Goal: Information Seeking & Learning: Learn about a topic

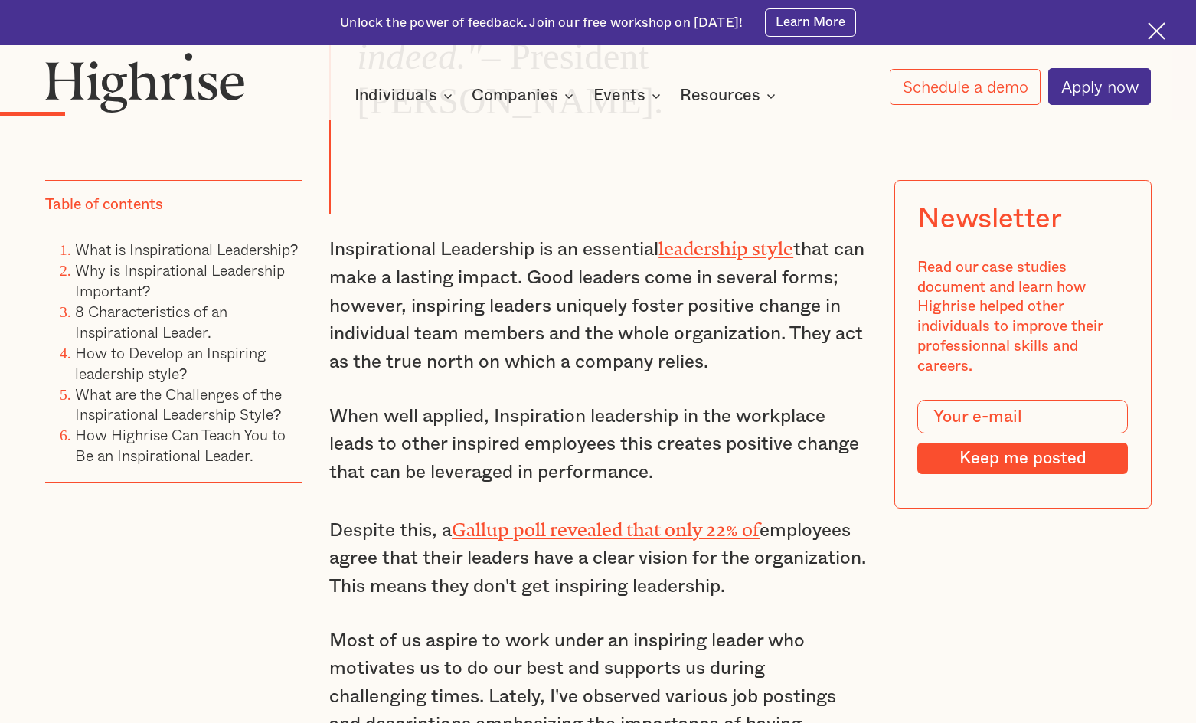
scroll to position [1531, 0]
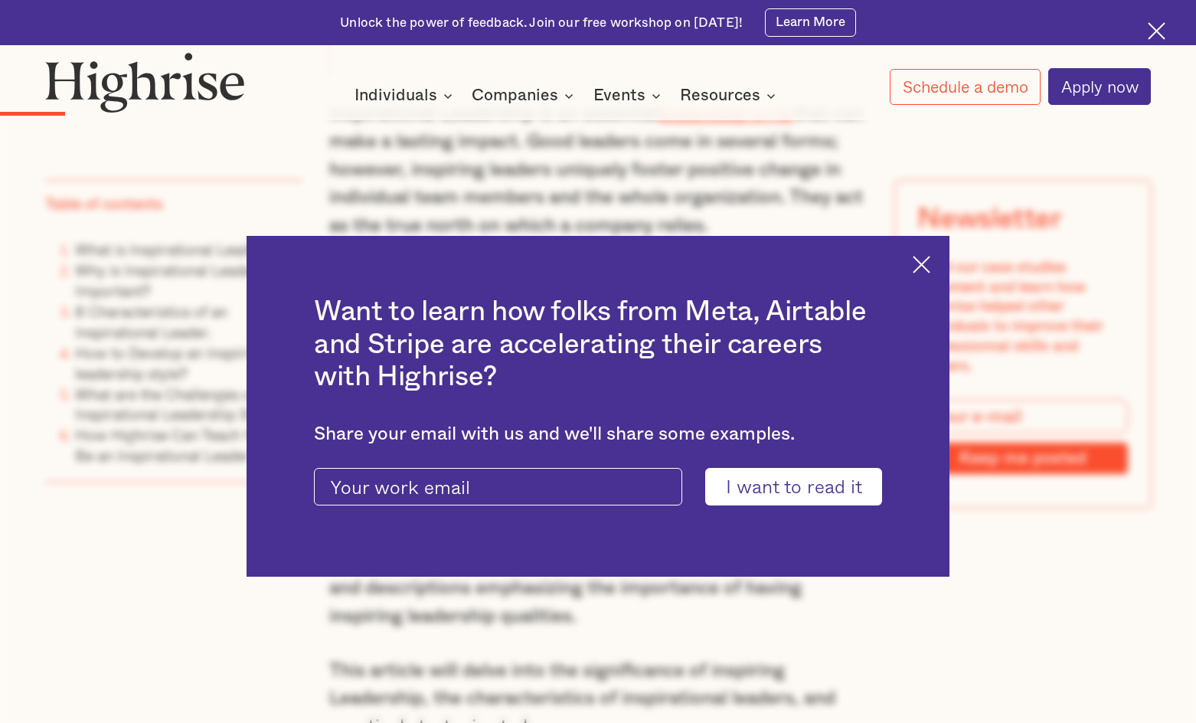
click at [929, 263] on img at bounding box center [922, 265] width 18 height 18
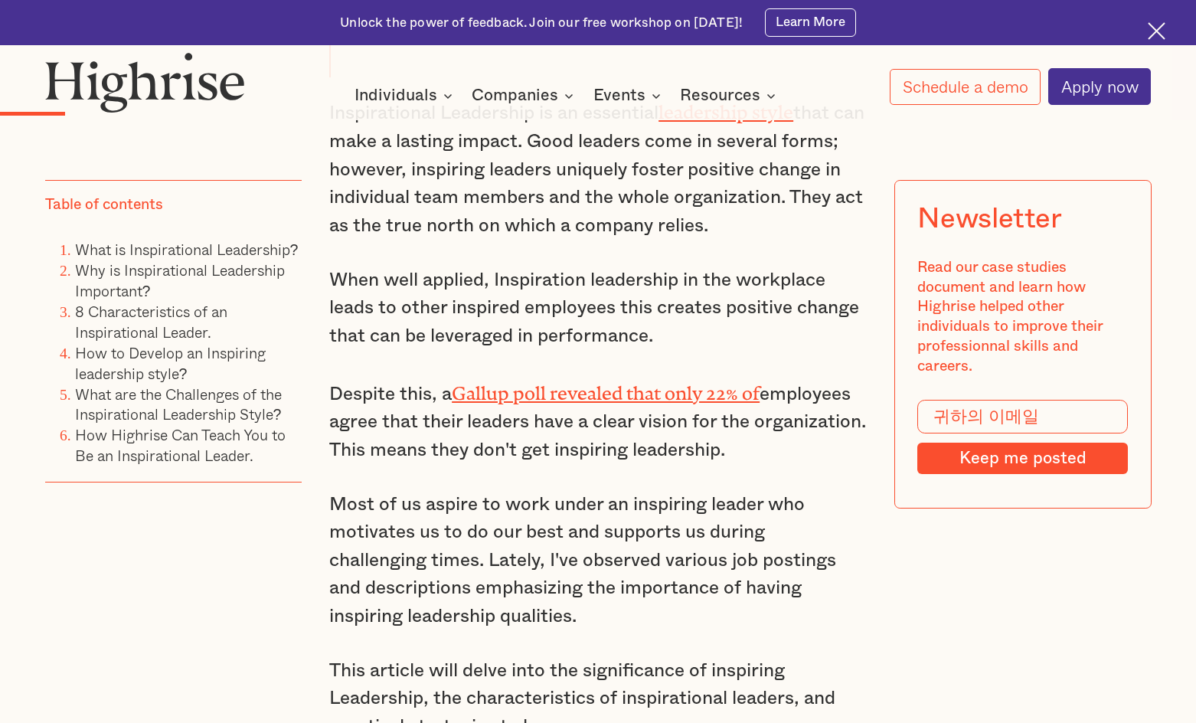
scroll to position [1472, 0]
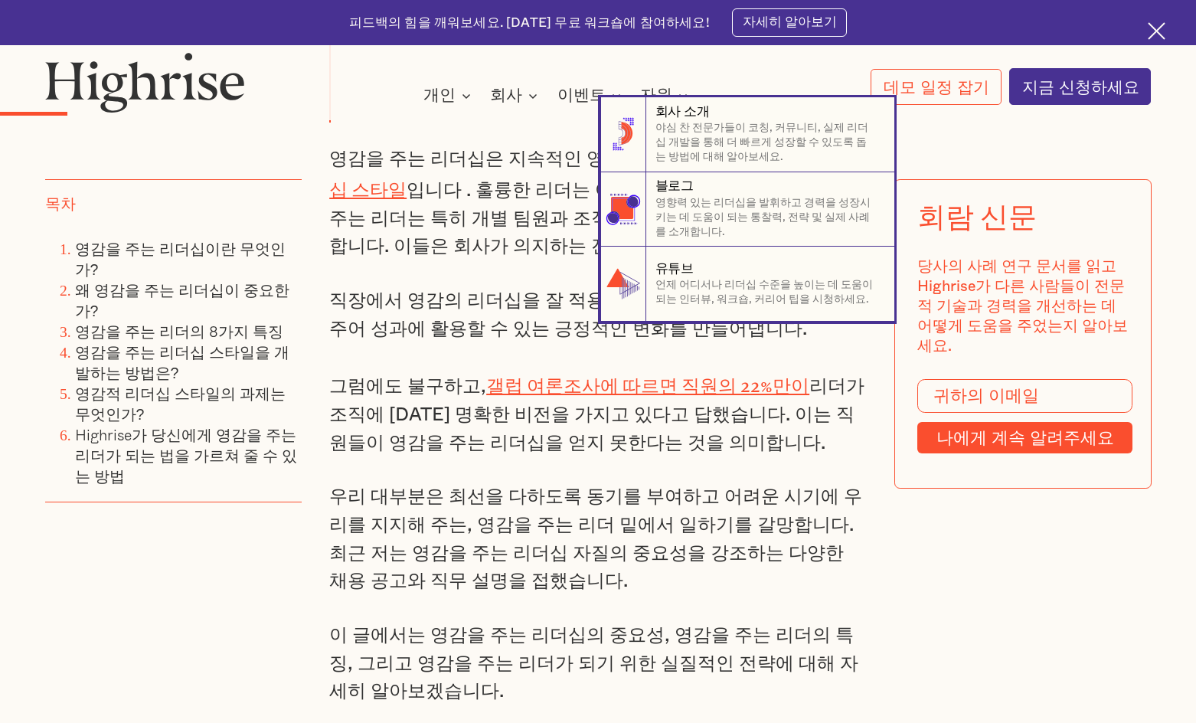
click at [486, 173] on nav "8 회사 소개 야심 찬 전문가들이 코칭, 커뮤니티, 실제 리더십 개발을 통해 더 빠르게 성장할 수 있도록 돕는 방법에 대해 알아보세요. 8 자…" at bounding box center [598, 209] width 1196 height 224
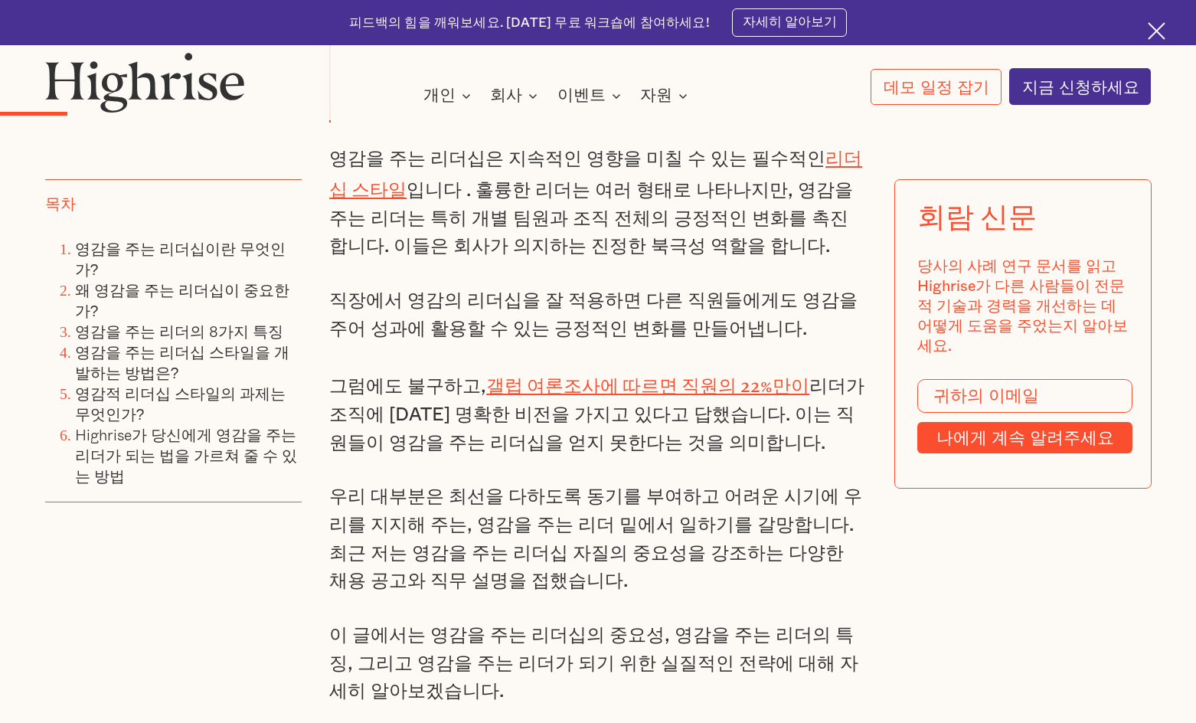
drag, startPoint x: 758, startPoint y: 194, endPoint x: 733, endPoint y: 255, distance: 66.0
click at [733, 255] on p "영감을 주는 리더십은 지속적인 영향을 미칠 수 있는 필수적인 리더십 스타일 입니다 . 훌륭한 리더는 여러 형태로 나타나지만, 영감을 주는 리더…" at bounding box center [597, 201] width 537 height 119
click at [681, 324] on font "직장에서 영감의 리더십을 잘 적용하면 다른 직원들에게도 영감을 주어 성과에 활용할 수 있는 긍정적인 변화를 만들어냅니다." at bounding box center [593, 314] width 528 height 47
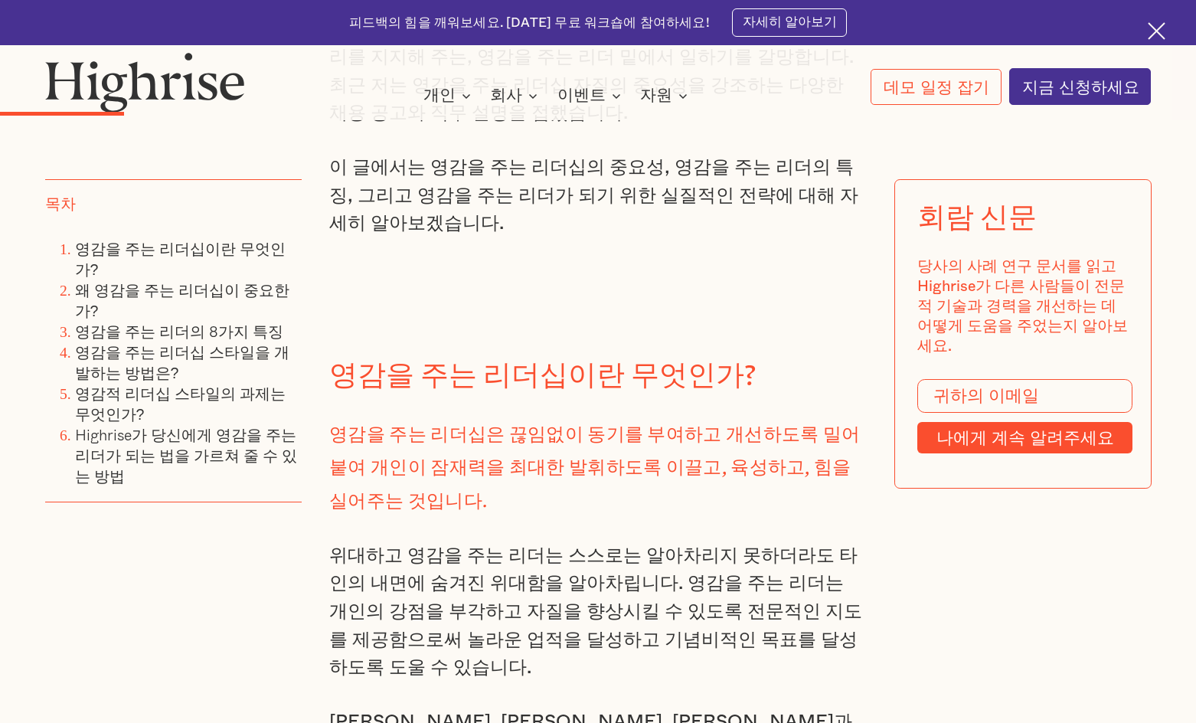
scroll to position [2161, 0]
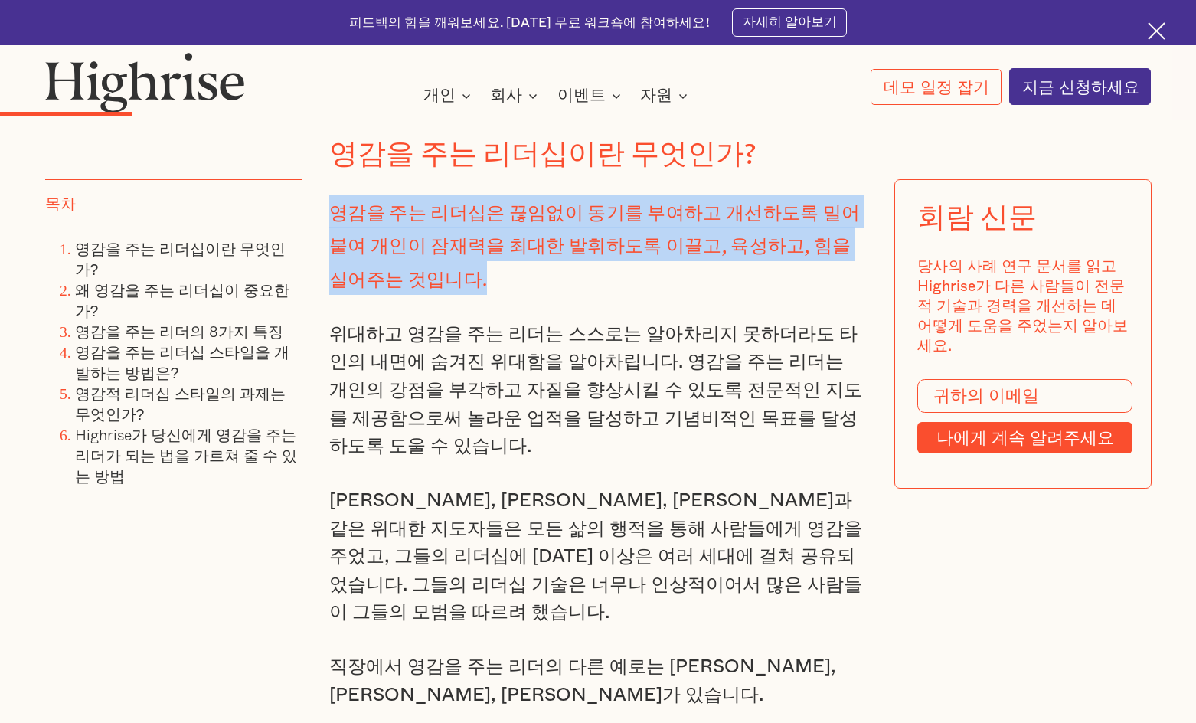
drag, startPoint x: 328, startPoint y: 216, endPoint x: 410, endPoint y: 277, distance: 102.3
click at [410, 277] on p "영감을 주는 리더십은 끊임없이 동기를 부여하고 개선하도록 밀어붙여 개인이 잠재력을 최대한 발휘하도록 이끌고, 육성하고, 힘을 실어주는 것입니다." at bounding box center [597, 244] width 537 height 100
copy font "영감을 주는 리더십은 끊임없이 동기를 부여하고 개선하도록 밀어붙여 개인이 잠재력을 최대한 발휘하도록 이끌고, 육성하고, 힘을 실어주는 것입니다."
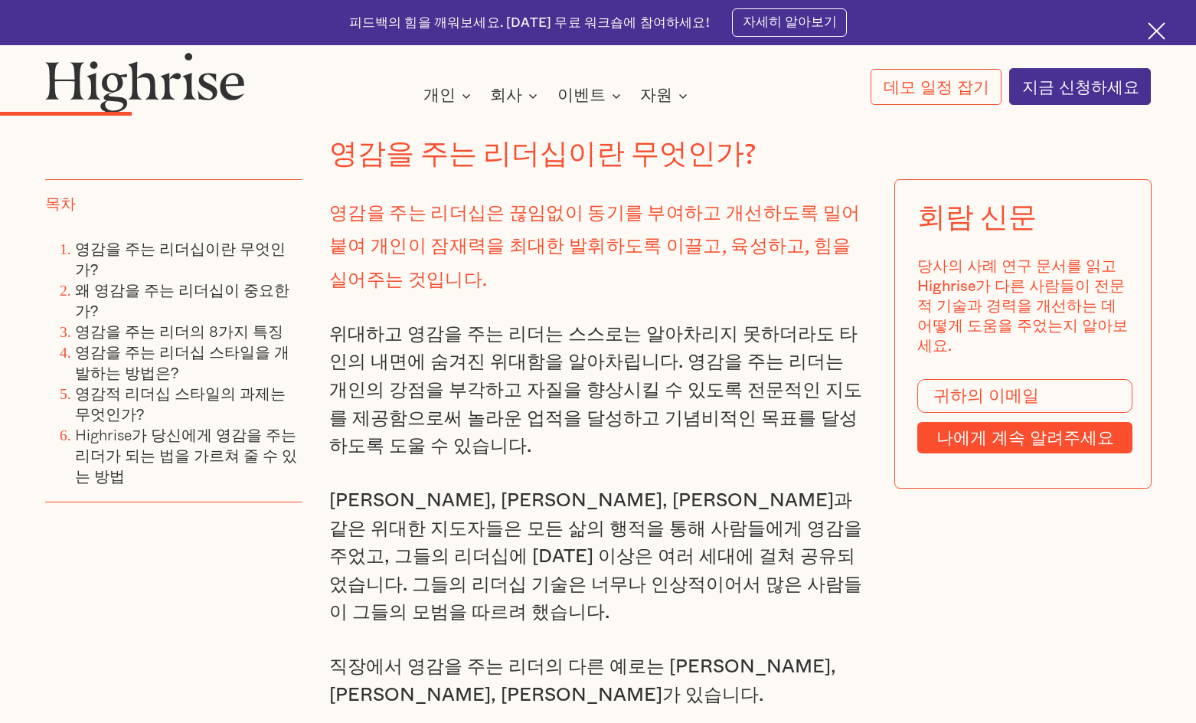
click at [664, 350] on font "위대하고 영감을 주는 리더는 스스로는 알아차리지 못하더라도 타인의 내면에 숨겨진 위대함을 알아차립니다. 영감을 주는 리더는 개인의 강점을 부각…" at bounding box center [595, 390] width 533 height 131
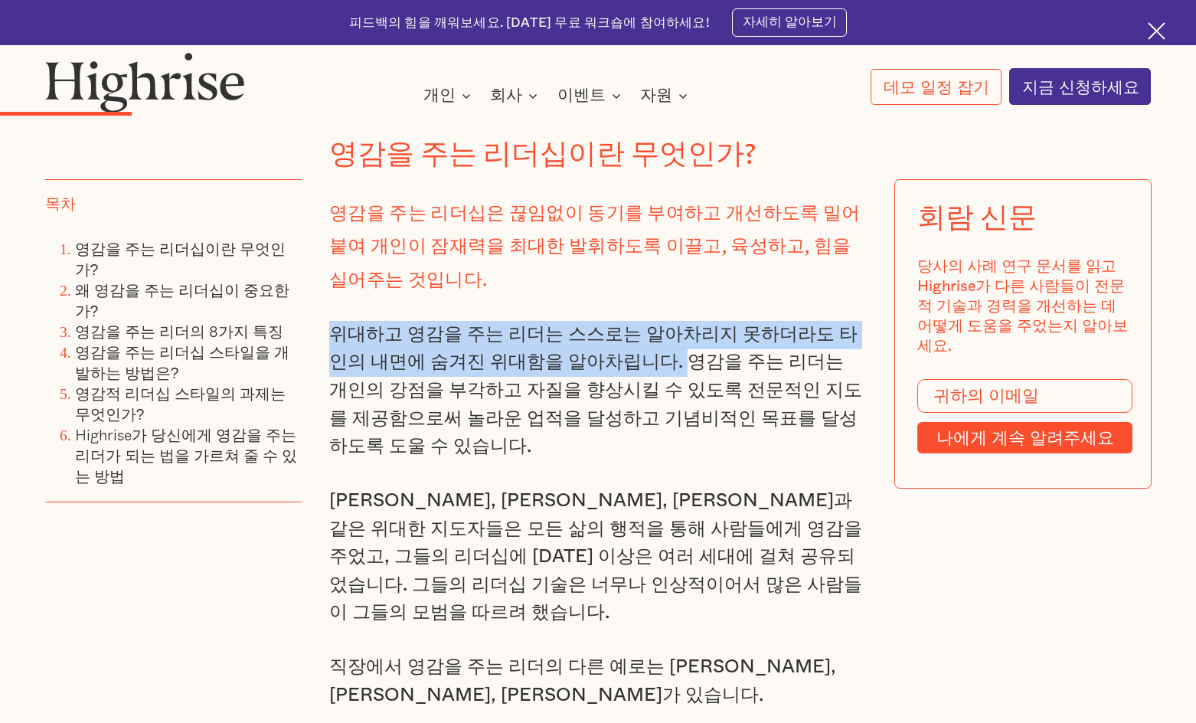
drag, startPoint x: 335, startPoint y: 331, endPoint x: 630, endPoint y: 361, distance: 297.1
click at [630, 361] on font "위대하고 영감을 주는 리더는 스스로는 알아차리지 못하더라도 타인의 내면에 숨겨진 위대함을 알아차립니다. 영감을 주는 리더는 개인의 강점을 부각…" at bounding box center [595, 390] width 533 height 131
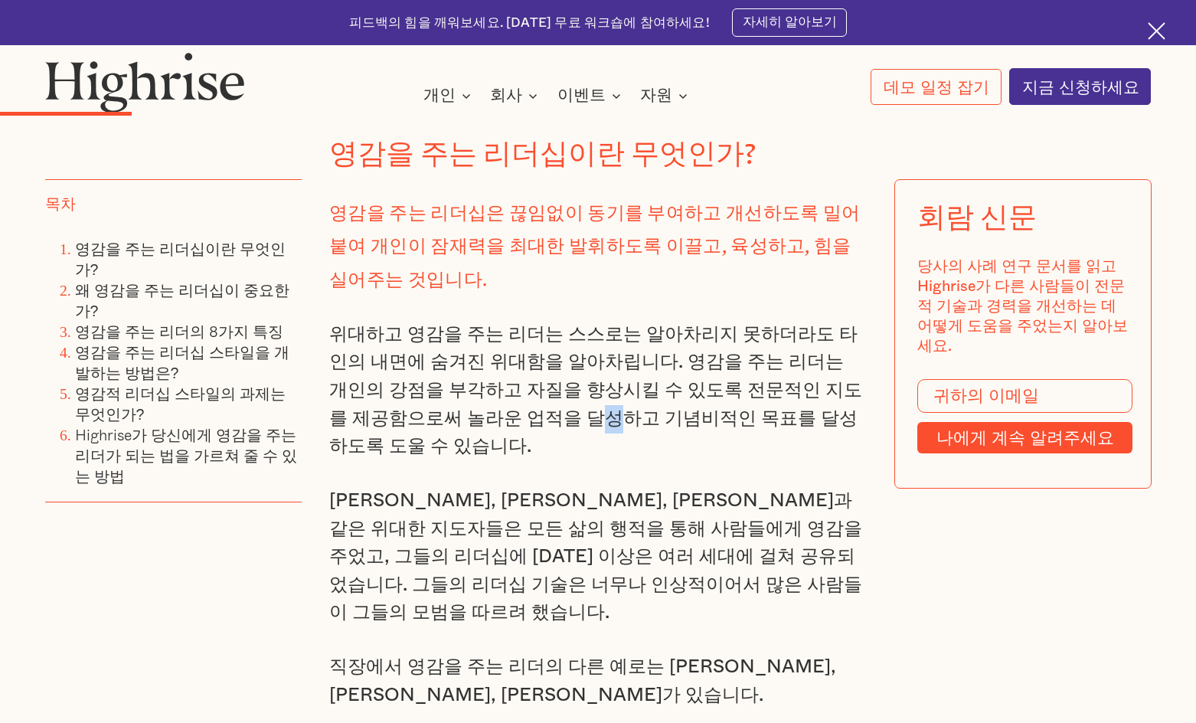
click at [488, 403] on font "위대하고 영감을 주는 리더는 스스로는 알아차리지 못하더라도 타인의 내면에 숨겨진 위대함을 알아차립니다. 영감을 주는 리더는 개인의 강점을 부각…" at bounding box center [595, 390] width 533 height 131
click at [413, 411] on font "위대하고 영감을 주는 리더는 스스로는 알아차리지 못하더라도 타인의 내면에 숨겨진 위대함을 알아차립니다. 영감을 주는 리더는 개인의 강점을 부각…" at bounding box center [595, 390] width 533 height 131
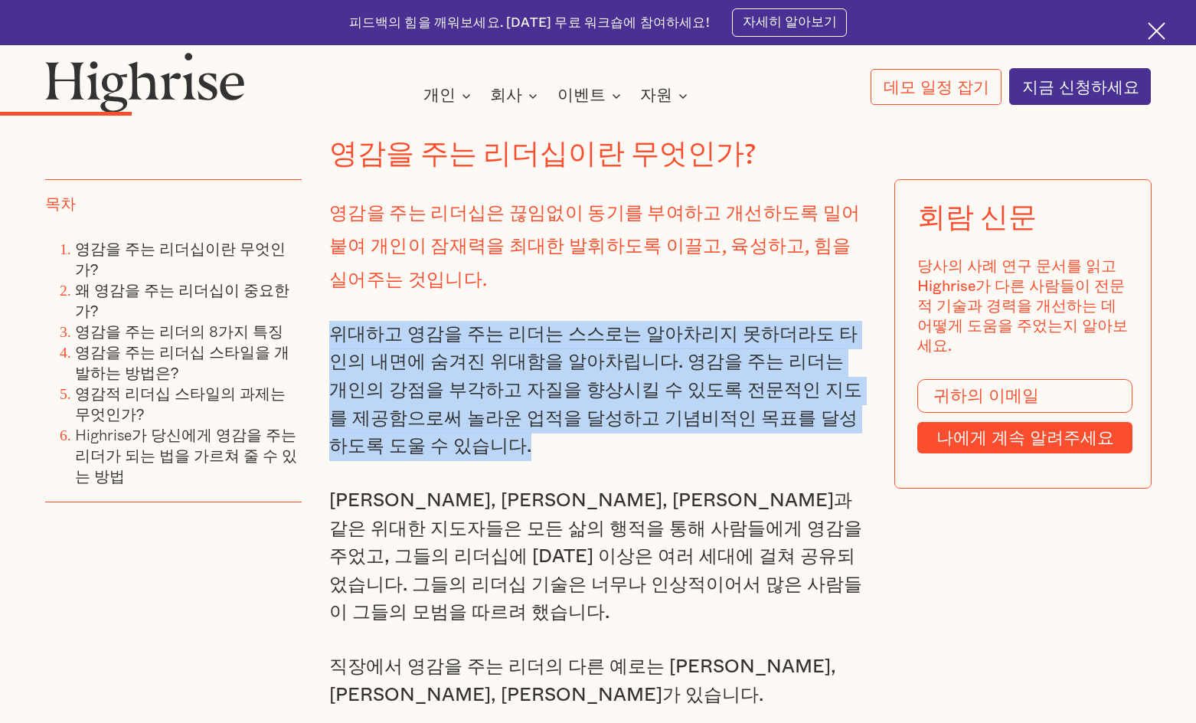
drag, startPoint x: 329, startPoint y: 325, endPoint x: 389, endPoint y: 449, distance: 138.3
click at [389, 449] on p "위대하고 영감을 주는 리더는 스스로는 알아차리지 못하더라도 타인의 내면에 숨겨진 위대함을 알아차립니다. 영감을 주는 리더는 개인의 강점을 부각…" at bounding box center [597, 391] width 537 height 140
copy font "위대하고 영감을 주는 리더는 스스로는 알아차리지 못하더라도 타인의 내면에 숨겨진 위대함을 알아차립니다. 영감을 주는 리더는 개인의 강점을 부각…"
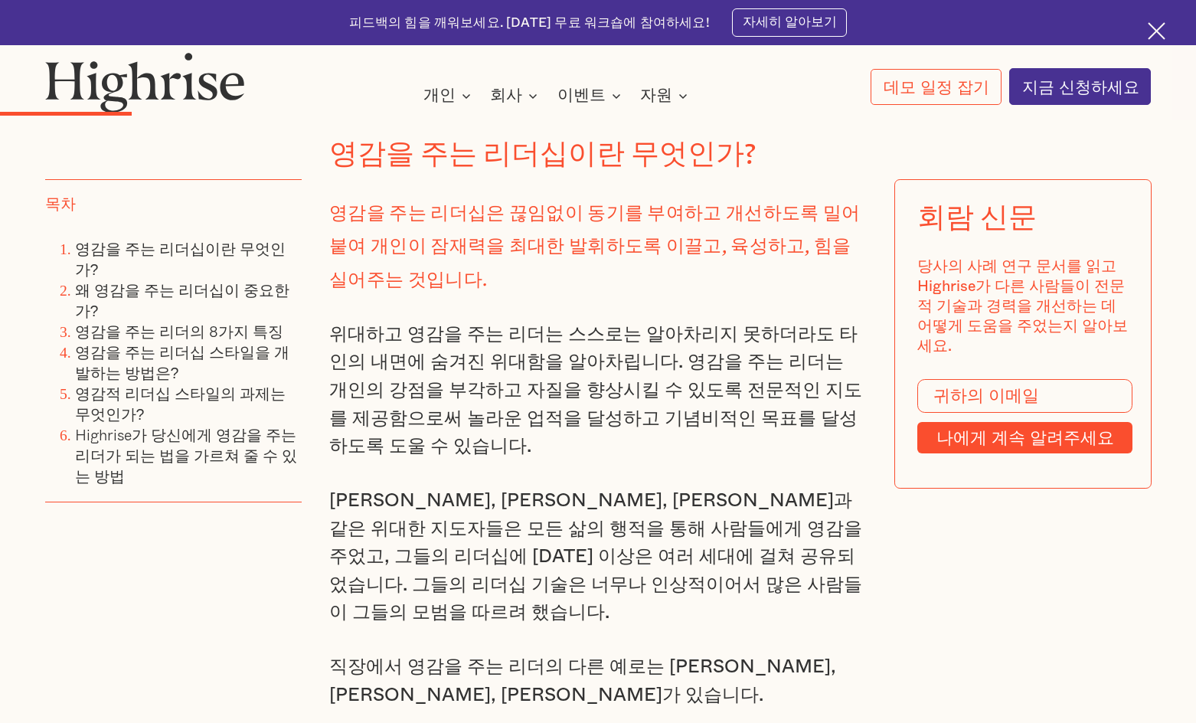
drag, startPoint x: 507, startPoint y: 562, endPoint x: 394, endPoint y: 537, distance: 115.2
click at [507, 561] on font "[PERSON_NAME], [PERSON_NAME], [PERSON_NAME]과 같은 위대한 지도자들은 모든 삶의 행적을 통해 사람들에게 영감…" at bounding box center [595, 556] width 533 height 131
drag, startPoint x: 351, startPoint y: 496, endPoint x: 643, endPoint y: 491, distance: 292.5
click at [643, 491] on font "[PERSON_NAME], [PERSON_NAME], [PERSON_NAME]과 같은 위대한 지도자들은 모든 삶의 행적을 통해 사람들에게 영감…" at bounding box center [595, 556] width 533 height 131
copy font "[PERSON_NAME], [PERSON_NAME], [PERSON_NAME]"
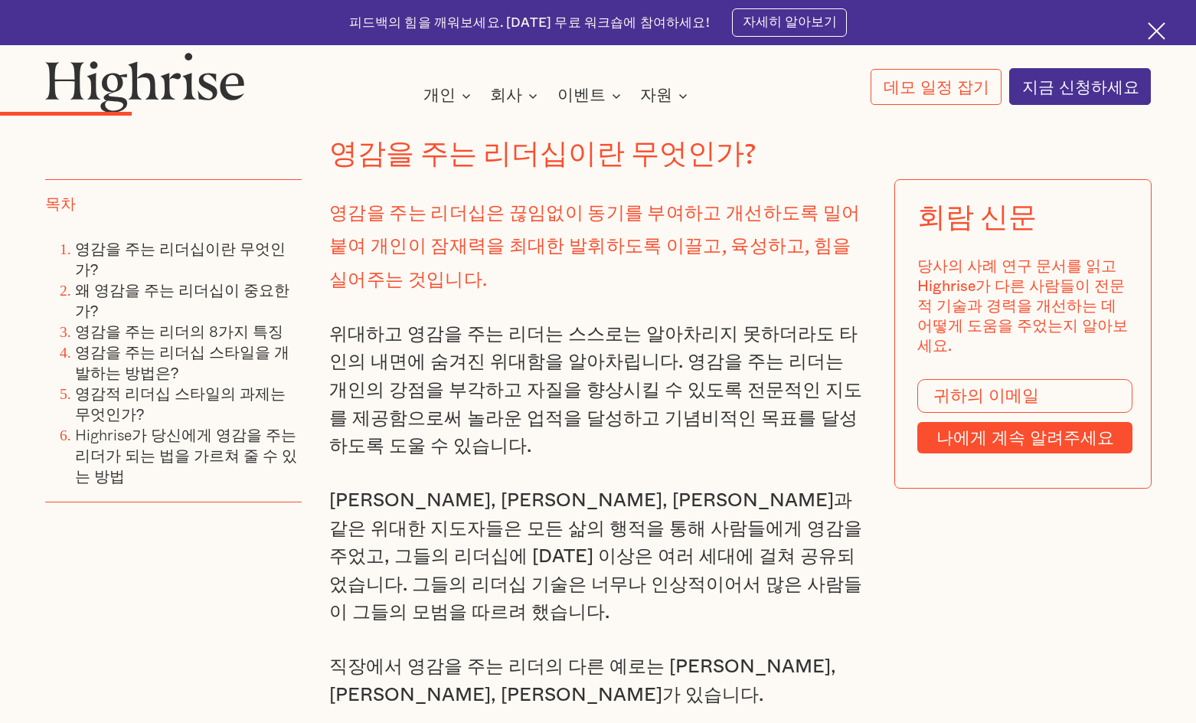
click at [440, 537] on font "[PERSON_NAME], [PERSON_NAME], [PERSON_NAME]과 같은 위대한 지도자들은 모든 삶의 행적을 통해 사람들에게 영감…" at bounding box center [595, 556] width 533 height 131
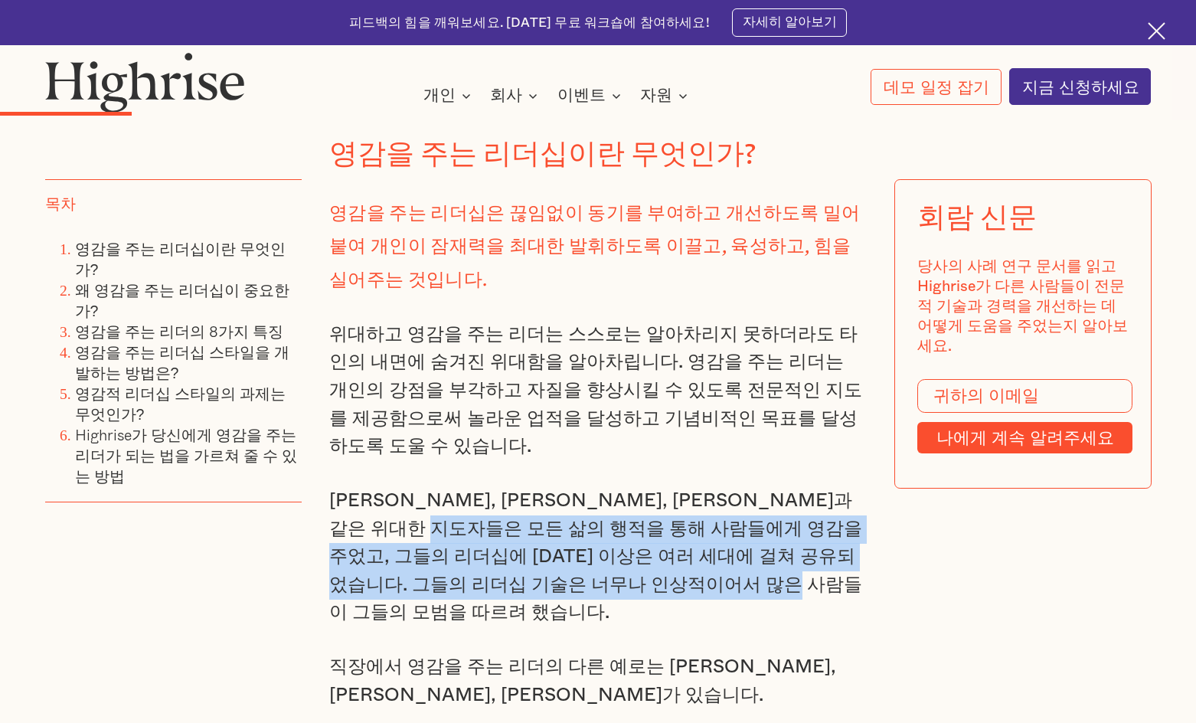
drag, startPoint x: 506, startPoint y: 526, endPoint x: 853, endPoint y: 579, distance: 350.8
click at [853, 579] on p "[PERSON_NAME], [PERSON_NAME], [PERSON_NAME]과 같은 위대한 지도자들은 모든 삶의 행적을 통해 사람들에게 영감…" at bounding box center [597, 557] width 537 height 140
copy font "사람들에게 영감을 주었고, 그들의 리더십에 [DATE] 이상은 여러 세대에 걸쳐 공유되었습니다. 그들의 리더십 기술은 너무나 인상적이어서 많은…"
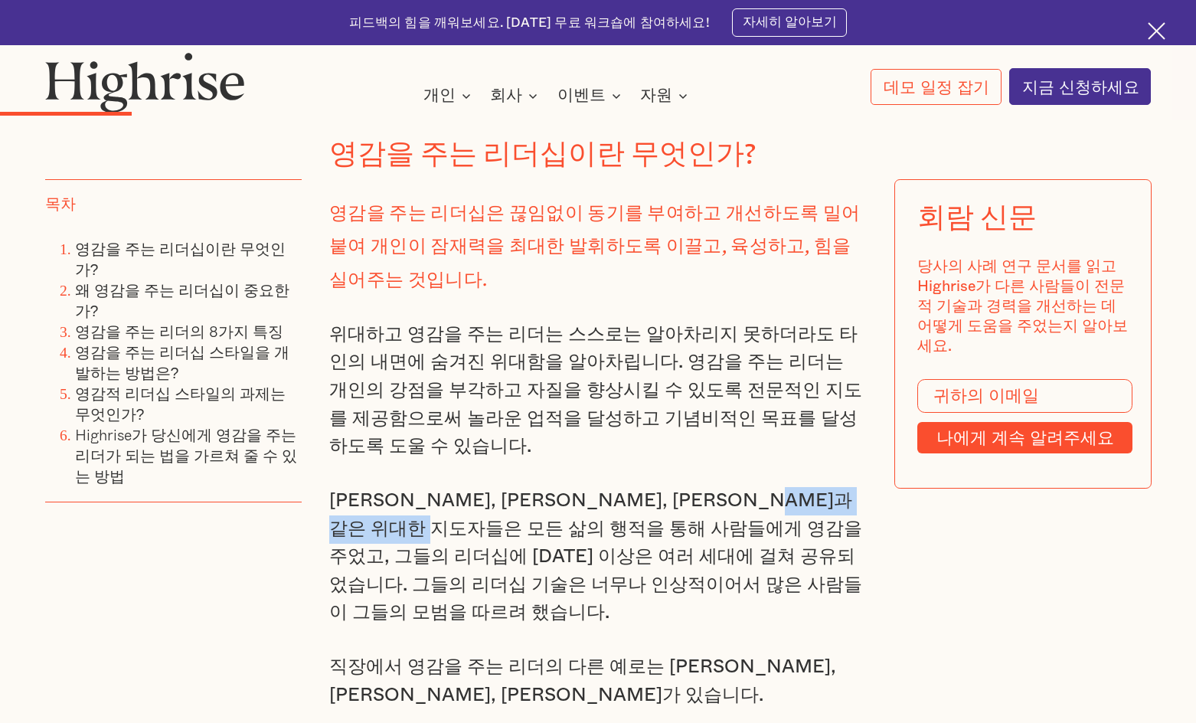
drag, startPoint x: 333, startPoint y: 526, endPoint x: 506, endPoint y: 527, distance: 173.0
click at [506, 527] on font "[PERSON_NAME], [PERSON_NAME], [PERSON_NAME]과 같은 위대한 지도자들은 모든 삶의 행적을 통해 사람들에게 영감…" at bounding box center [595, 556] width 533 height 131
copy font "모든 삶의 행적을 통해"
click at [762, 569] on font "[PERSON_NAME], [PERSON_NAME], [PERSON_NAME]과 같은 위대한 지도자들은 모든 삶의 행적을 통해 사람들에게 영감…" at bounding box center [595, 556] width 533 height 131
click at [495, 535] on font "[PERSON_NAME], [PERSON_NAME], [PERSON_NAME]과 같은 위대한 지도자들은 모든 삶의 행적을 통해 사람들에게 영감…" at bounding box center [595, 556] width 533 height 131
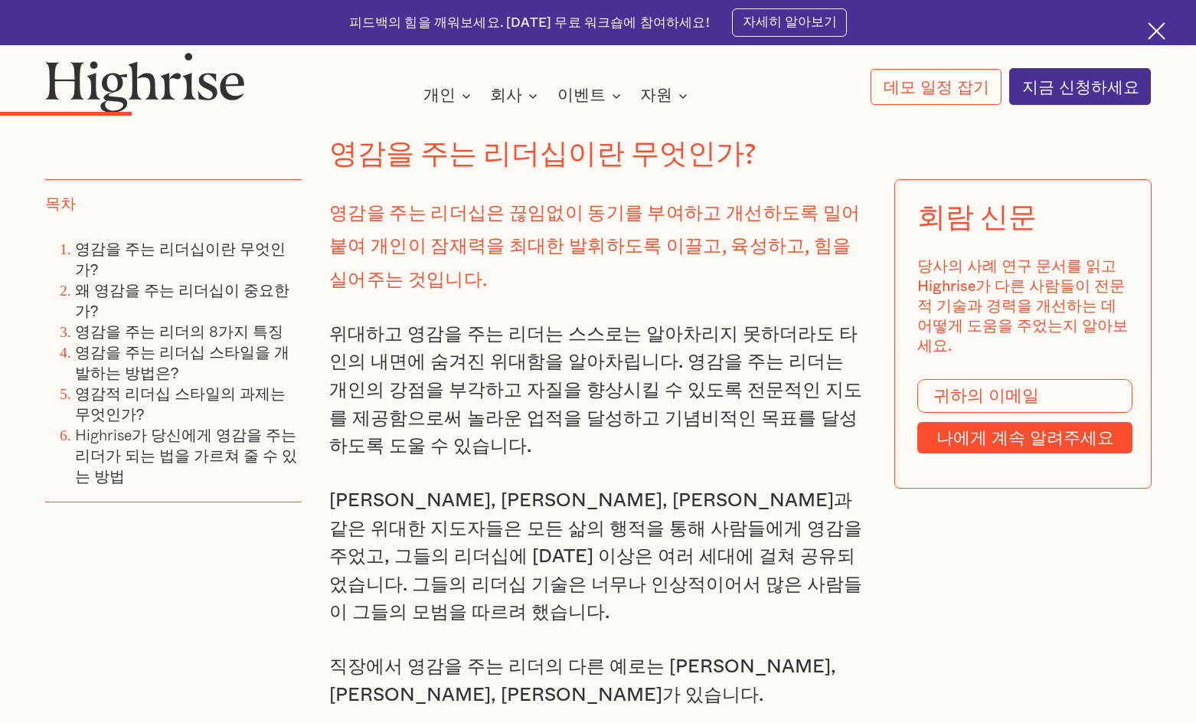
click at [576, 581] on font "[PERSON_NAME], [PERSON_NAME], [PERSON_NAME]과 같은 위대한 지도자들은 모든 삶의 행적을 통해 사람들에게 영감…" at bounding box center [595, 556] width 533 height 131
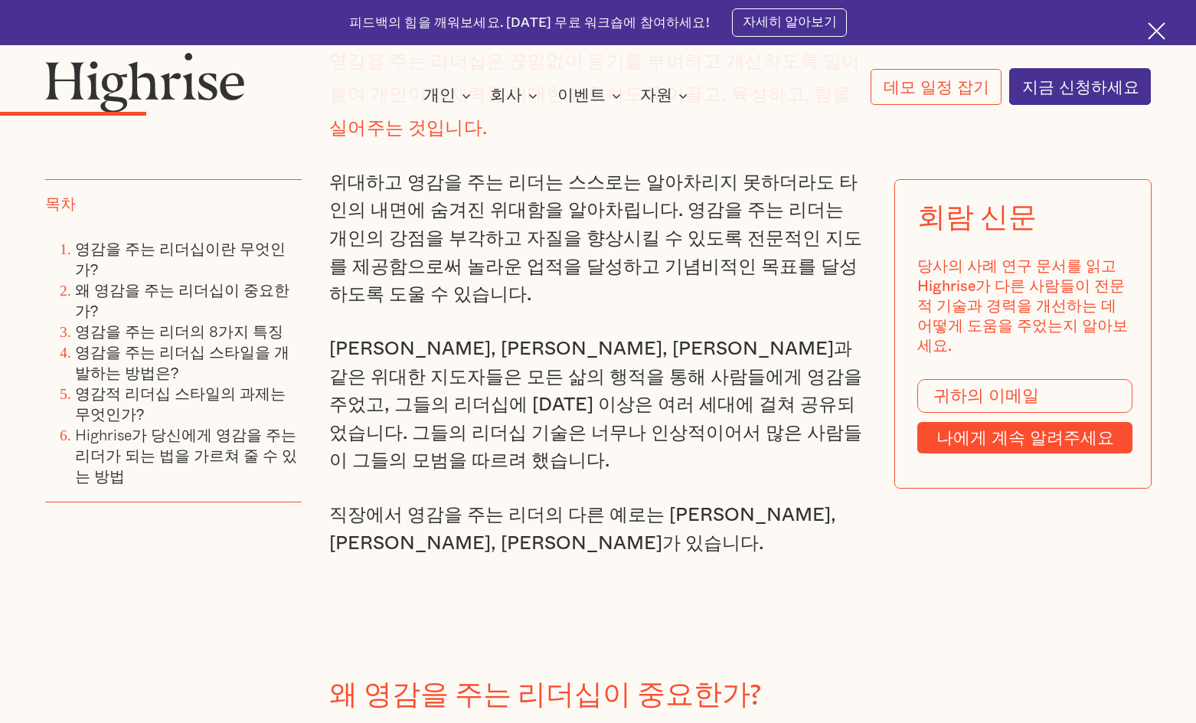
scroll to position [2314, 0]
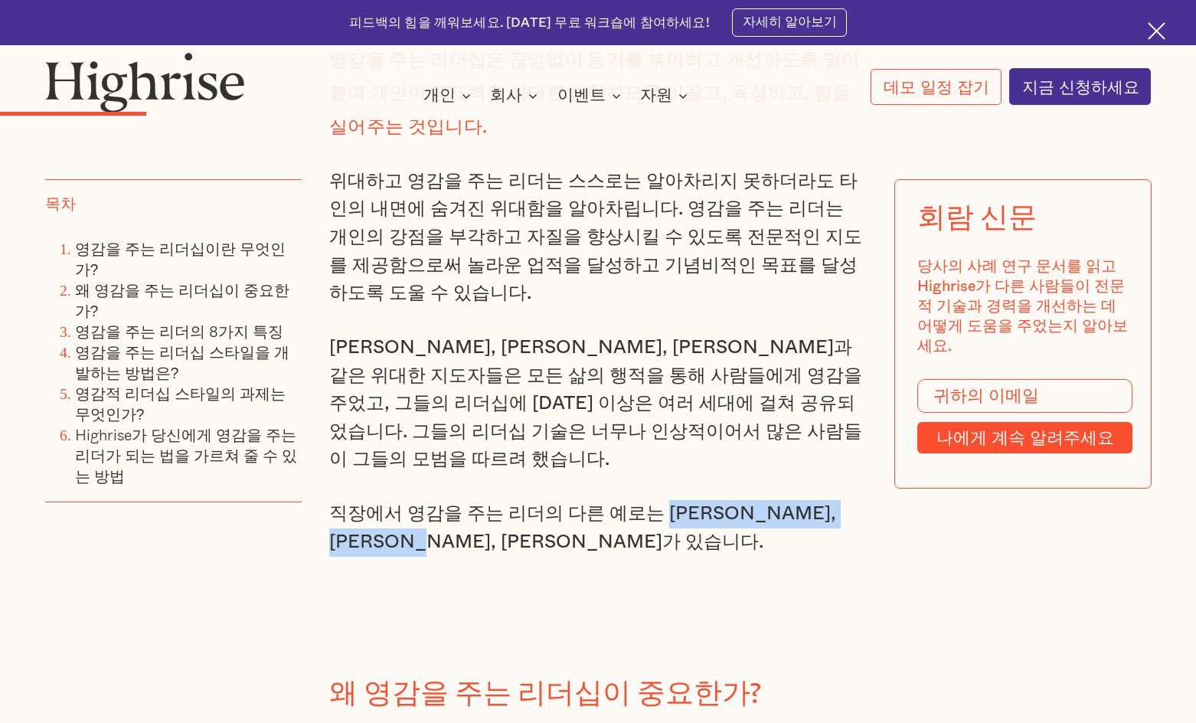
drag, startPoint x: 649, startPoint y: 484, endPoint x: 418, endPoint y: 514, distance: 233.2
click at [418, 514] on font "직장에서 영감을 주는 리더의 다른 예로는 [PERSON_NAME], [PERSON_NAME], [PERSON_NAME]가 있습니다." at bounding box center [582, 527] width 507 height 47
copy font "[PERSON_NAME], [PERSON_NAME], [PERSON_NAME]"
click at [651, 384] on font "[PERSON_NAME], [PERSON_NAME], [PERSON_NAME]과 같은 위대한 지도자들은 모든 삶의 행적을 통해 사람들에게 영감…" at bounding box center [595, 403] width 533 height 131
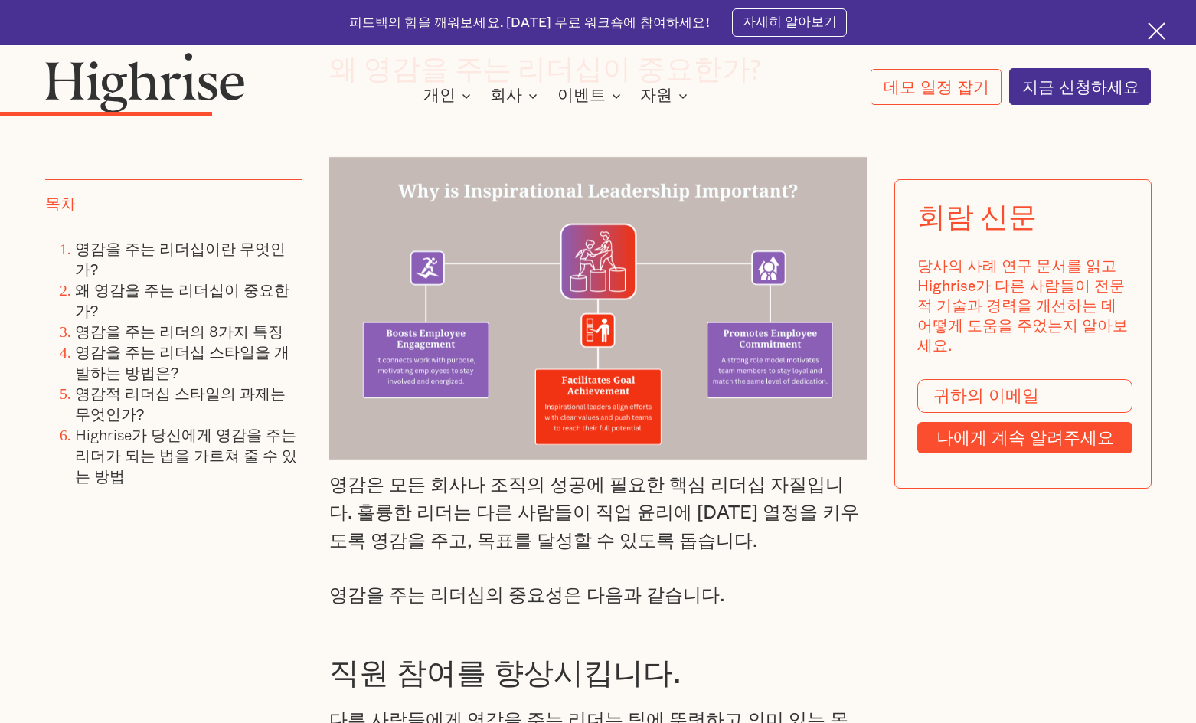
scroll to position [3156, 0]
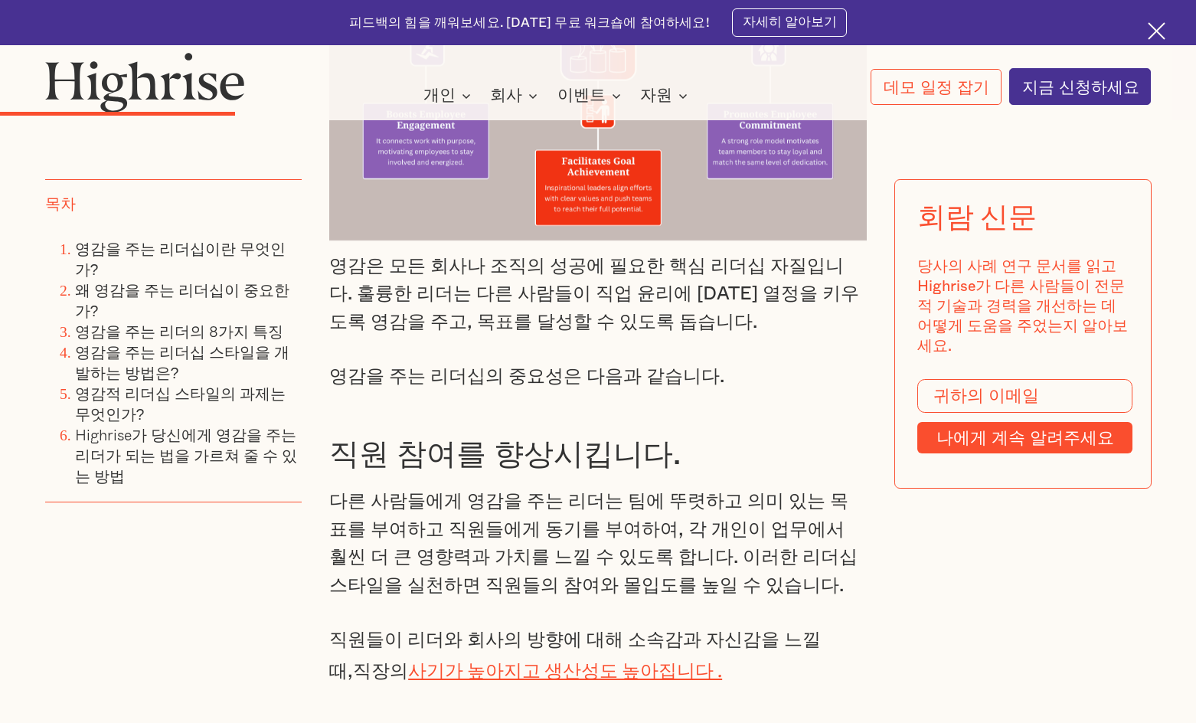
click at [331, 491] on font "다른 사람들에게 영감을 주는 리더는 팀에 뚜렷하고 의미 있는 목표를 부여하고 직원들에게 동기를 부여하여, 각 개인이 업무에서 훨씬 더 큰 영향…" at bounding box center [593, 542] width 528 height 103
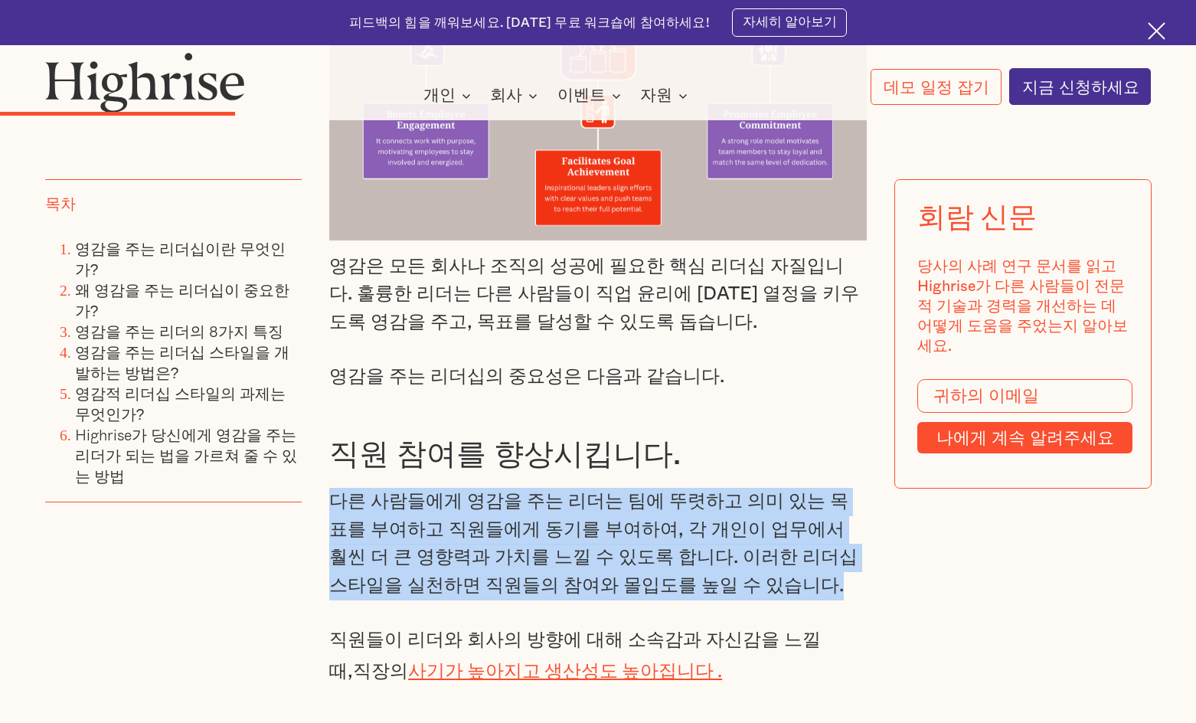
drag, startPoint x: 683, startPoint y: 475, endPoint x: 741, endPoint y: 560, distance: 103.0
click at [741, 560] on p "다른 사람들에게 영감을 주는 리더는 팀에 뚜렷하고 의미 있는 목표를 부여하고 직원들에게 동기를 부여하여, 각 개인이 업무에서 훨씬 더 큰 영향…" at bounding box center [597, 544] width 537 height 112
copy font "다른 사람들에게 영감을 주는 리더는 팀에 뚜렷하고 의미 있는 목표를 부여하고 직원들에게 동기를 부여하여, 각 개인이 업무에서 훨씬 더 큰 영향…"
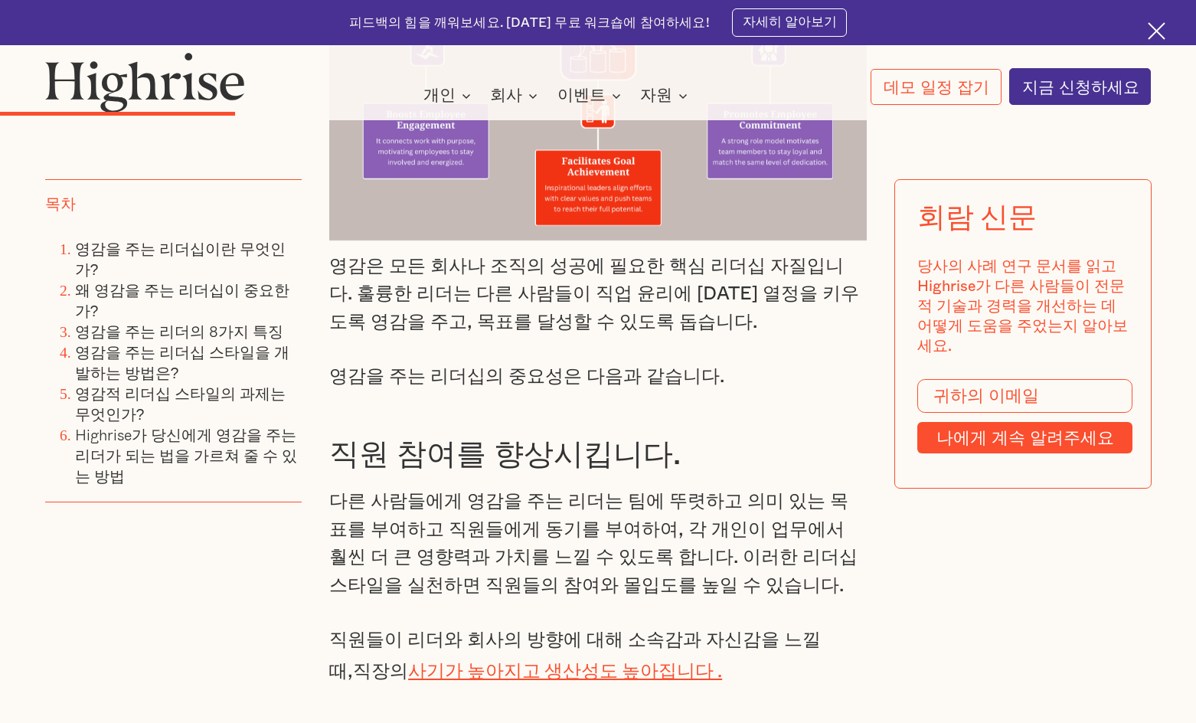
click at [435, 444] on font "직원 참여를 향상시킵니다." at bounding box center [504, 455] width 351 height 30
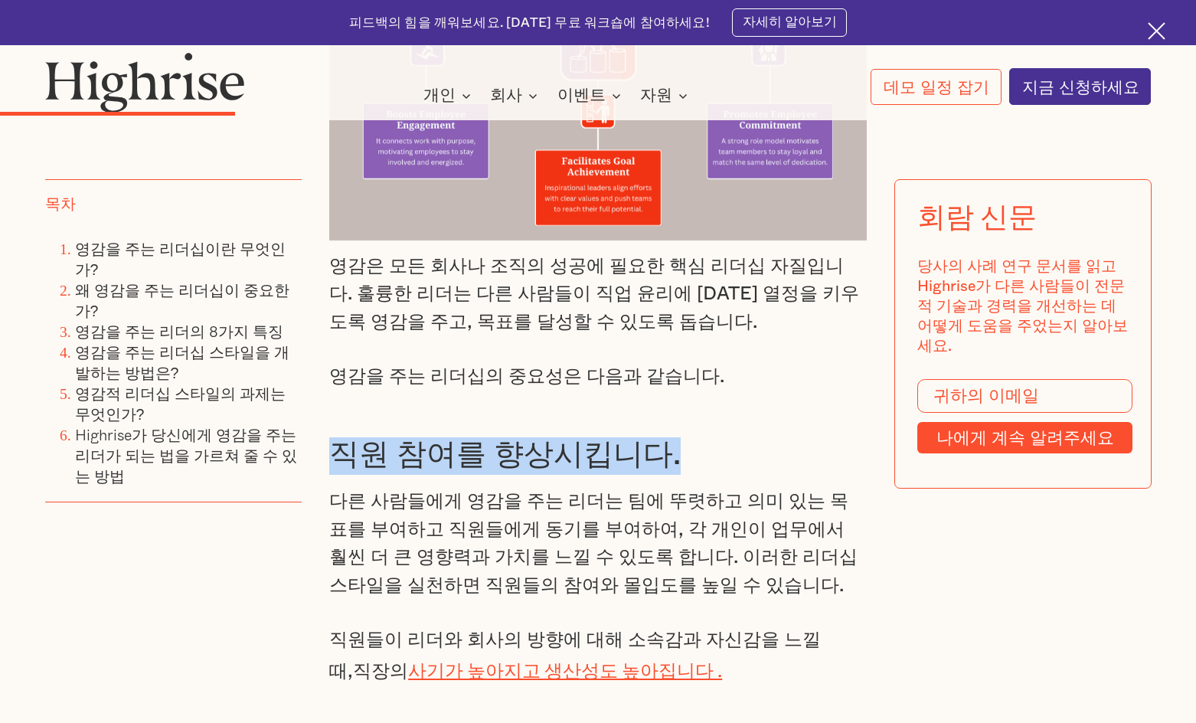
drag, startPoint x: 449, startPoint y: 437, endPoint x: 666, endPoint y: 440, distance: 216.7
click at [666, 440] on h3 "직원 참여를 향상시킵니다." at bounding box center [597, 456] width 537 height 38
copy font "직원 참여를 향상시킵니다."
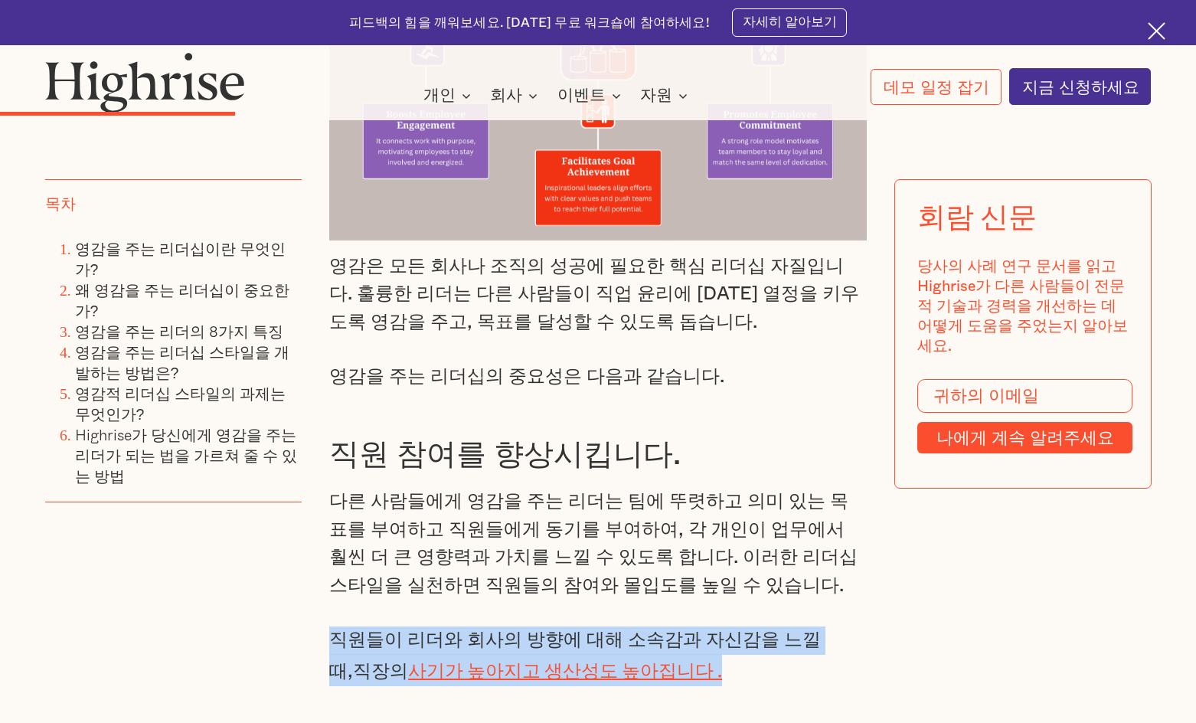
drag, startPoint x: 335, startPoint y: 615, endPoint x: 824, endPoint y: 596, distance: 488.8
click at [665, 647] on p "직원들이 리더와 회사의 방향에 대해 소속감과 자신감을 느낄 때, 직장의 사기가 높아지고 생산성도 높아집니다 ." at bounding box center [597, 656] width 537 height 60
copy p "직원들이 리더와 회사의 방향에 대해 소속감과 자신감을 느낄 때, 직장의 사기가 높아지고 생산성도 높아집니다 ."
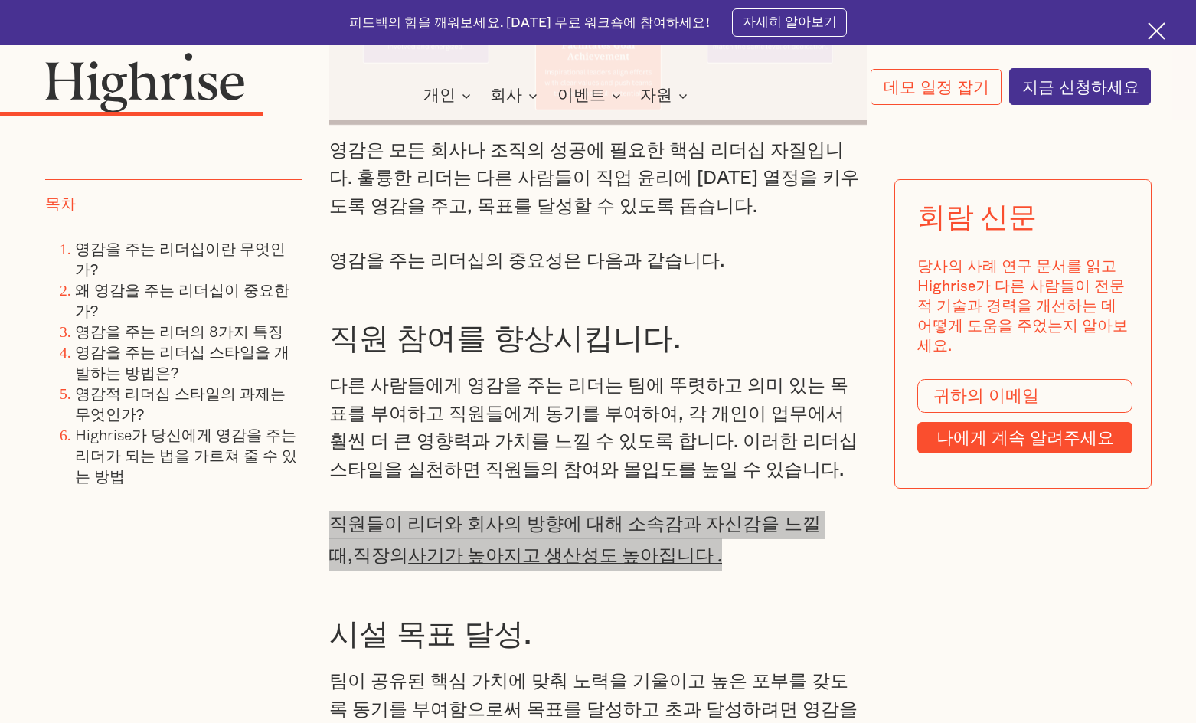
scroll to position [3463, 0]
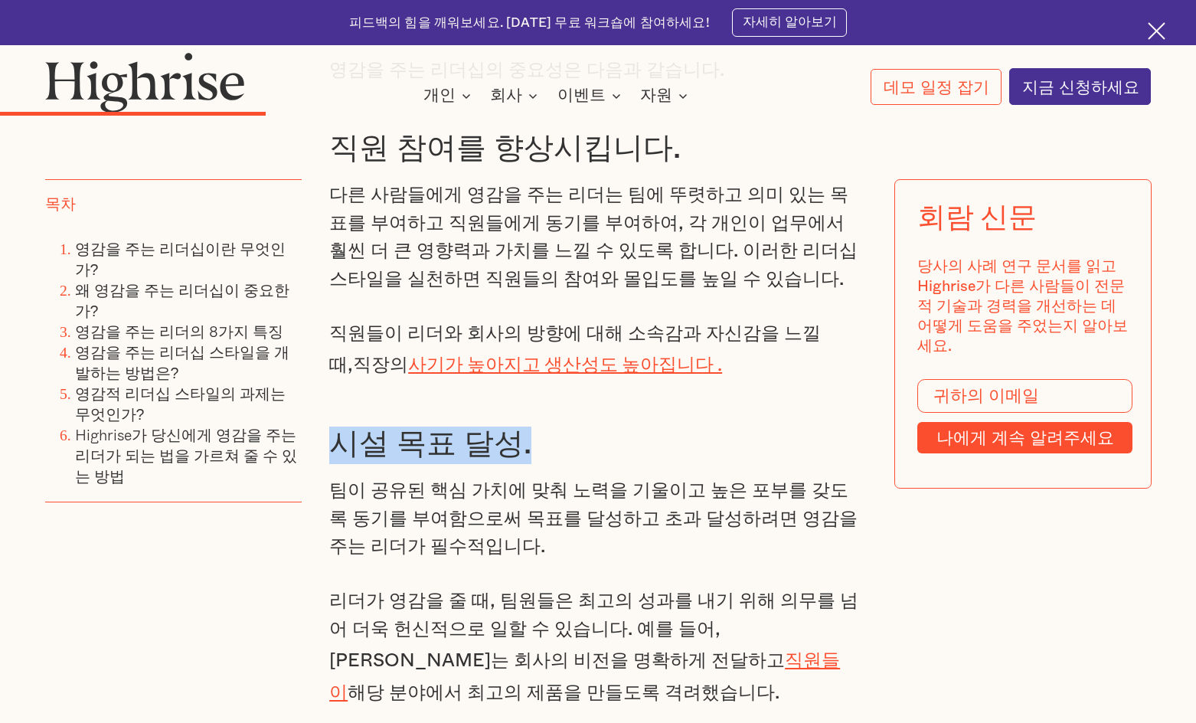
drag, startPoint x: 338, startPoint y: 424, endPoint x: 526, endPoint y: 419, distance: 187.6
click at [526, 426] on h3 "시설 목표 달성." at bounding box center [597, 445] width 537 height 38
click at [766, 426] on h3 "시설 목표 달성." at bounding box center [597, 445] width 537 height 38
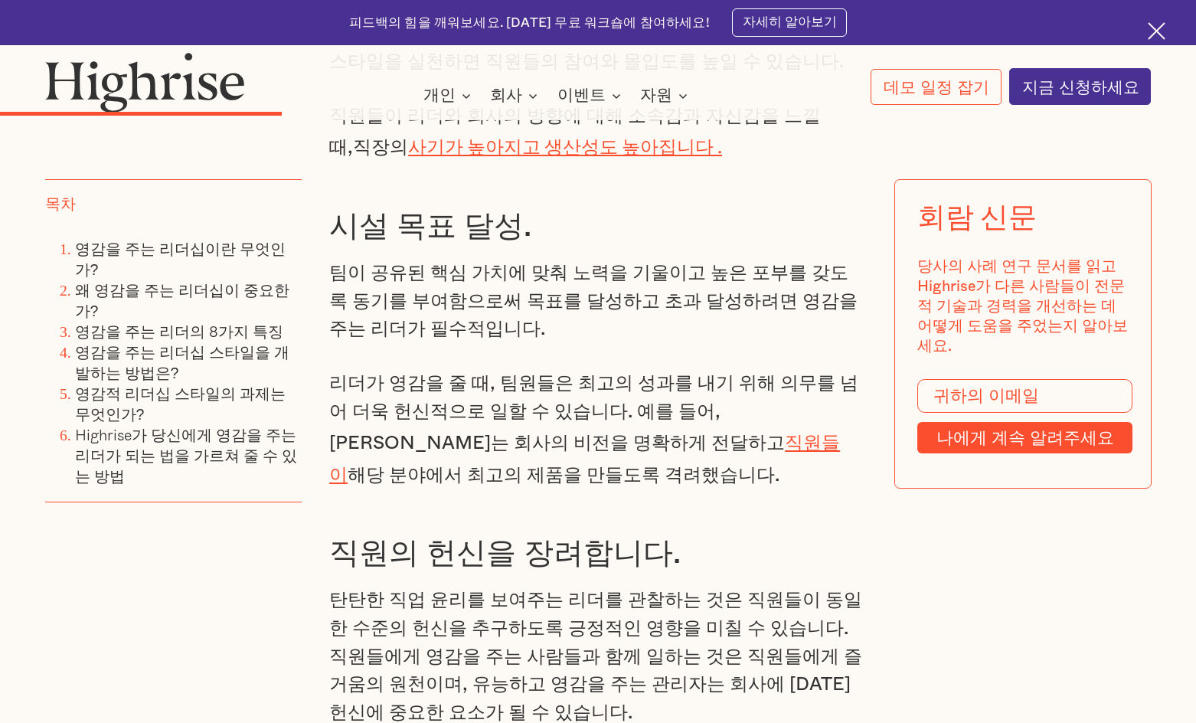
scroll to position [3769, 0]
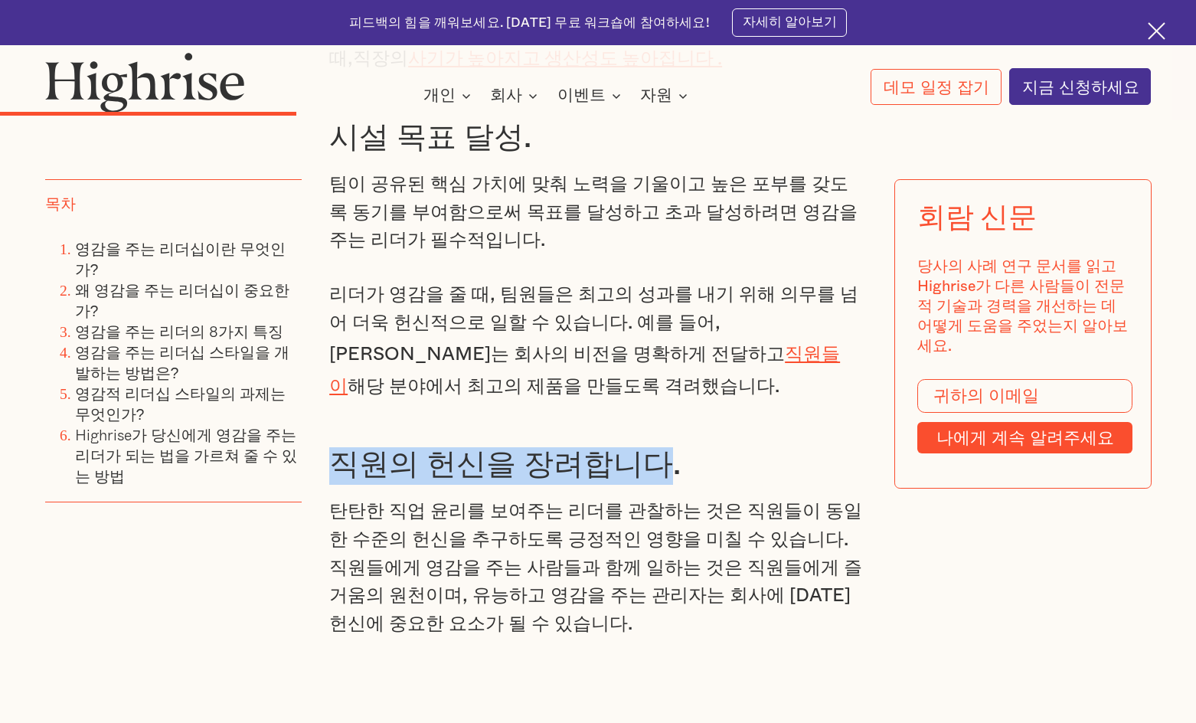
drag, startPoint x: 344, startPoint y: 439, endPoint x: 650, endPoint y: 441, distance: 306.2
click at [650, 450] on font "직원의 헌신을 장려합니다." at bounding box center [504, 465] width 351 height 30
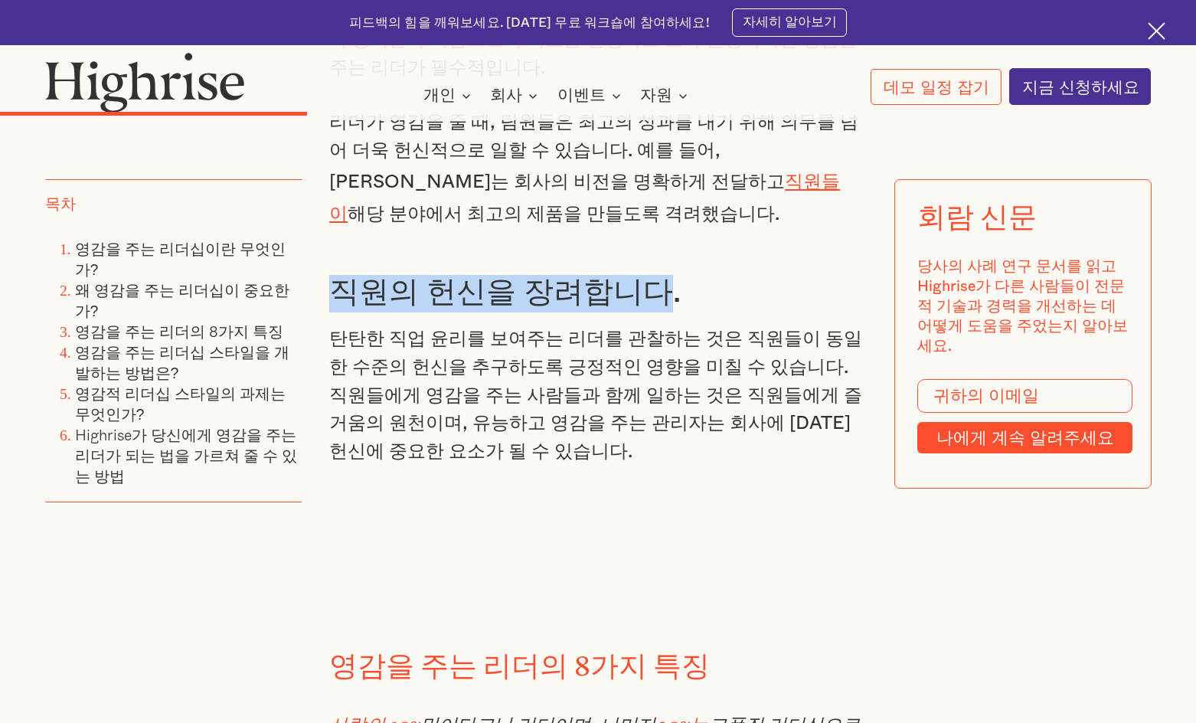
scroll to position [3845, 0]
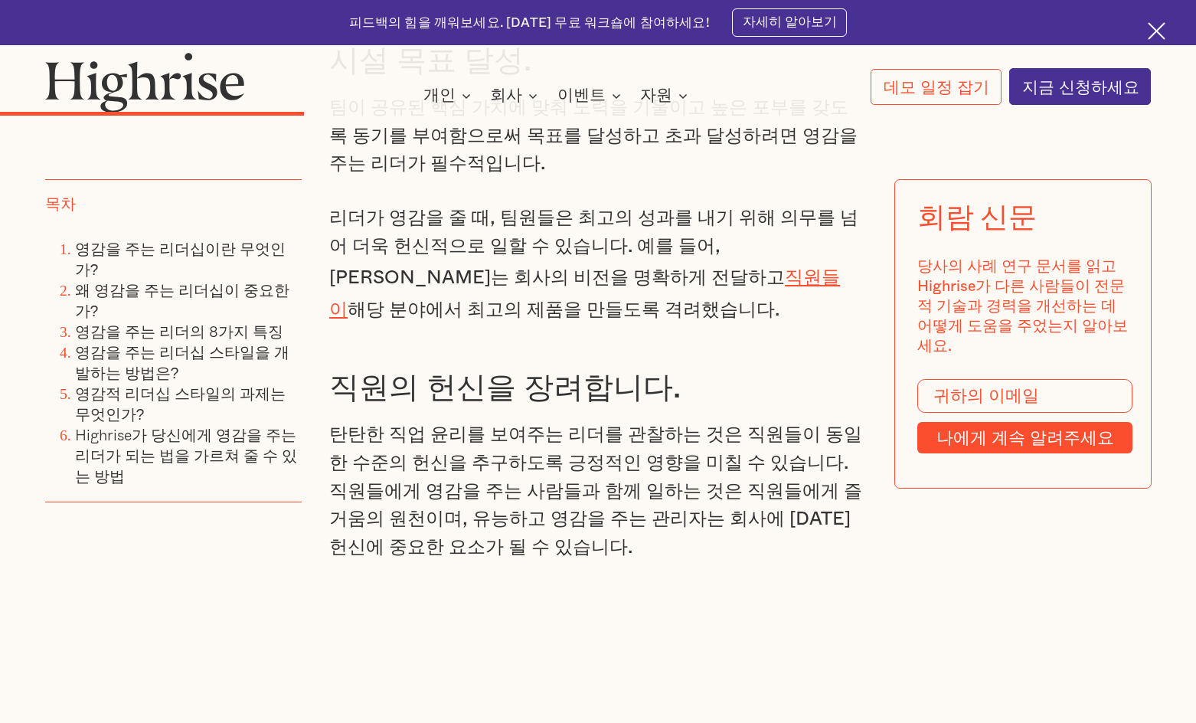
click at [495, 426] on font "탄탄한 직업 윤리를 보여주는 리더를 관찰하는 것은 직원들이 동일한 수준의 헌신을 추구하도록 긍정적인 영향을 미칠 수 있습니다. 직원들에게 영감…" at bounding box center [595, 490] width 533 height 131
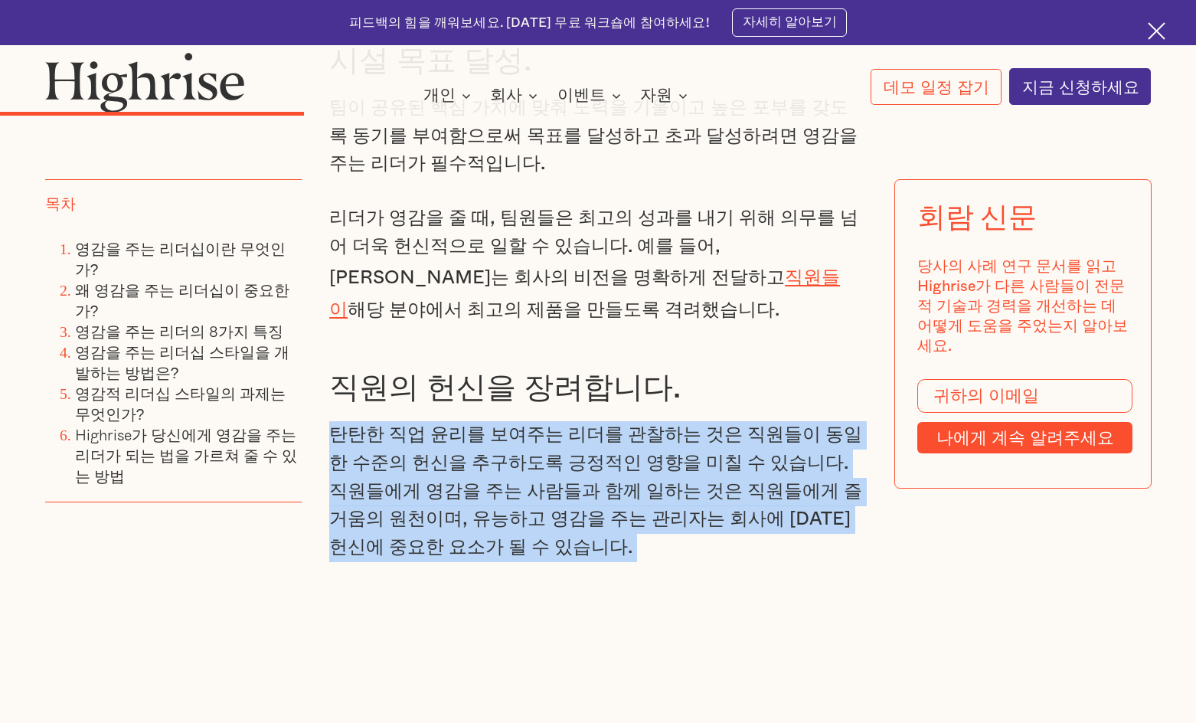
drag, startPoint x: 333, startPoint y: 403, endPoint x: 511, endPoint y: 537, distance: 222.9
copy div "탄탄한 직업 윤리를 보여주는 리더를 관찰하는 것은 직원들이 동일한 수준의 헌신을 추구하도록 긍정적인 영향을 미칠 수 있습니다. 직원들에게 영감…"
click at [612, 498] on font "탄탄한 직업 윤리를 보여주는 리더를 관찰하는 것은 직원들이 동일한 수준의 헌신을 추구하도록 긍정적인 영향을 미칠 수 있습니다. 직원들에게 영감…" at bounding box center [595, 490] width 533 height 131
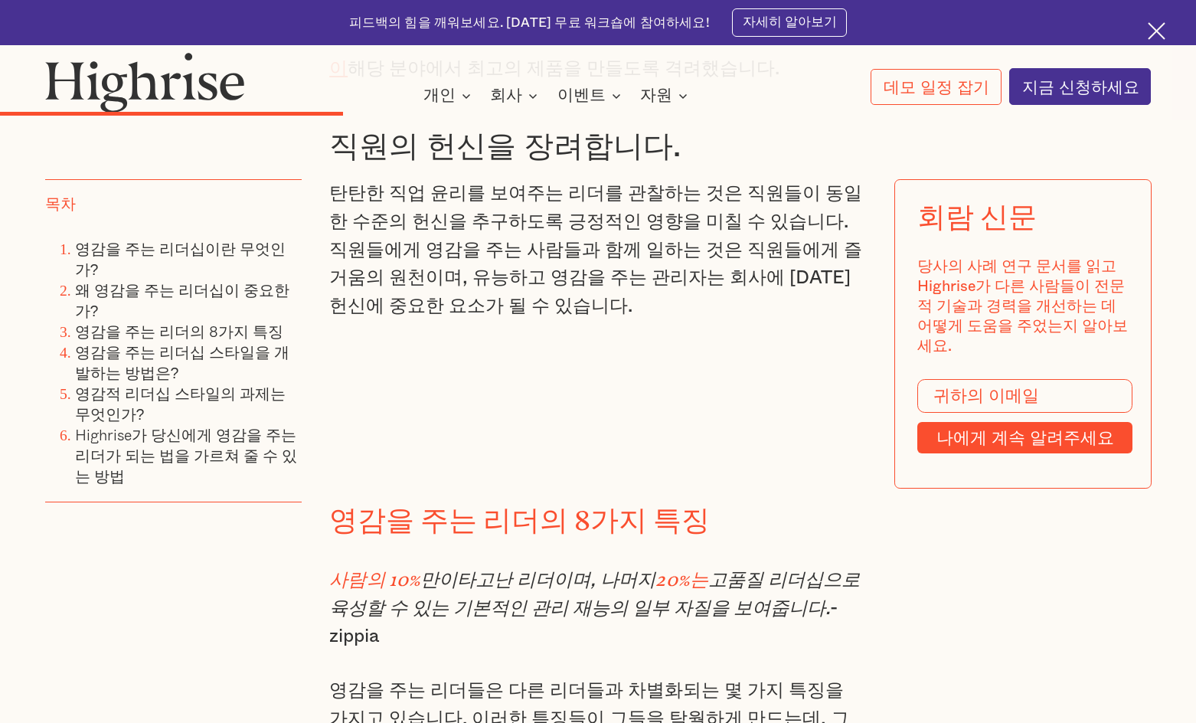
scroll to position [4305, 0]
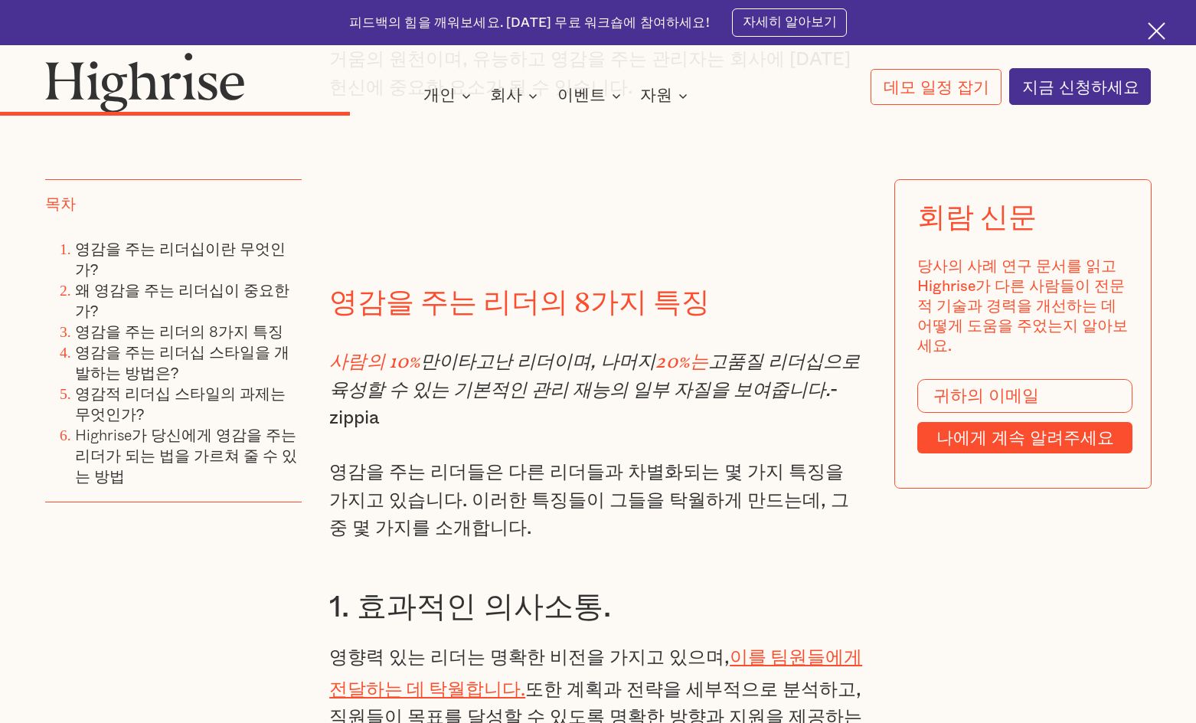
click at [548, 364] on font "고품질 리더십으로 육성할 수 있는 기본적인 관리 재능의 일부 자질을 보여줍니다." at bounding box center [594, 375] width 531 height 47
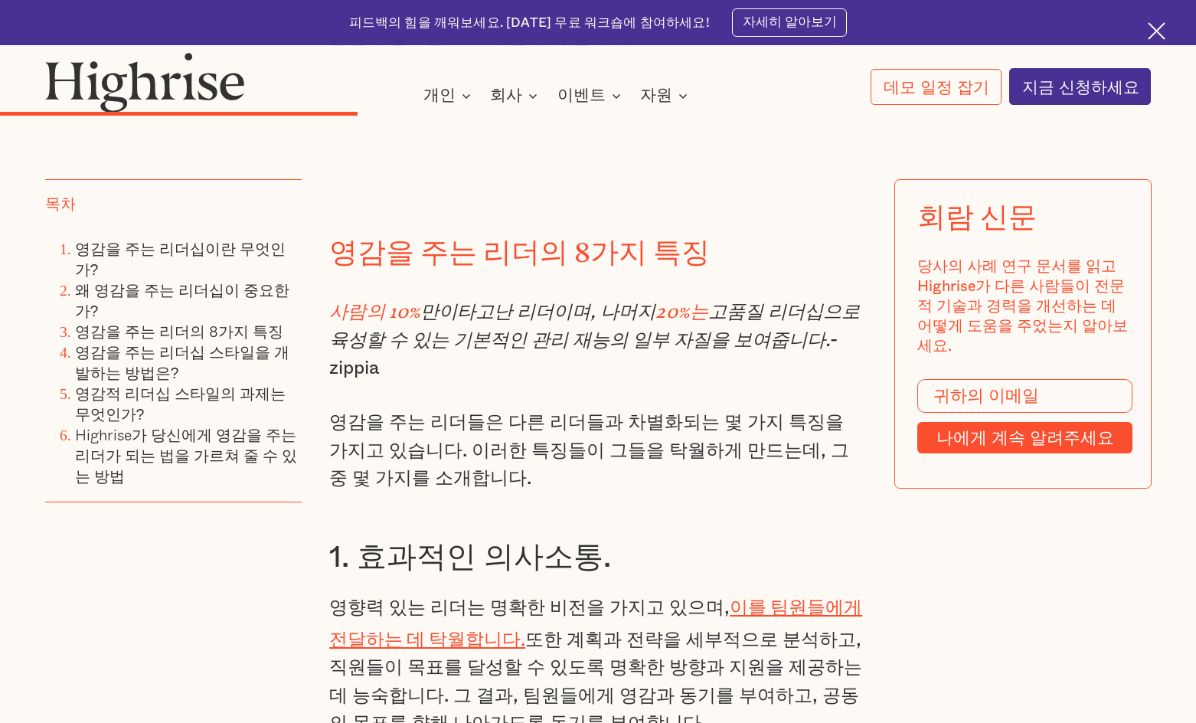
scroll to position [4381, 0]
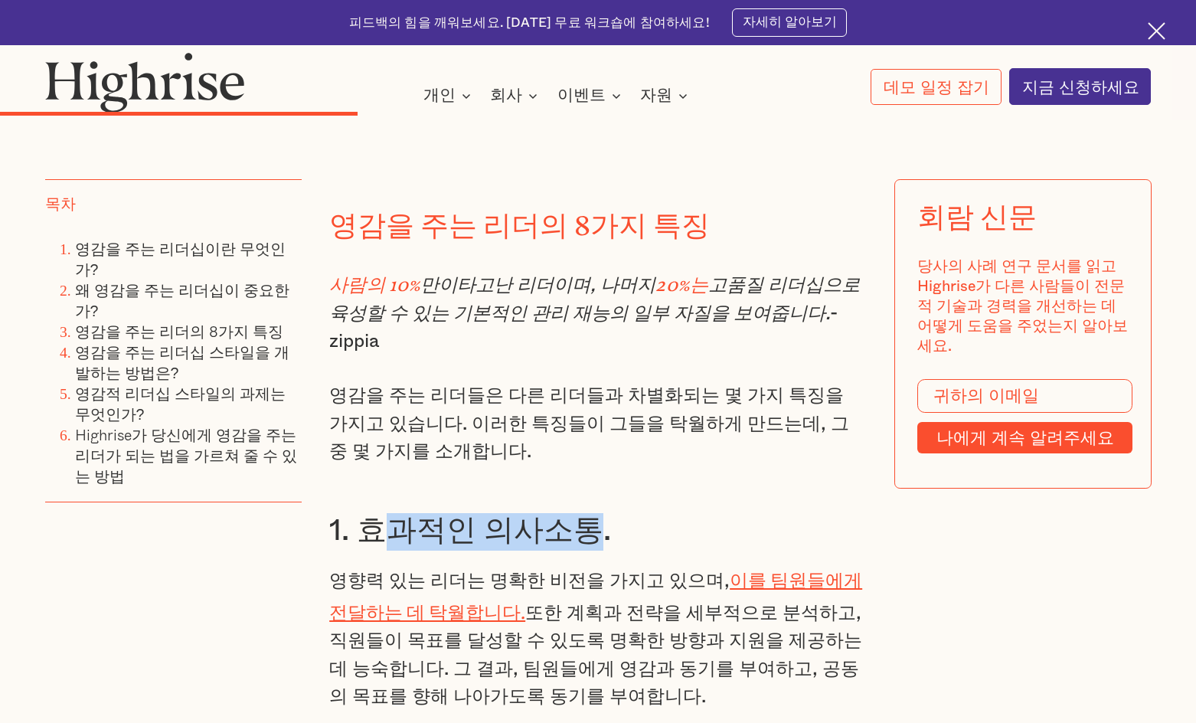
drag, startPoint x: 371, startPoint y: 508, endPoint x: 576, endPoint y: 508, distance: 205.2
click at [576, 516] on font "1. 효과적인 의사소통." at bounding box center [470, 531] width 282 height 30
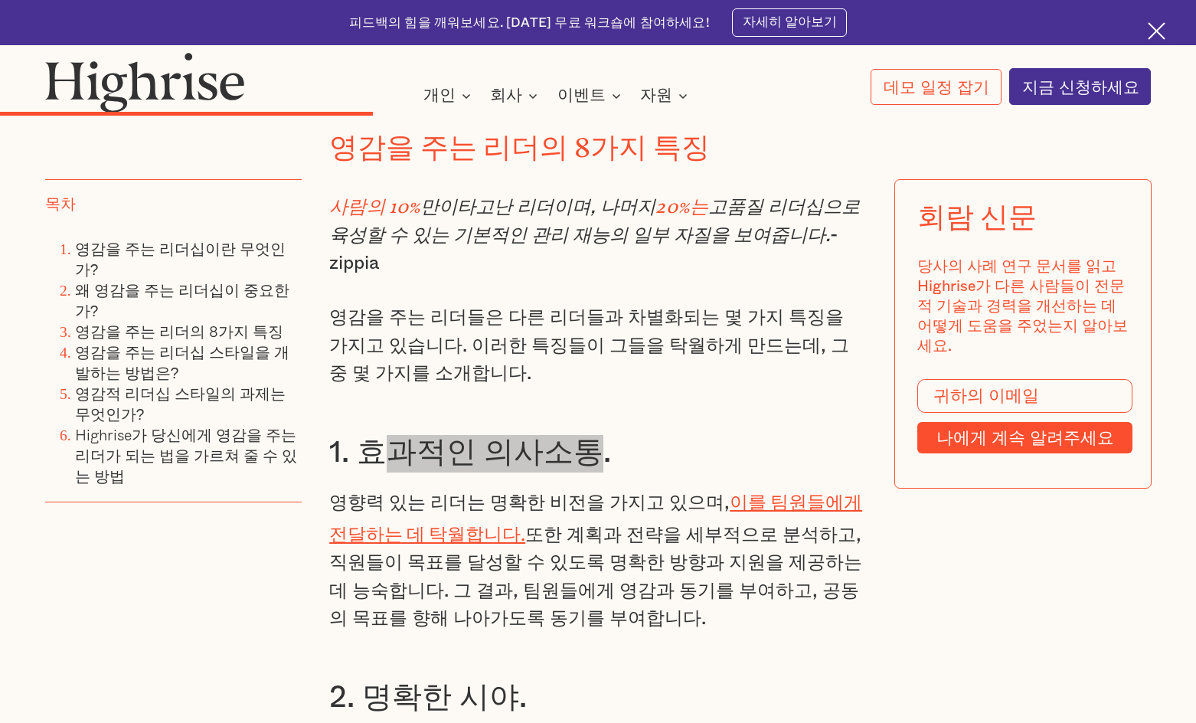
scroll to position [4534, 0]
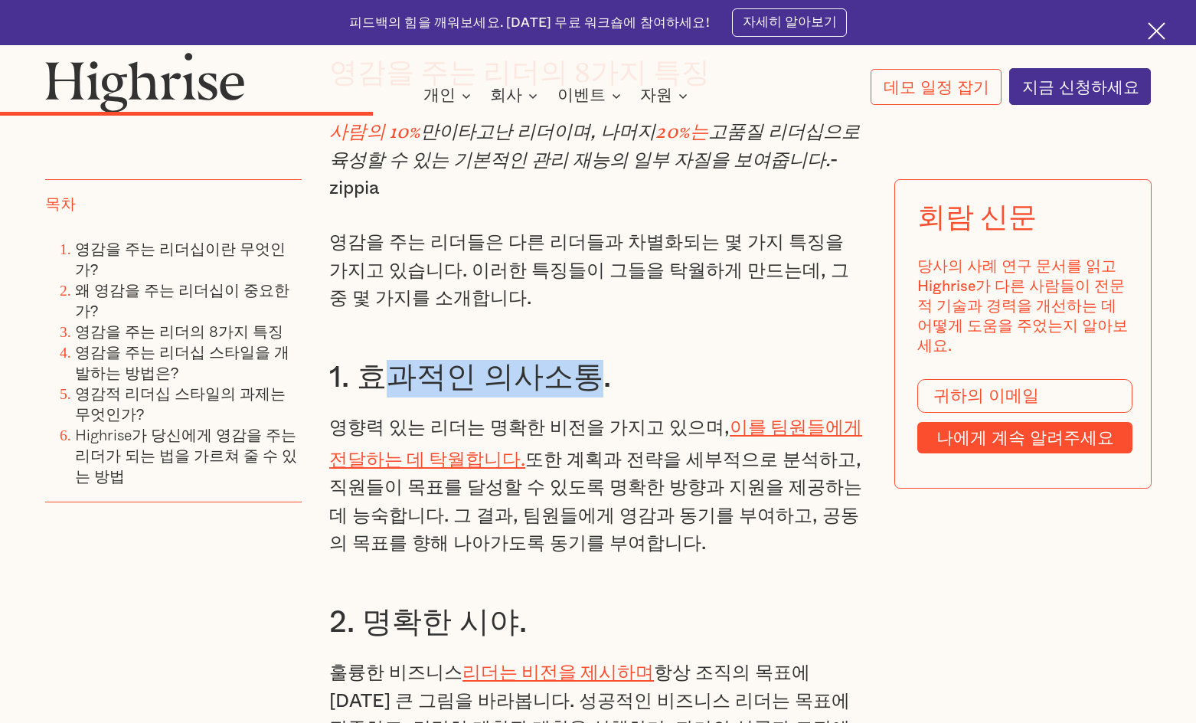
click at [563, 450] on font "또한 계획과 전략을 세부적으로 분석하고, 직원들이 목표를 달성할 수 있도록 명확한 방향과 지원을 제공하는 데 능숙합니다. 그 결과, 팀원들에게…" at bounding box center [595, 501] width 533 height 103
drag, startPoint x: 516, startPoint y: 436, endPoint x: 619, endPoint y: 523, distance: 134.8
click at [619, 523] on p "영향력 있는 리더는 명확한 비전을 가지고 있으며, 이를 팀원들에게 전달하는 데 탁월합니다. 또한 계획과 전략을 세부적으로 분석하고, 직원들이 …" at bounding box center [597, 484] width 537 height 148
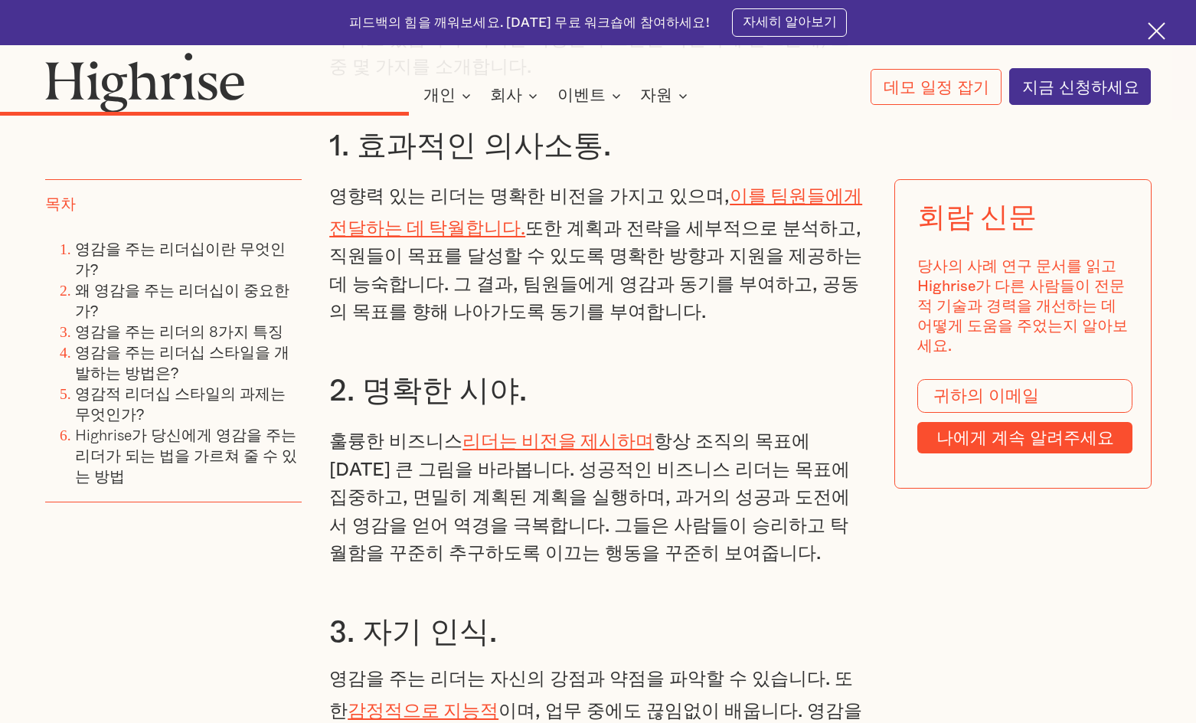
scroll to position [4841, 0]
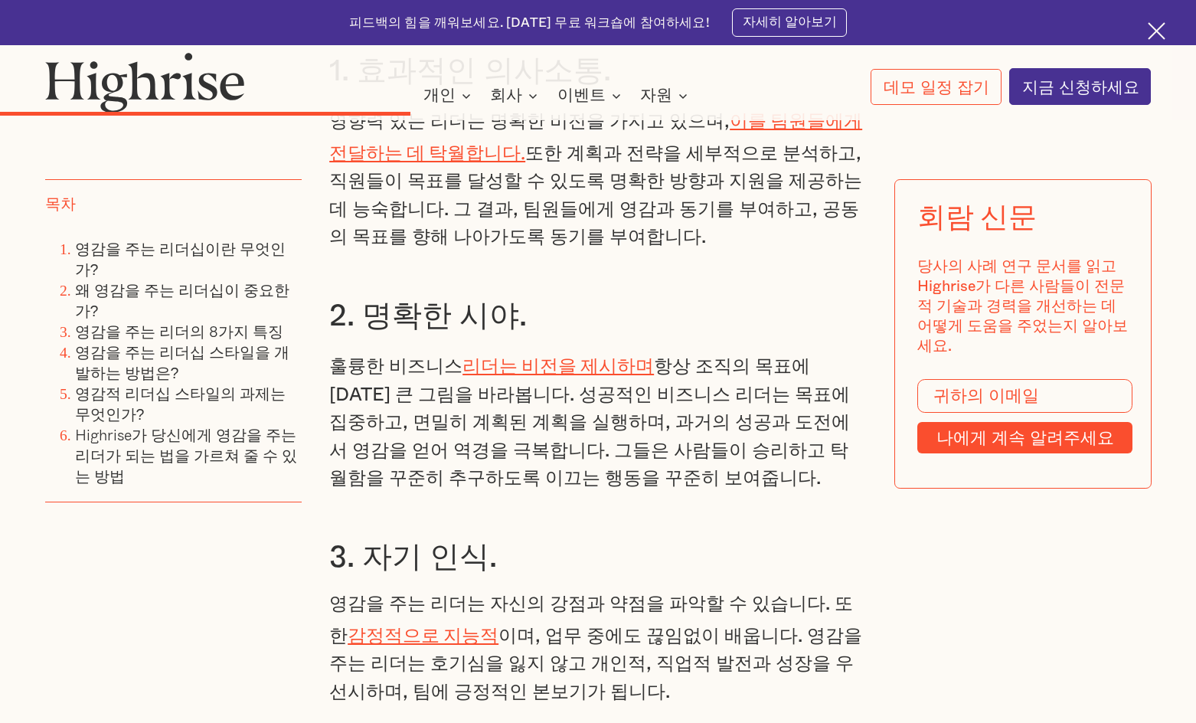
drag, startPoint x: 370, startPoint y: 357, endPoint x: 356, endPoint y: 348, distance: 16.1
click at [370, 357] on font "항상 조직의 목표에 [DATE] 큰 그림을 바라봅니다. 성공적인 비즈니스 리더는 목표에 집중하고, 면밀히 계획된 계획을 실행하며, 과거의 성공…" at bounding box center [589, 422] width 521 height 131
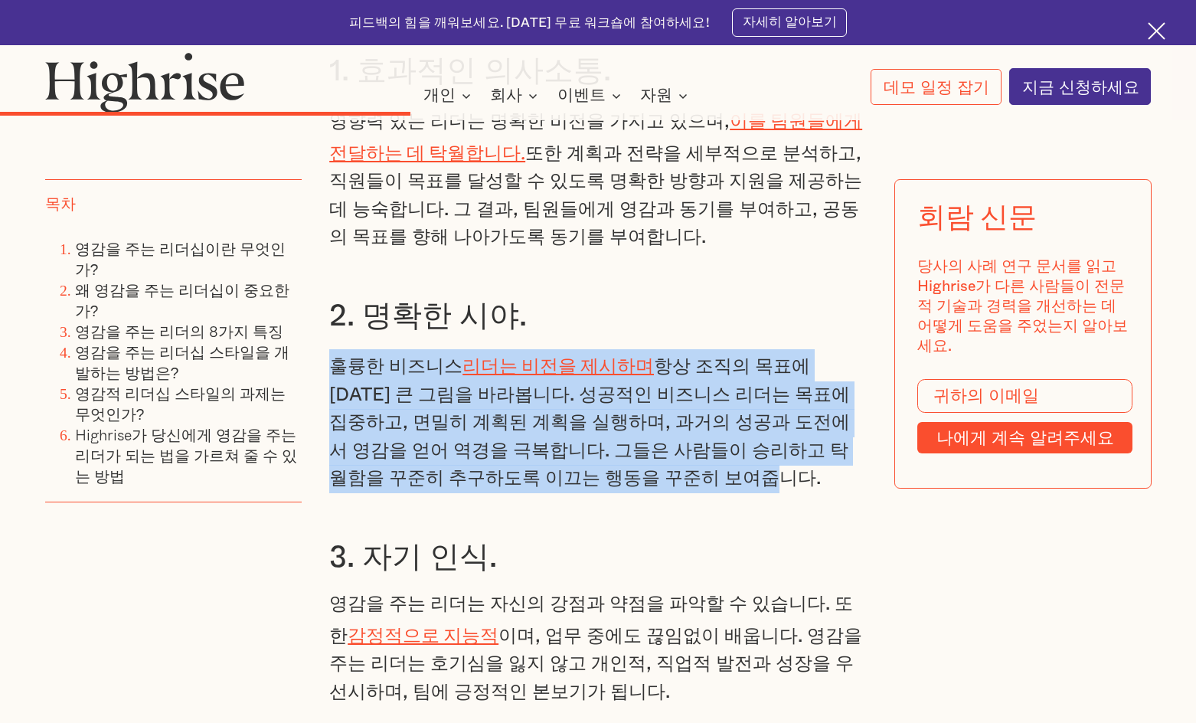
drag, startPoint x: 331, startPoint y: 335, endPoint x: 596, endPoint y: 446, distance: 287.5
click at [596, 446] on p "훌륭한 비즈니스 리더는 비전을 제시하며 항상 조직의 목표에 [DATE] 큰 그림을 바라봅니다. 성공적인 비즈니스 리더는 목표에 집중하고, 면밀…" at bounding box center [597, 421] width 537 height 144
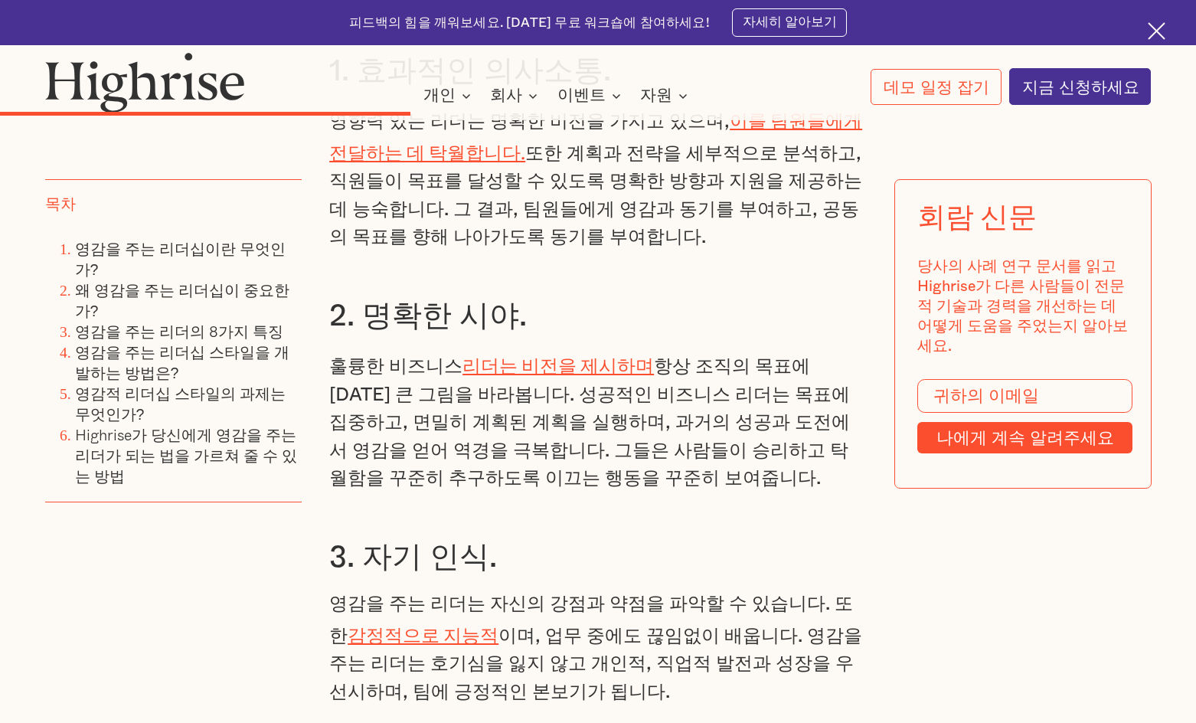
click at [563, 540] on h3 "3. 자기 인식." at bounding box center [597, 559] width 537 height 38
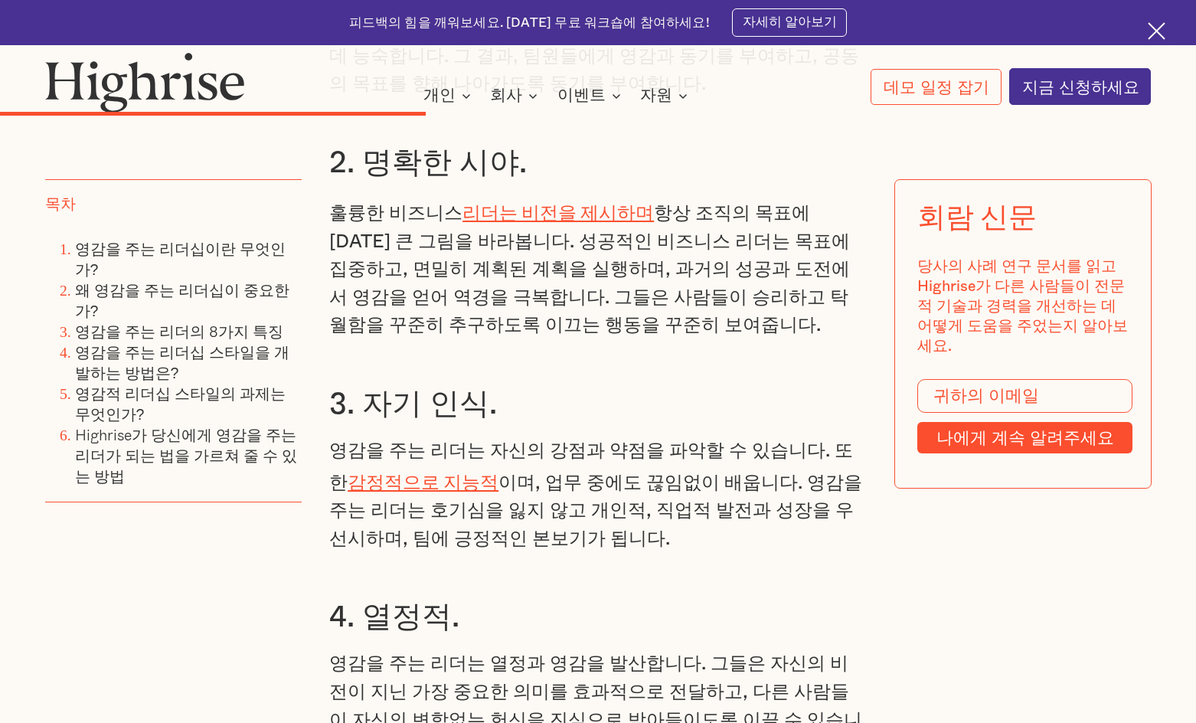
drag, startPoint x: 327, startPoint y: 418, endPoint x: 573, endPoint y: 506, distance: 261.0
click at [573, 506] on p "영감을 주는 리더는 자신의 강점과 약점을 파악할 수 있습니다. 또한 감정적으로 지능적 이며, 업무 중에도 끊임없이 배웁니다. 영감을 주는 리더…" at bounding box center [597, 495] width 537 height 116
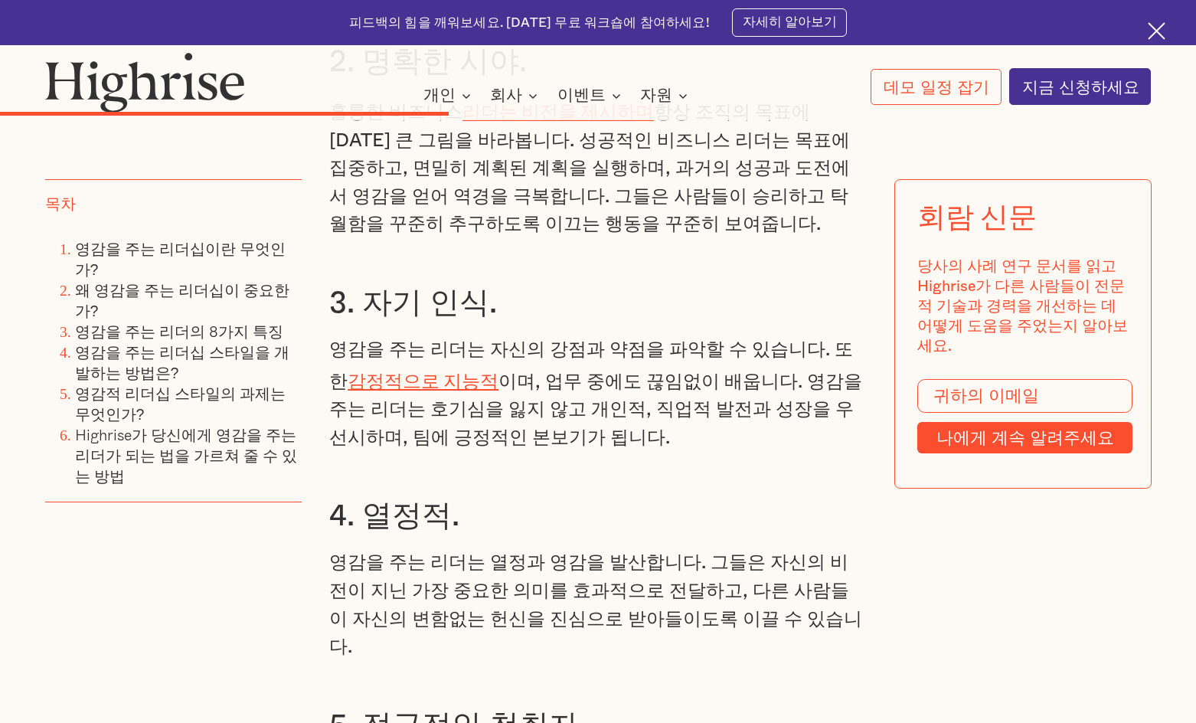
scroll to position [5300, 0]
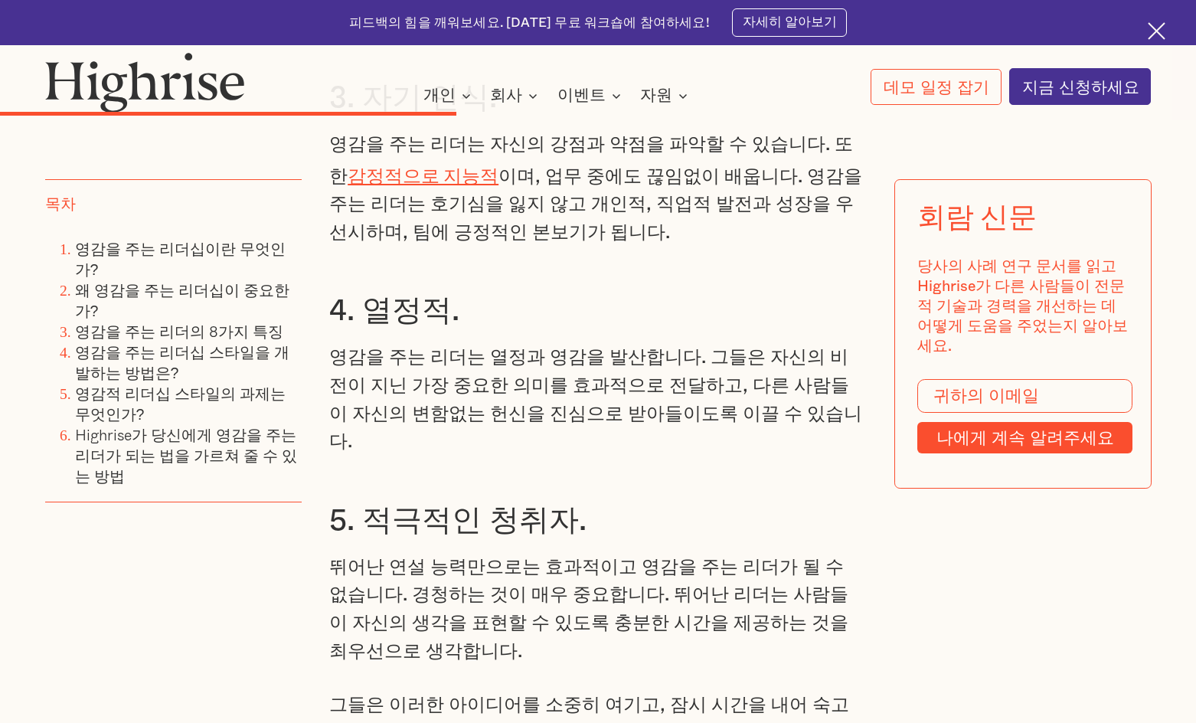
click at [742, 397] on div "영감을 주는 리더의 8가지 특징 사람의 10% 만이 타고난 리더이며, 나머지 20%는 고품질 리더십으로 육성할 수 있는 기본적인 관리 재능의 …" at bounding box center [597, 596] width 537 height 2744
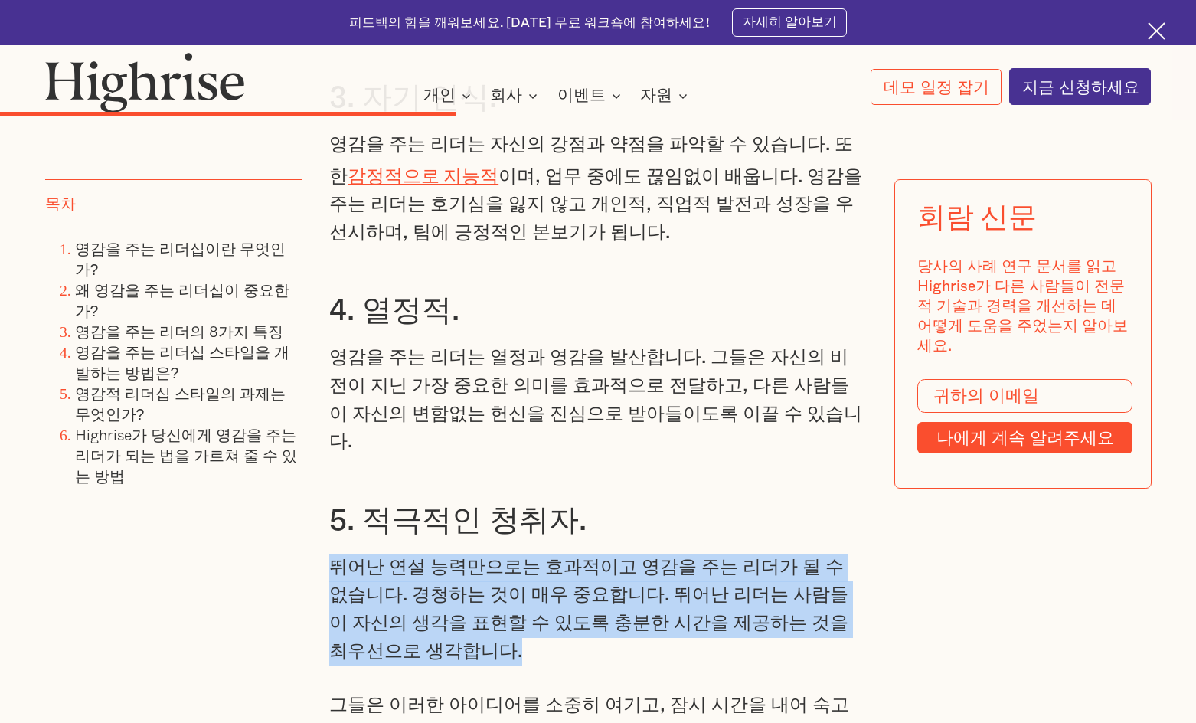
drag, startPoint x: 334, startPoint y: 501, endPoint x: 471, endPoint y: 599, distance: 168.5
click at [471, 599] on p "뛰어난 연설 능력만으로는 효과적이고 영감을 주는 리더가 될 수 없습니다. 경청하는 것이 매우 중요합니다. 뛰어난 리더는 사람들이 자신의 생각을…" at bounding box center [597, 609] width 537 height 112
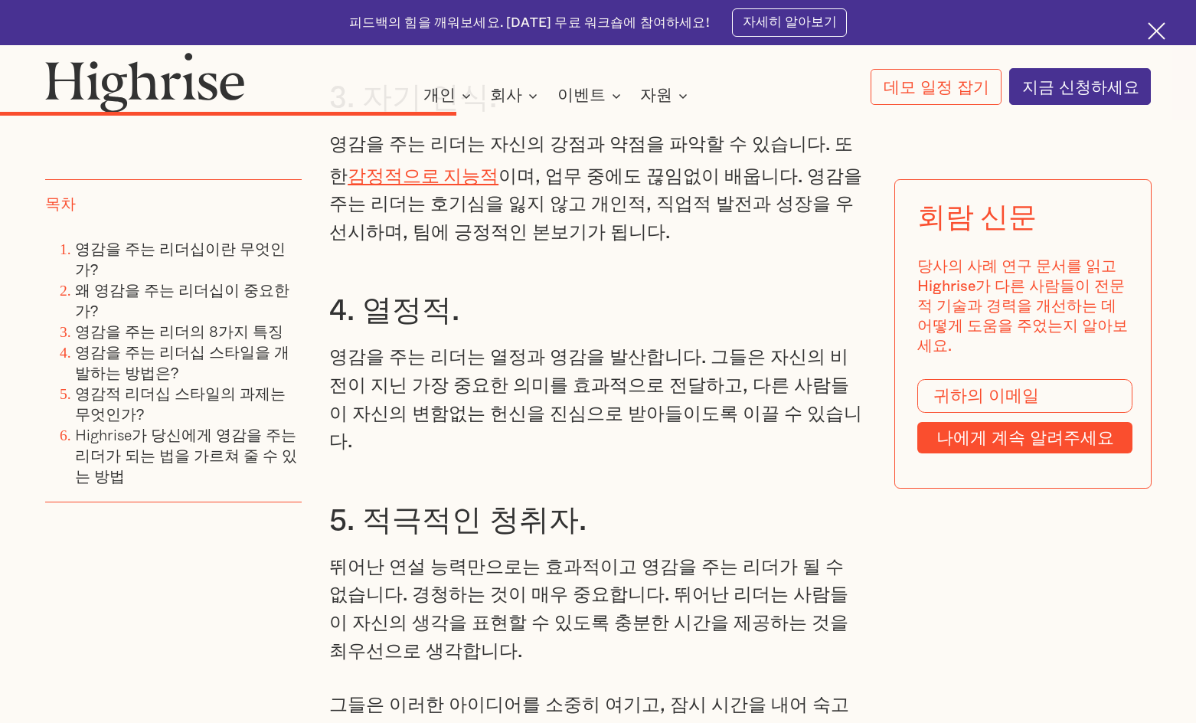
click at [736, 503] on h3 "5. 적극적인 청취자." at bounding box center [597, 522] width 537 height 38
drag, startPoint x: 348, startPoint y: 335, endPoint x: 328, endPoint y: 331, distance: 19.5
click at [347, 348] on font "영감을 주는 리더는 열정과 영감을 발산합니다. 그들은 자신의 비전이 지닌 가장 중요한 의미를 효과적으로 전달하고, 다른 사람들이 자신의 변함없…" at bounding box center [595, 399] width 533 height 103
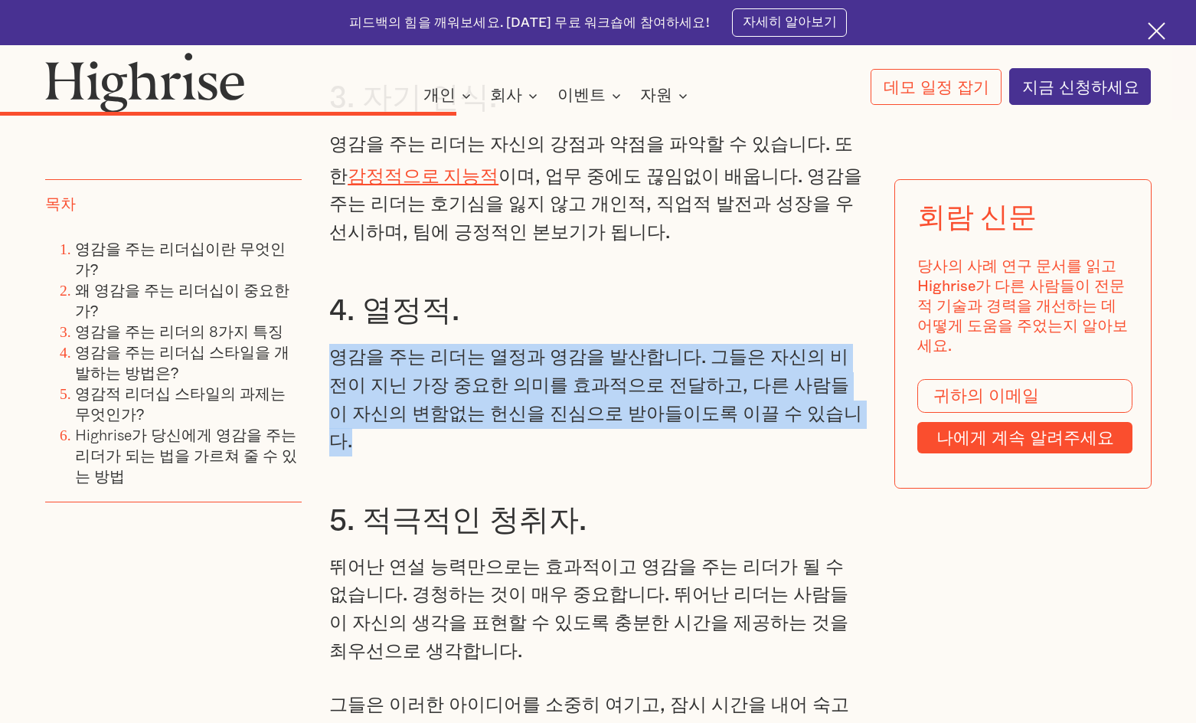
drag, startPoint x: 325, startPoint y: 327, endPoint x: 784, endPoint y: 373, distance: 460.9
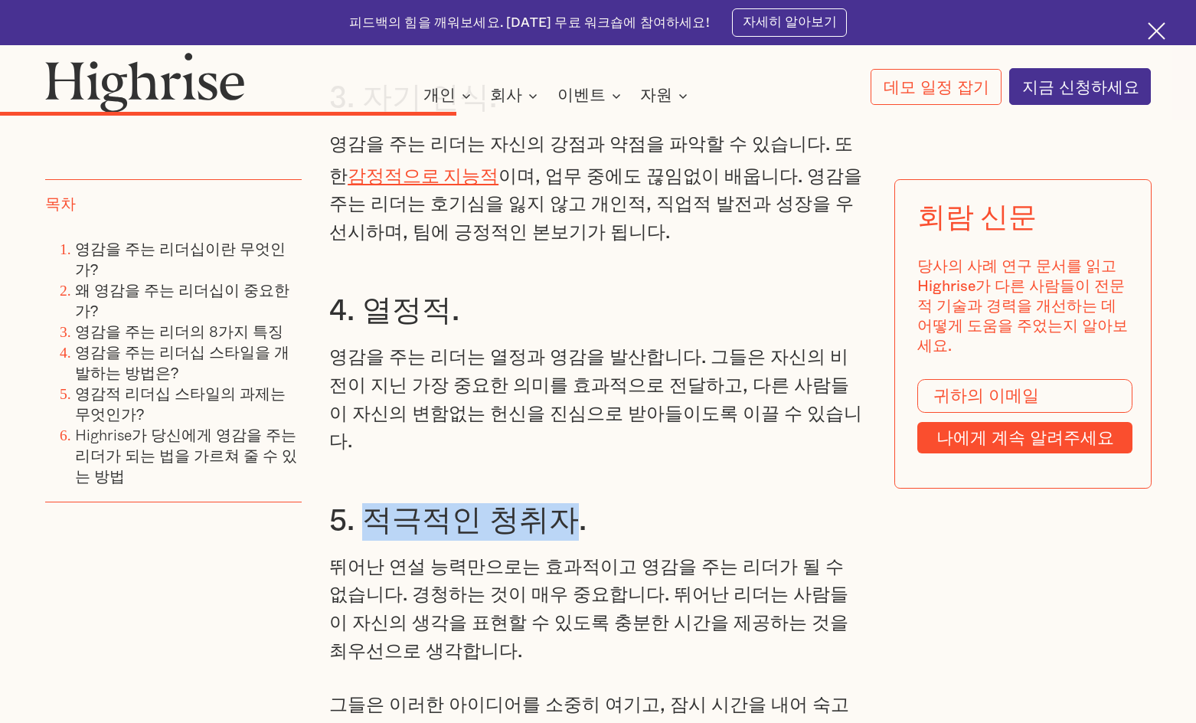
drag, startPoint x: 423, startPoint y: 461, endPoint x: 553, endPoint y: 460, distance: 130.1
click at [553, 506] on font "5. 적극적인 청취자." at bounding box center [457, 521] width 257 height 30
click at [472, 557] on font "뛰어난 연설 능력만으로는 효과적이고 영감을 주는 리더가 될 수 없습니다. 경청하는 것이 매우 중요합니다. 뛰어난 리더는 사람들이 자신의 생각을…" at bounding box center [588, 608] width 519 height 103
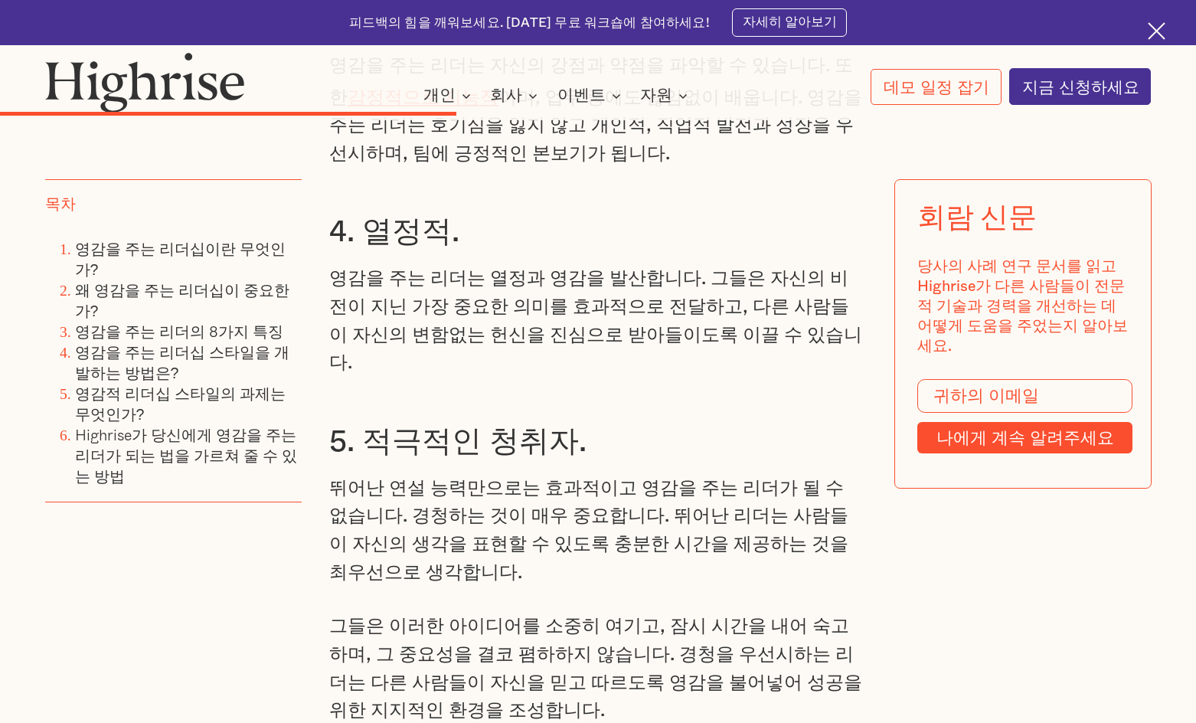
scroll to position [5453, 0]
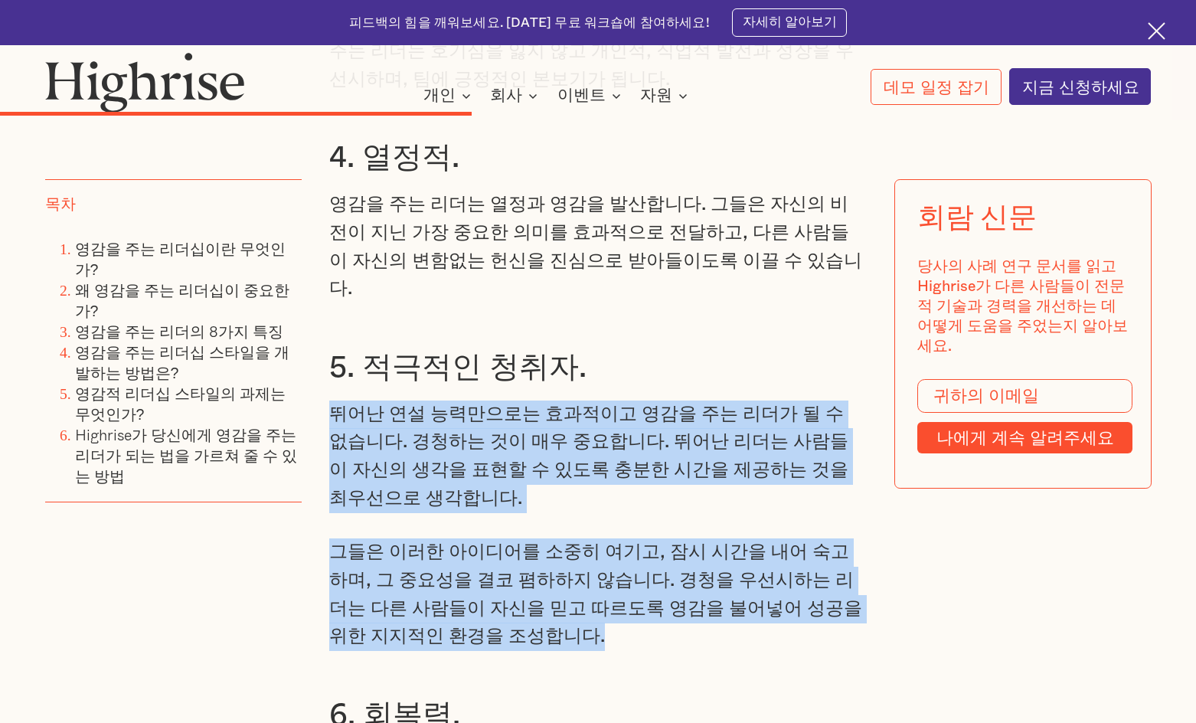
drag, startPoint x: 331, startPoint y: 354, endPoint x: 477, endPoint y: 584, distance: 271.9
click at [477, 584] on div "영감을 주는 리더의 8가지 특징 사람의 10% 만이 타고난 리더이며, 나머지 20%는 고품질 리더십으로 육성할 수 있는 기본적인 관리 재능의 …" at bounding box center [597, 443] width 537 height 2744
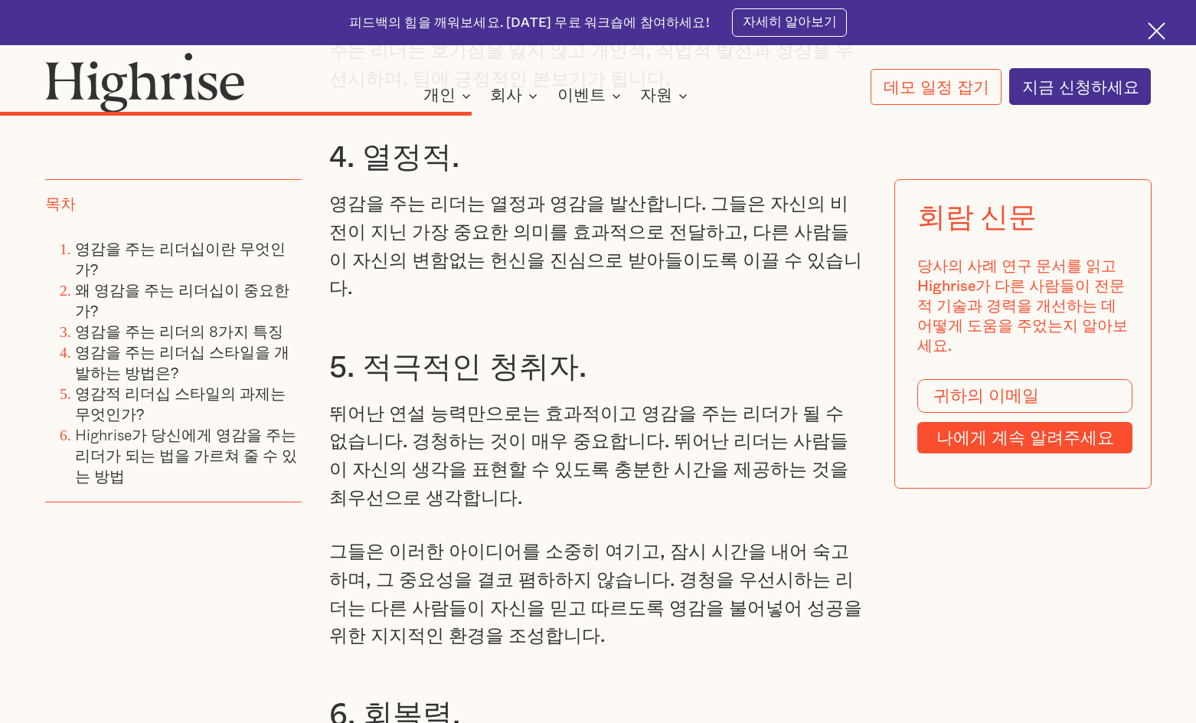
click at [609, 350] on h3 "5. 적극적인 청취자." at bounding box center [597, 369] width 537 height 38
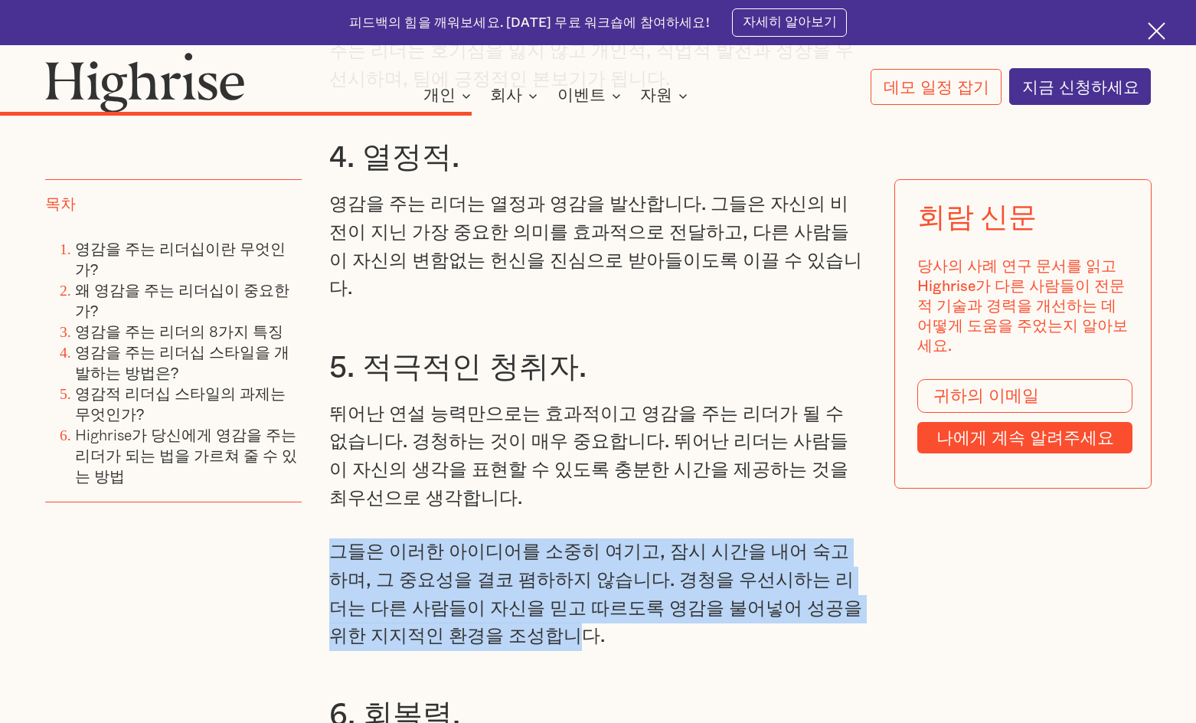
drag, startPoint x: 331, startPoint y: 489, endPoint x: 457, endPoint y: 582, distance: 156.0
click at [457, 582] on font "그들은 이러한 아이디어를 소중히 여기고, 잠시 시간을 내어 숙고하며, 그 중요성을 결코 폄하하지 않습니다. 경청을 우선시하는 리더는 다른 사람…" at bounding box center [595, 593] width 533 height 103
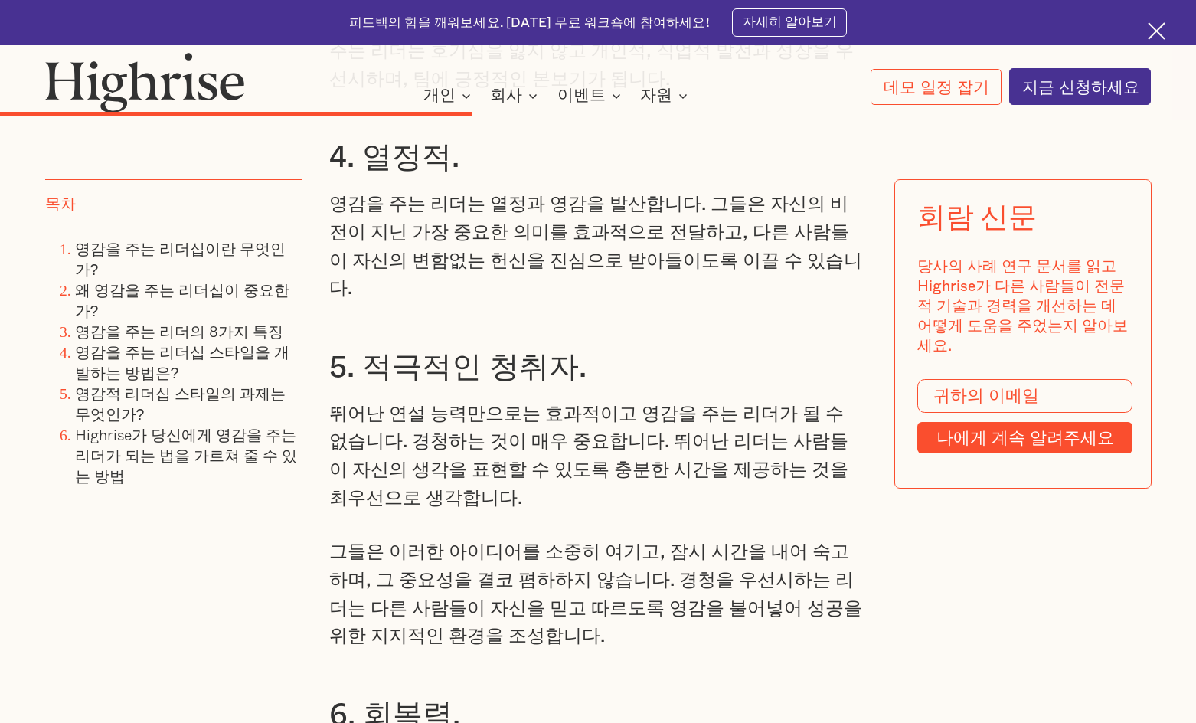
click at [590, 586] on p "그들은 이러한 아이디어를 소중히 여기고, 잠시 시간을 내어 숙고하며, 그 중요성을 결코 폄하하지 않습니다. 경청을 우선시하는 리더는 다른 사람…" at bounding box center [597, 594] width 537 height 112
click at [598, 404] on font "뛰어난 연설 능력만으로는 효과적이고 영감을 주는 리더가 될 수 없습니다. 경청하는 것이 매우 중요합니다. 뛰어난 리더는 사람들이 자신의 생각을…" at bounding box center [588, 455] width 519 height 103
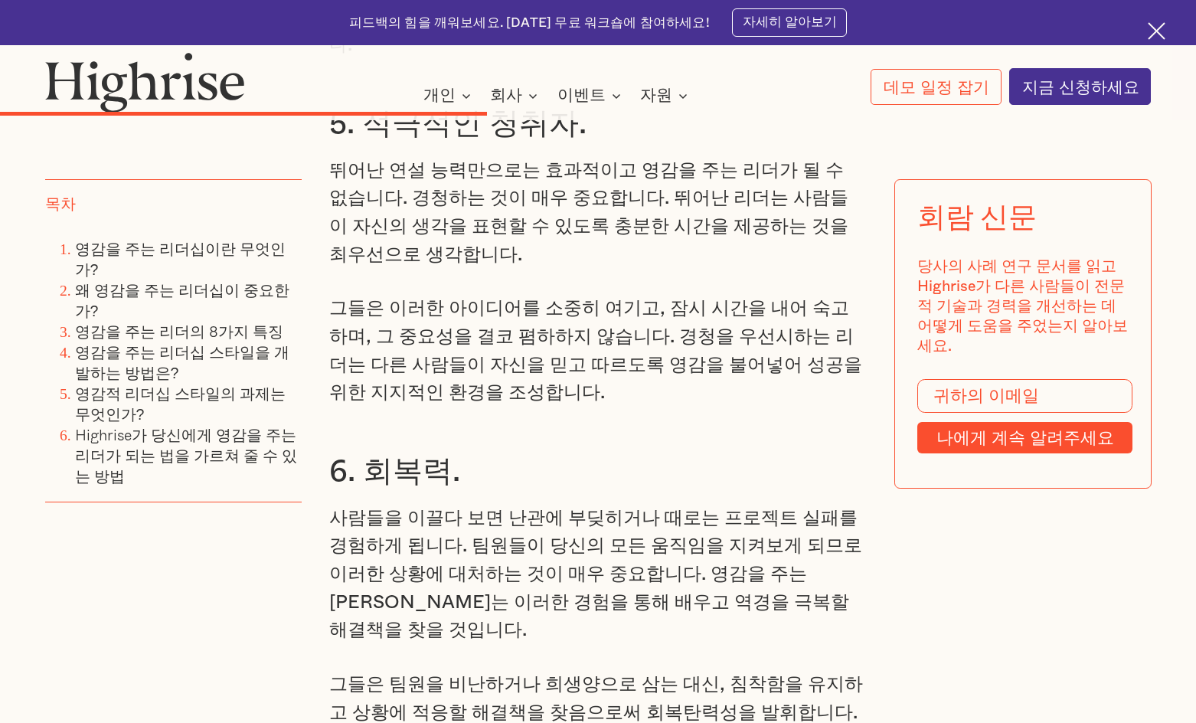
scroll to position [5759, 0]
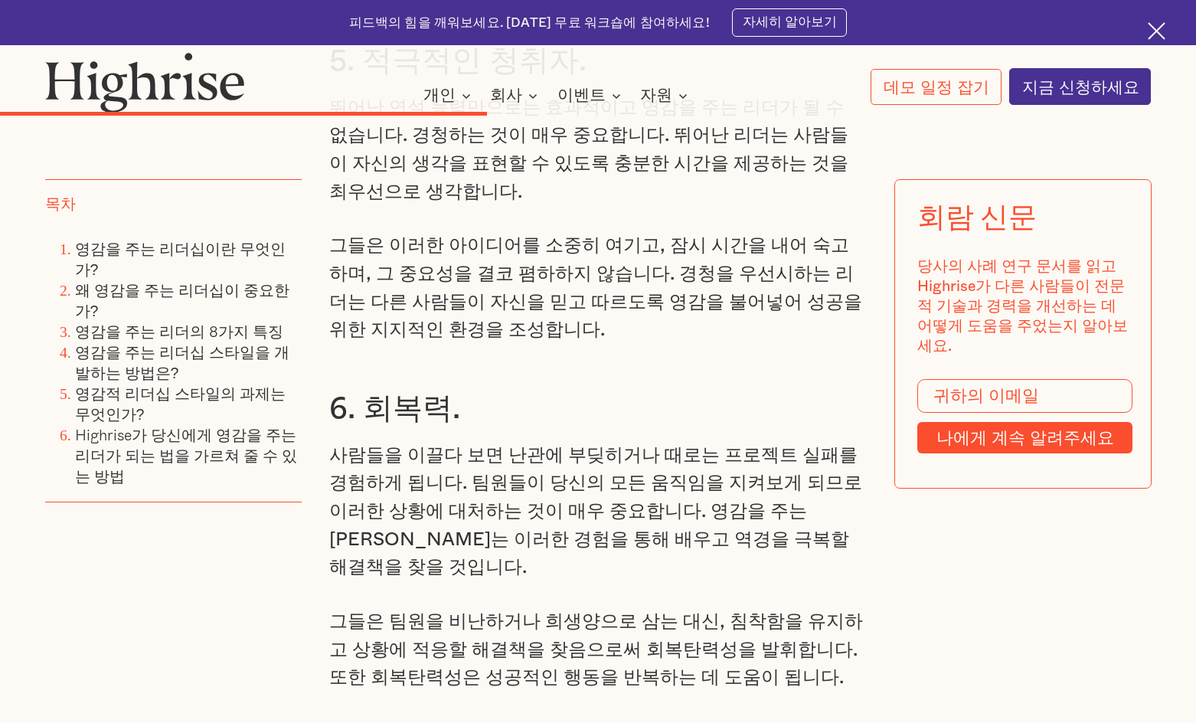
click at [572, 446] on font "사람들을 이끌다 보면 난관에 부딪히거나 때로는 프로젝트 실패를 경험하게 됩니다. 팀원들이 당신의 모든 움직임을 지켜보게 되므로 이러한 상황에 …" at bounding box center [595, 511] width 533 height 131
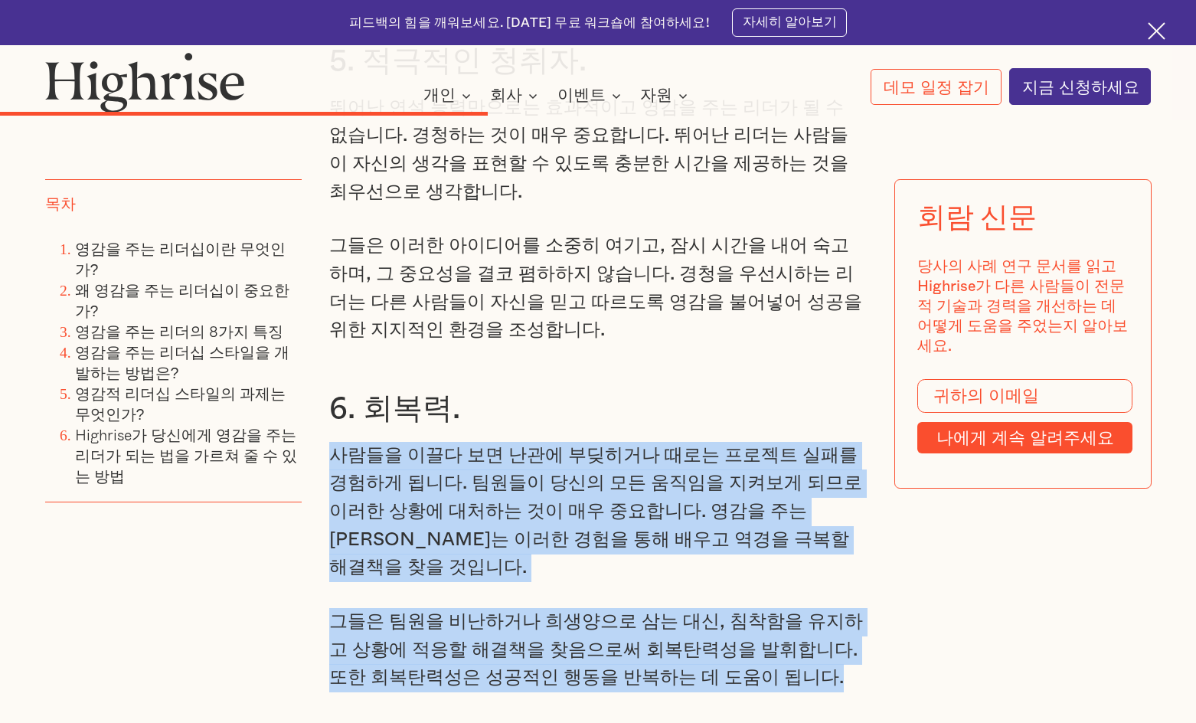
drag, startPoint x: 328, startPoint y: 398, endPoint x: 781, endPoint y: 587, distance: 491.1
click at [781, 587] on div "영감을 주는 리더의 8가지 특징 사람의 10% 만이 타고난 리더이며, 나머지 20%는 고품질 리더십으로 육성할 수 있는 기본적인 관리 재능의 …" at bounding box center [597, 137] width 537 height 2744
click at [493, 514] on div "영감을 주는 리더의 8가지 특징 사람의 10% 만이 타고난 리더이며, 나머지 20%는 고품질 리더십으로 육성할 수 있는 기본적인 관리 재능의 …" at bounding box center [597, 137] width 537 height 2744
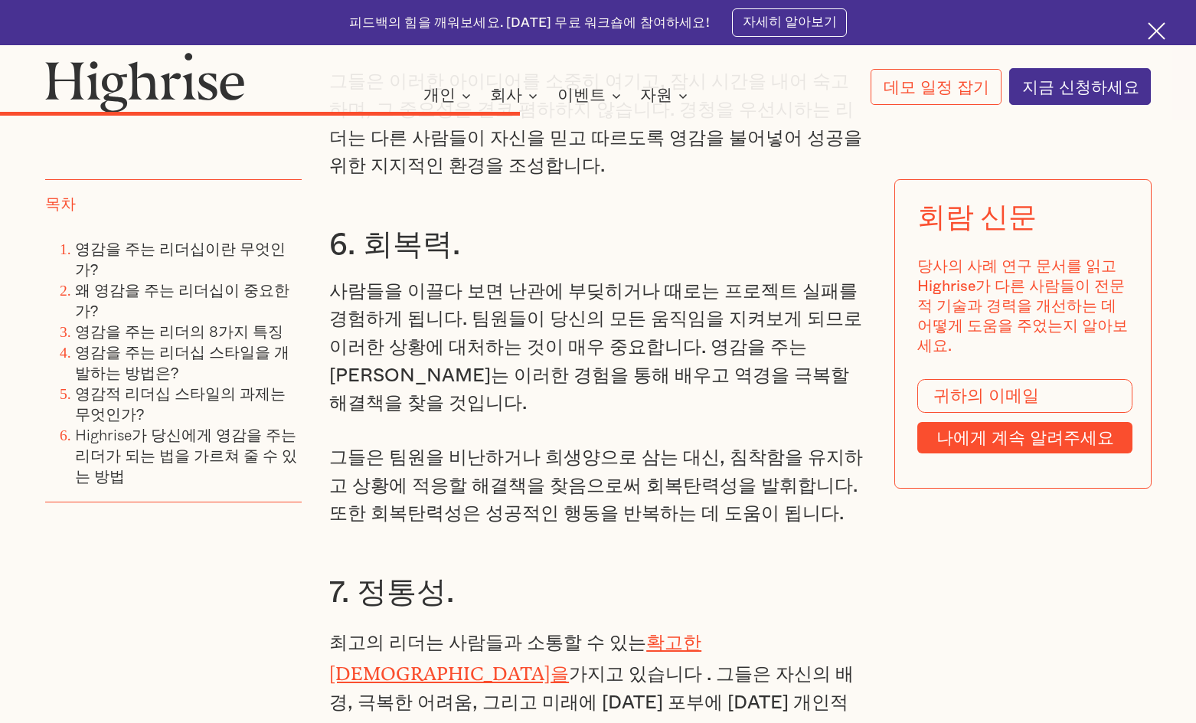
scroll to position [6142, 0]
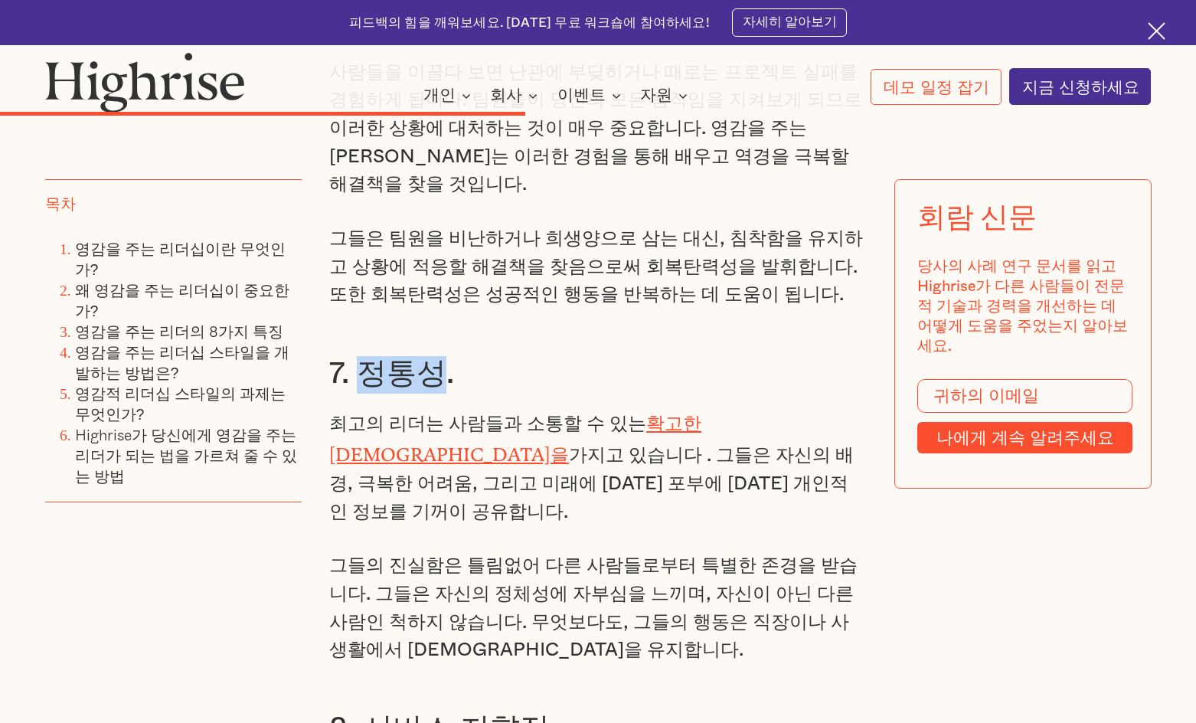
drag, startPoint x: 360, startPoint y: 292, endPoint x: 439, endPoint y: 295, distance: 78.9
click at [439, 359] on font "7. 정통성." at bounding box center [391, 374] width 125 height 30
drag, startPoint x: 395, startPoint y: 325, endPoint x: 357, endPoint y: 336, distance: 40.0
click at [395, 414] on font "최고의 리더는 사람들과 소통할 수 있는" at bounding box center [487, 423] width 317 height 19
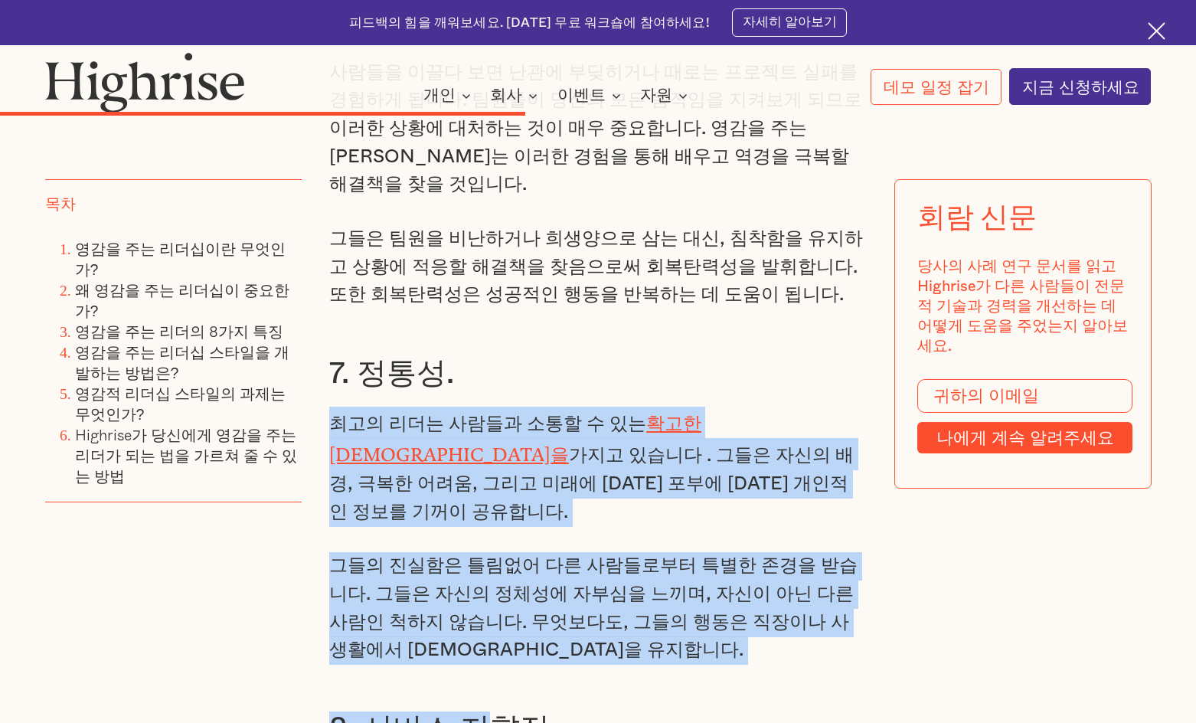
drag, startPoint x: 335, startPoint y: 335, endPoint x: 473, endPoint y: 555, distance: 259.8
click at [469, 552] on p "그들의 진실함은 틀림없어 다른 사람들로부터 특별한 존경을 받습니다. 그들은 자신의 정체성에 자부심을 느끼며, 자신이 아닌 다른 사람인 척하지 …" at bounding box center [597, 608] width 537 height 112
drag, startPoint x: 445, startPoint y: 439, endPoint x: 485, endPoint y: 538, distance: 107.2
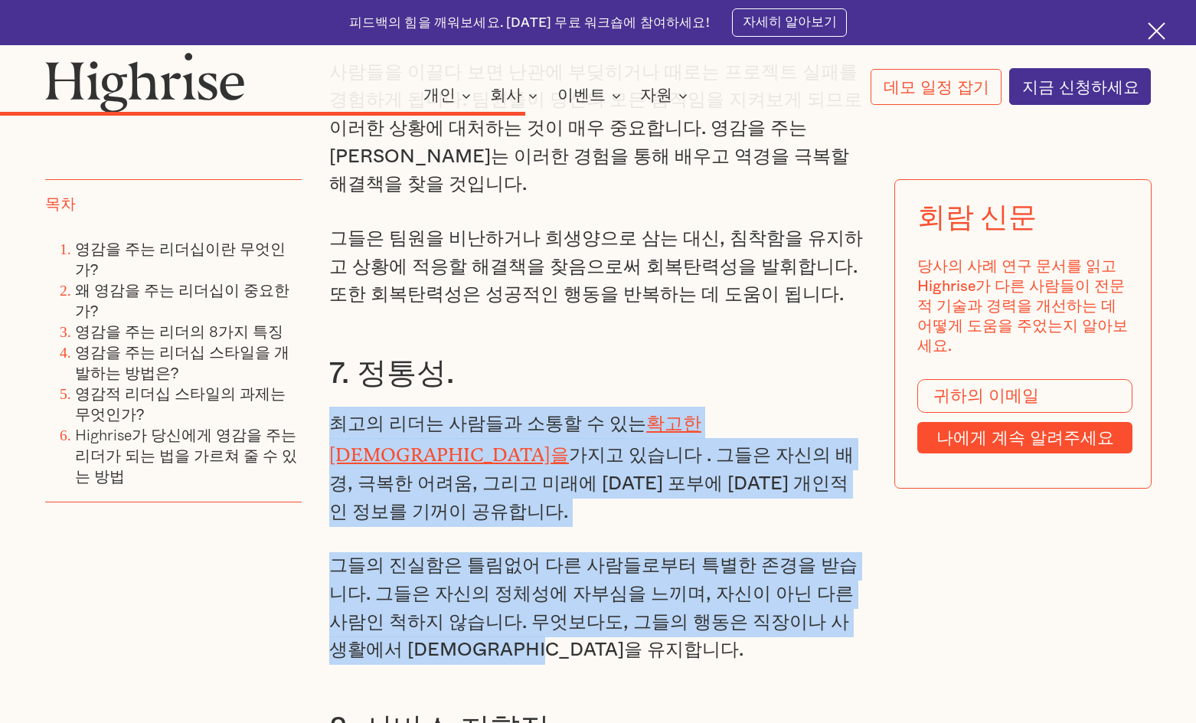
click at [645, 552] on p "그들의 진실함은 틀림없어 다른 사람들로부터 특별한 존경을 받습니다. 그들은 자신의 정체성에 자부심을 느끼며, 자신이 아닌 다른 사람인 척하지 …" at bounding box center [597, 608] width 537 height 112
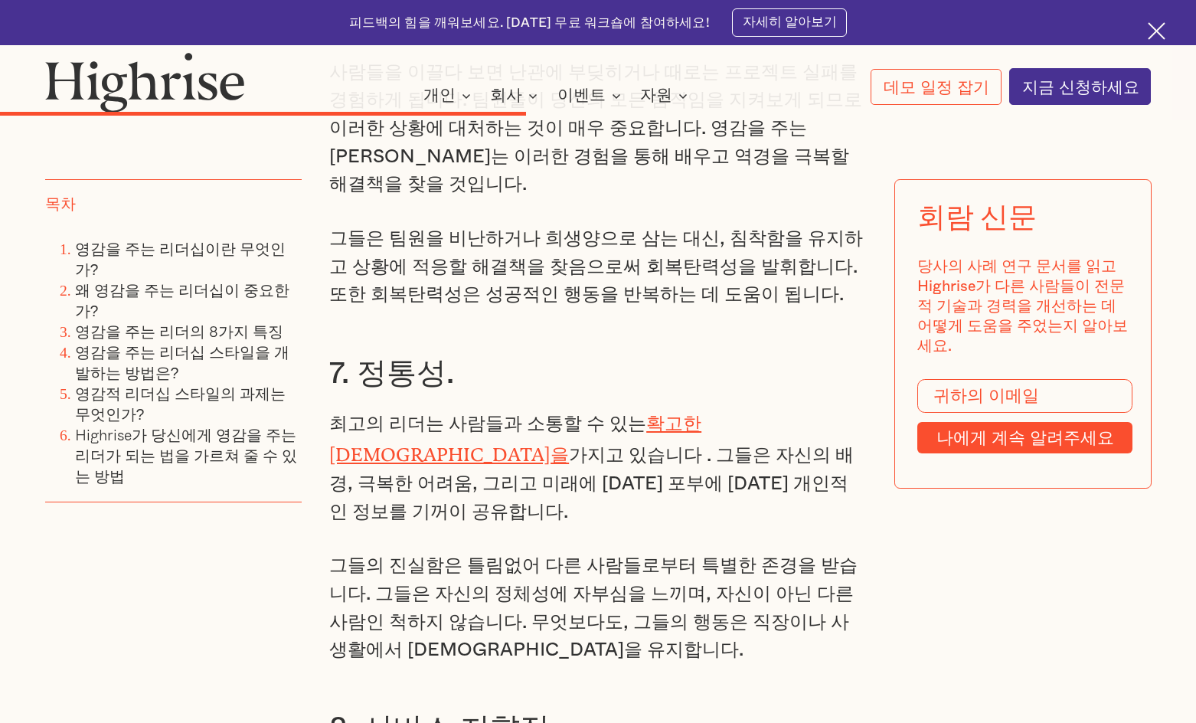
scroll to position [6372, 0]
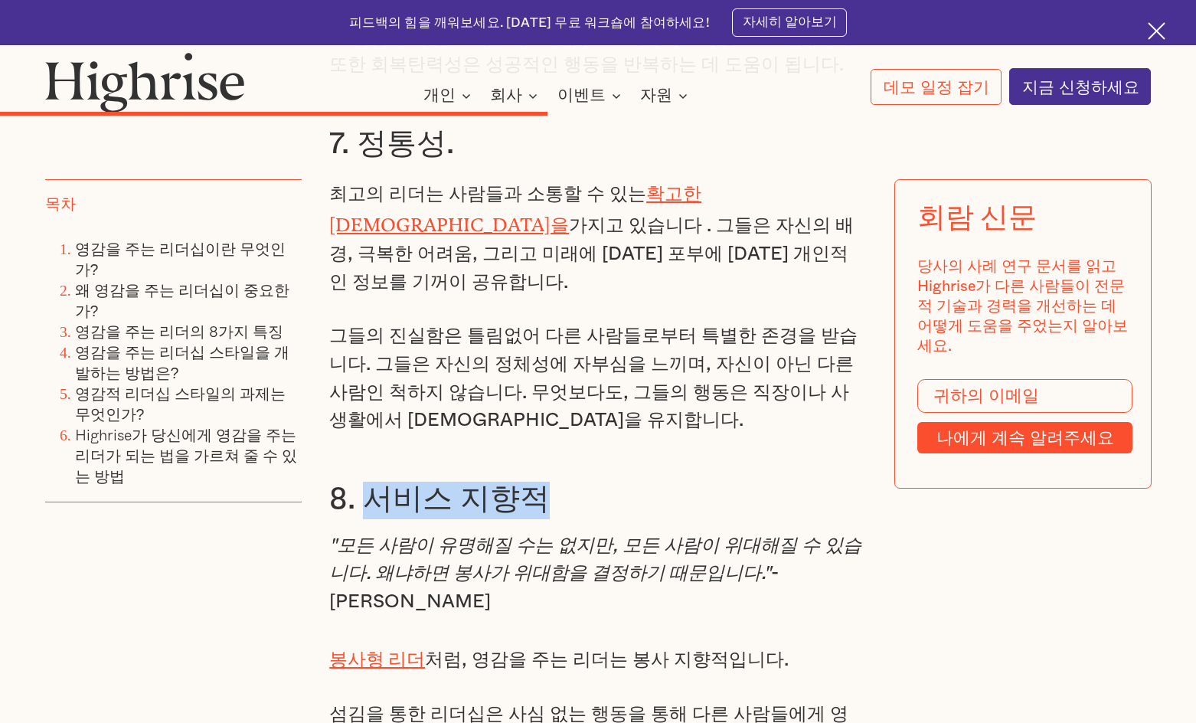
drag, startPoint x: 370, startPoint y: 384, endPoint x: 531, endPoint y: 388, distance: 161.6
click at [531, 485] on font "8. 서비스 지향적" at bounding box center [439, 500] width 220 height 30
click at [413, 536] on font ""모든 사람이 유명해질 수는 없지만, 모든 사람이 위대해질 수 있습니다. 왜냐하면 봉사가 위대함을 결정하기 때문입니다."" at bounding box center [595, 559] width 532 height 47
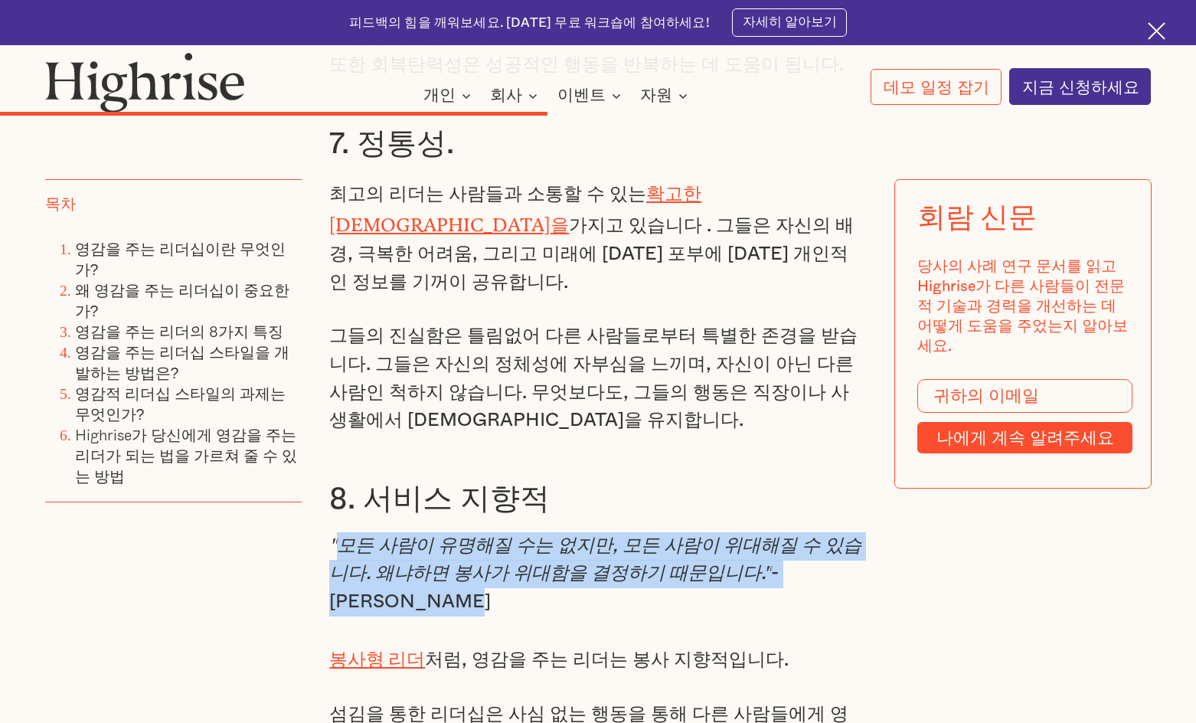
drag, startPoint x: 331, startPoint y: 429, endPoint x: 377, endPoint y: 486, distance: 73.5
click at [377, 532] on p ""모든 사람이 유명해질 수는 없지만, 모든 사람이 위대해질 수 있습니다. 왜냐하면 봉사가 위대함을 결정하기 때문입니다." - [PERSON_N…" at bounding box center [597, 574] width 537 height 84
drag, startPoint x: 329, startPoint y: 438, endPoint x: 330, endPoint y: 427, distance: 10.7
click at [329, 536] on font ""모든 사람이 유명해질 수는 없지만, 모든 사람이 위대해질 수 있습니다. 왜냐하면 봉사가 위대함을 결정하기 때문입니다."" at bounding box center [595, 559] width 532 height 47
drag, startPoint x: 328, startPoint y: 424, endPoint x: 505, endPoint y: 494, distance: 190.8
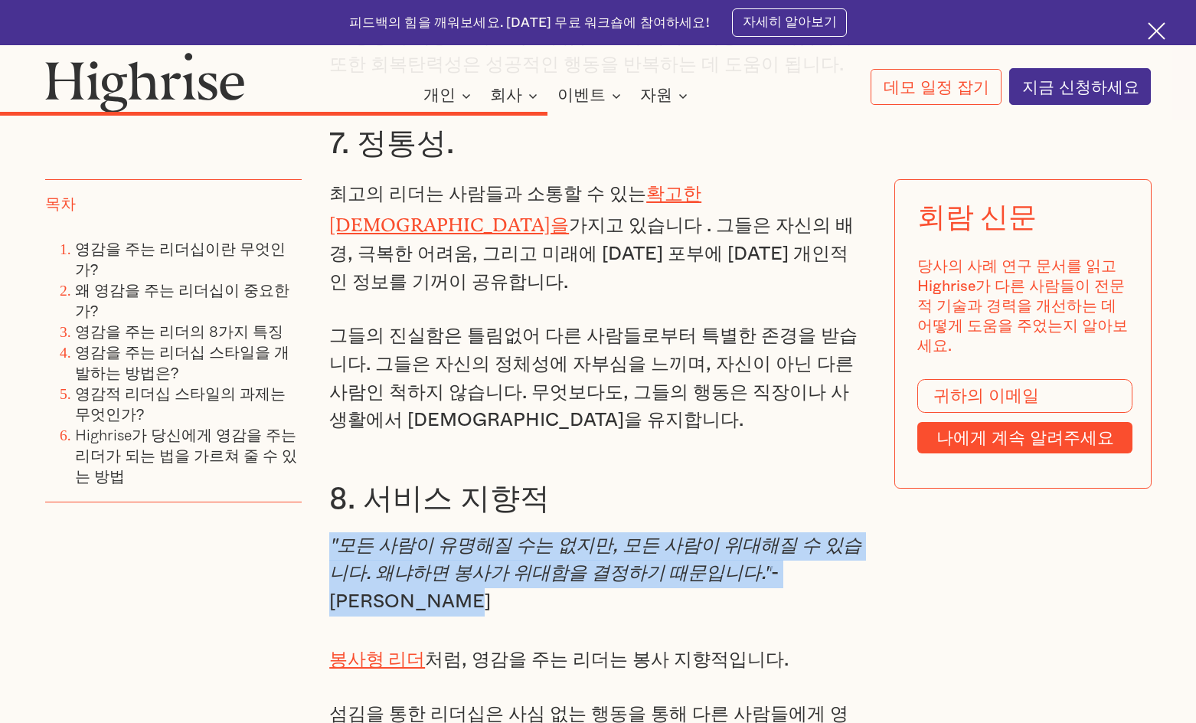
click at [505, 532] on p ""모든 사람이 유명해질 수는 없지만, 모든 사람이 위대해질 수 있습니다. 왜냐하면 봉사가 위대함을 결정하기 때문입니다." - [PERSON_N…" at bounding box center [597, 574] width 537 height 84
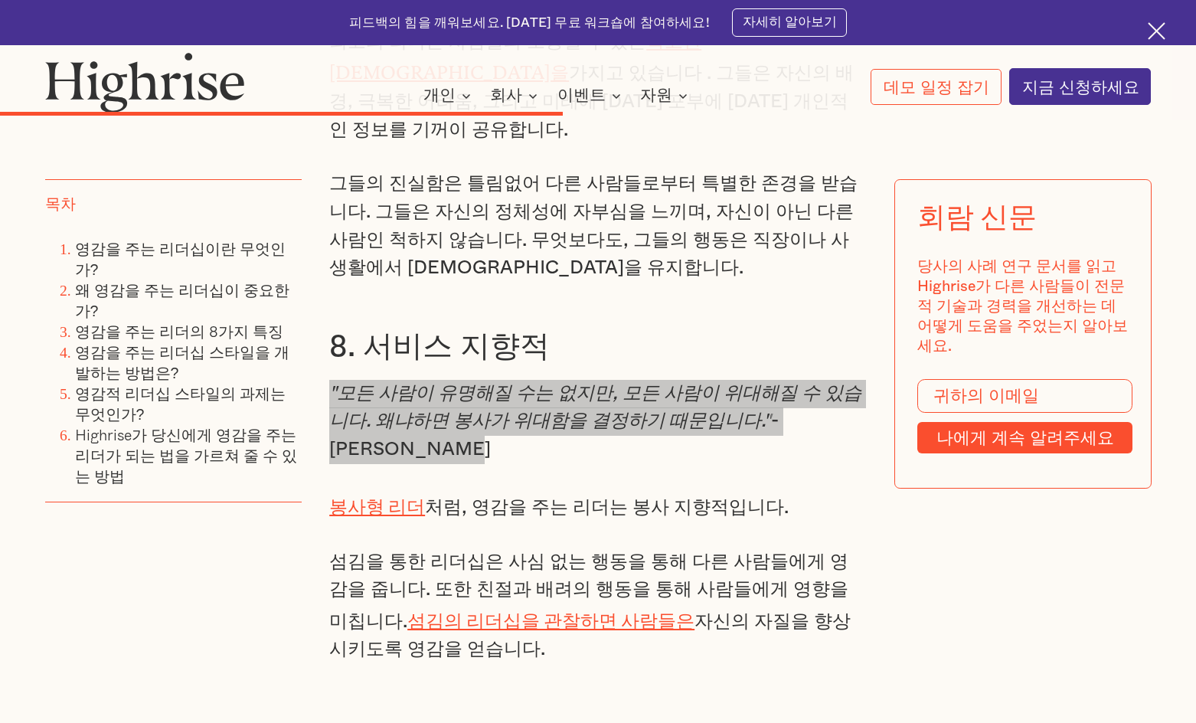
scroll to position [6525, 0]
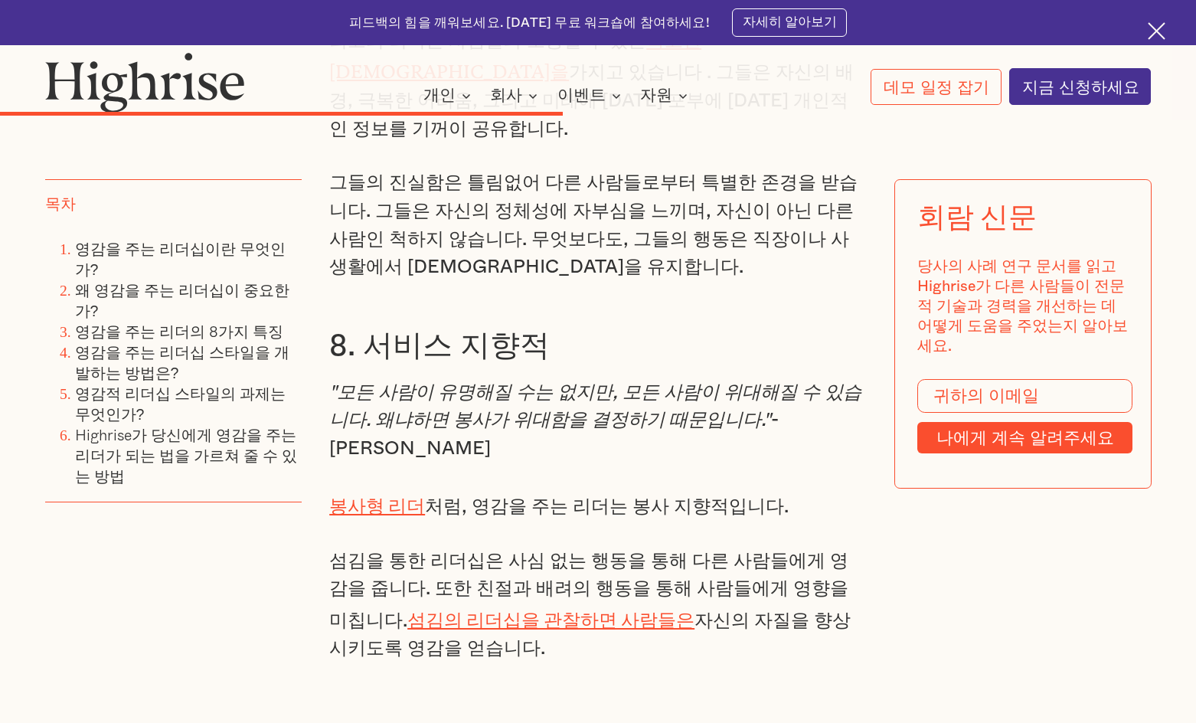
click at [598, 497] on font ", 영감을 주는 리더는 봉사 지향적입니다." at bounding box center [625, 506] width 327 height 19
click at [541, 547] on p "섬김을 통한 리더십은 사심 없는 행동을 통해 다른 사람들에게 영감을 줍니다. 또한 친절과 배려의 행동을 통해 사람들에게 영향을 미칩니다. 섬김…" at bounding box center [597, 605] width 537 height 116
drag, startPoint x: 443, startPoint y: 525, endPoint x: 309, endPoint y: 375, distance: 201.7
click at [309, 375] on div ""당신의 행동이 다른 사람들에게 더 많은 꿈을 꾸게 하고, 더 많이 배우고, 영감을 받고, 더 많은 일을 하고, 더 많은 사람이 되도록 영감을…" at bounding box center [598, 446] width 1106 height 11561
click at [778, 169] on p "그들의 진실함은 틀림없어 다른 사람들로부터 특별한 존경을 받습니다. 그들은 자신의 정체성에 자부심을 느끼며, 자신이 아닌 다른 사람인 척하지 …" at bounding box center [597, 225] width 537 height 112
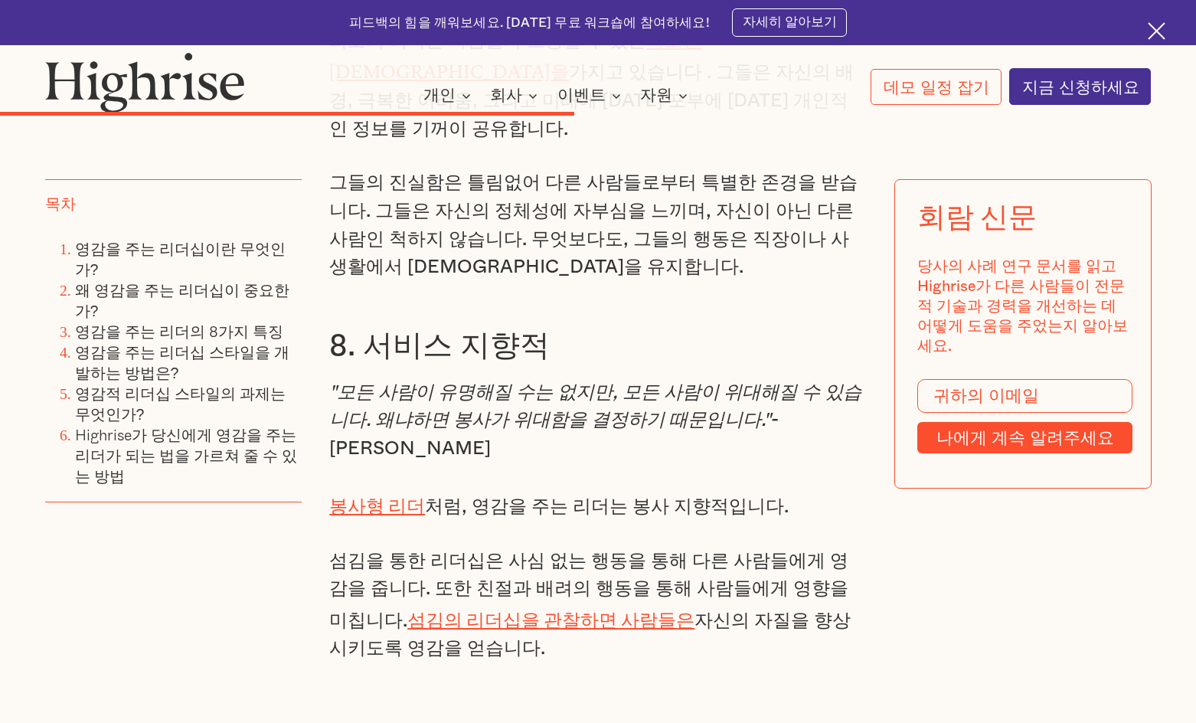
click at [619, 328] on h3 "8. 서비스 지향적" at bounding box center [597, 347] width 537 height 38
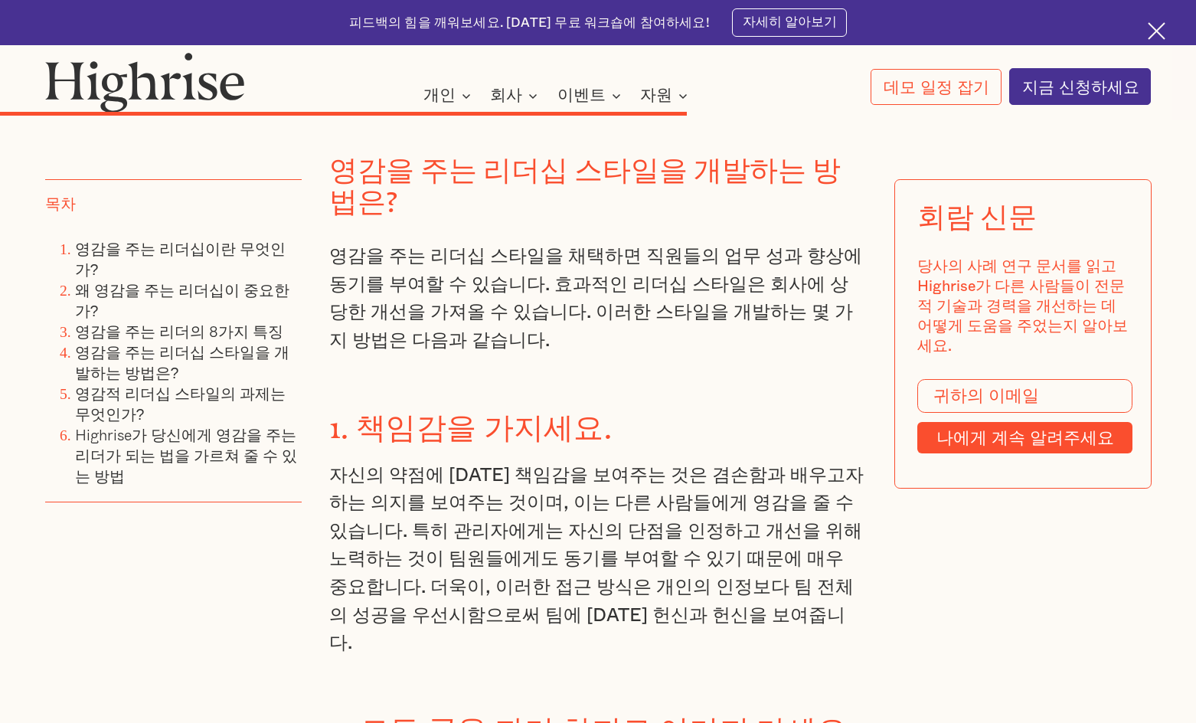
scroll to position [7520, 0]
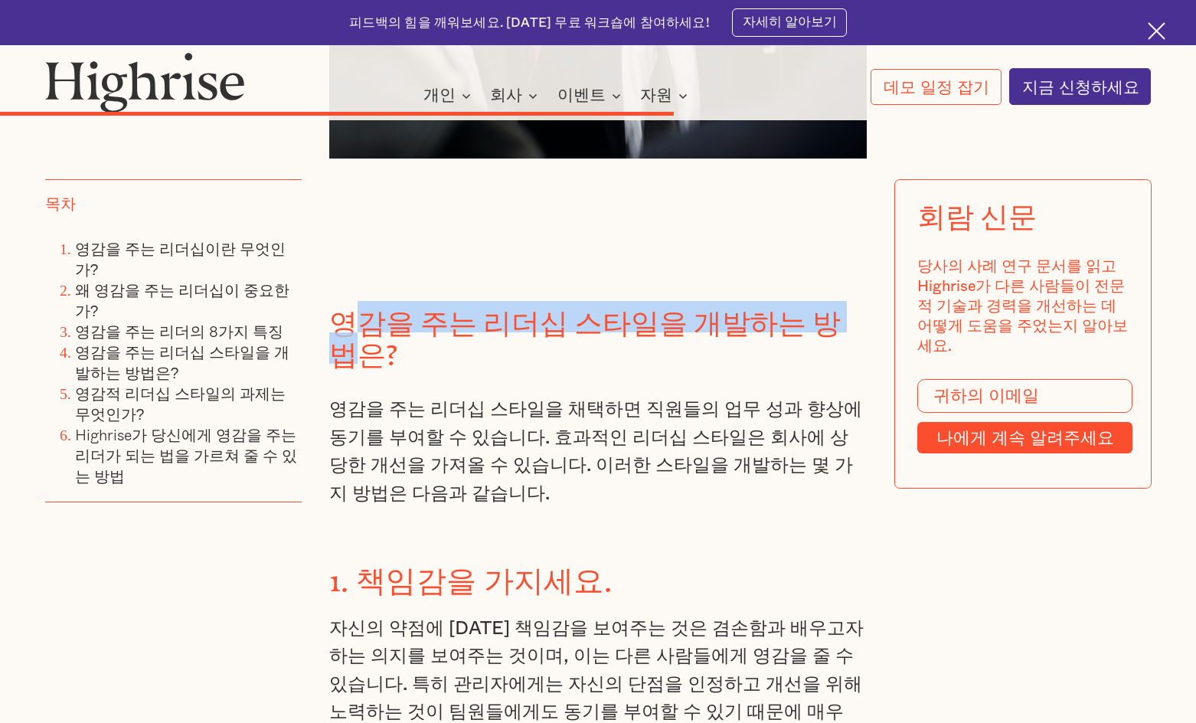
drag, startPoint x: 353, startPoint y: 191, endPoint x: 824, endPoint y: 202, distance: 470.9
click at [824, 307] on font "영감을 주는 리더십 스타일을 개발하는 방법은?" at bounding box center [584, 332] width 511 height 50
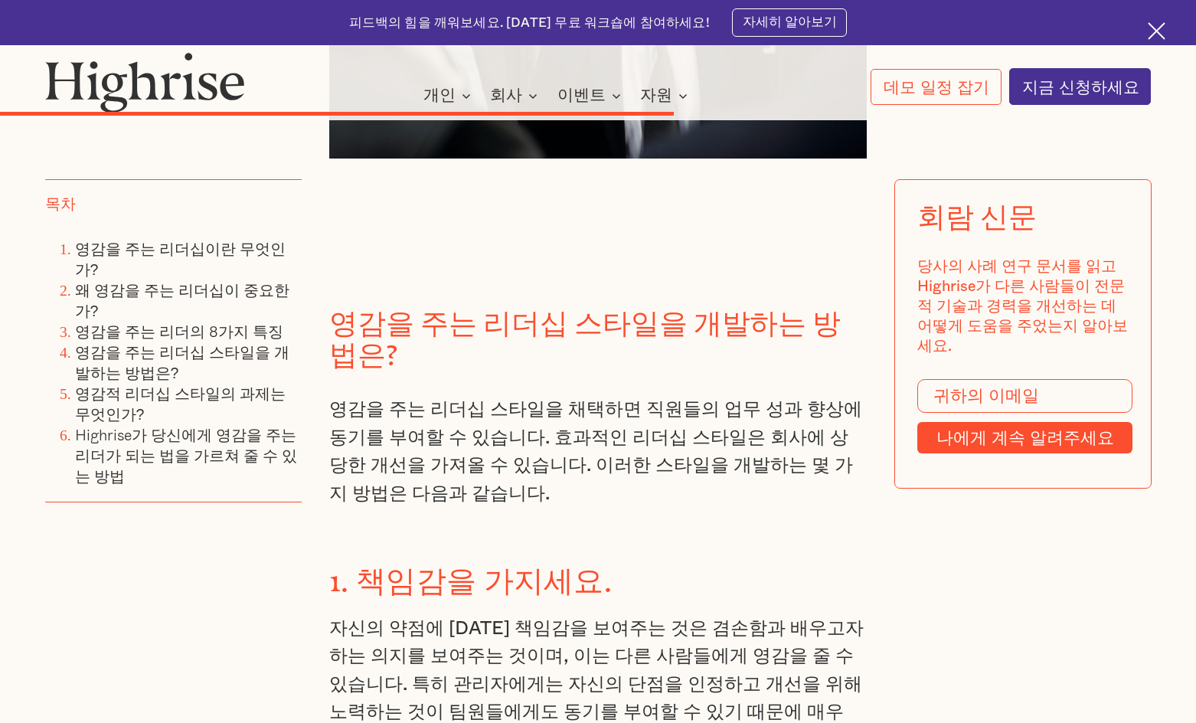
click at [708, 400] on font "영감을 주는 리더십 스타일을 채택하면 직원들의 업무 성과 향상에 동기를 부여할 수 있습니다. 효과적인 리더십 스타일은 회사에 상당한 개선을 가…" at bounding box center [595, 451] width 533 height 103
click at [516, 400] on font "영감을 주는 리더십 스타일을 채택하면 직원들의 업무 성과 향상에 동기를 부여할 수 있습니다. 효과적인 리더십 스타일은 회사에 상당한 개선을 가…" at bounding box center [595, 451] width 533 height 103
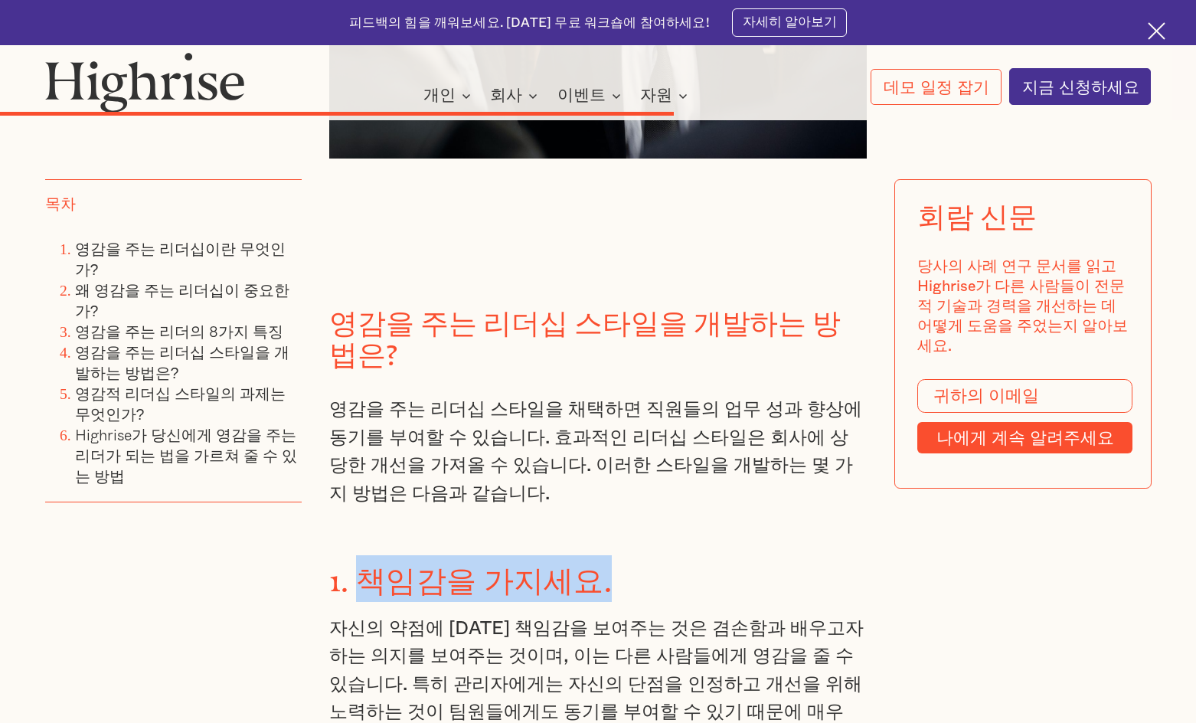
drag, startPoint x: 366, startPoint y: 424, endPoint x: 622, endPoint y: 425, distance: 256.5
click at [622, 555] on h3 "1. 책임감을 가지세요." at bounding box center [597, 578] width 537 height 47
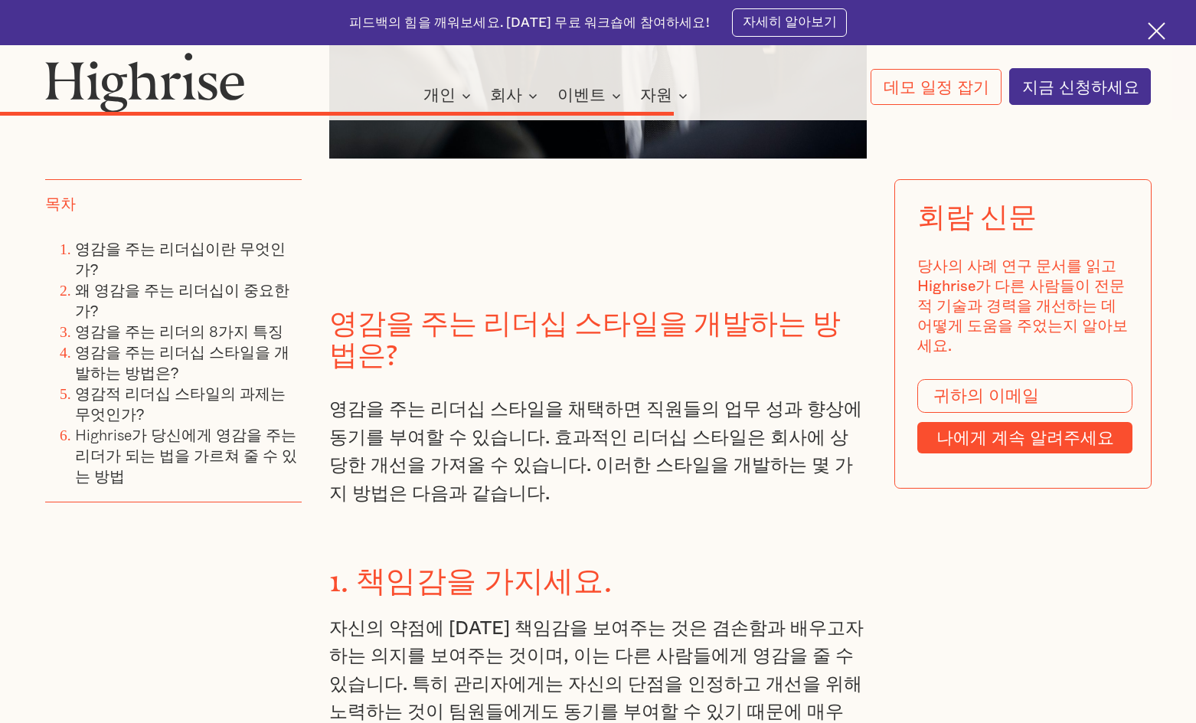
drag, startPoint x: 678, startPoint y: 200, endPoint x: 814, endPoint y: 202, distance: 136.3
click at [814, 307] on font "영감을 주는 리더십 스타일을 개발하는 방법은?" at bounding box center [584, 332] width 511 height 50
click at [475, 400] on font "영감을 주는 리더십 스타일을 채택하면 직원들의 업무 성과 향상에 동기를 부여할 수 있습니다. 효과적인 리더십 스타일은 회사에 상당한 개선을 가…" at bounding box center [595, 451] width 533 height 103
drag, startPoint x: 670, startPoint y: 195, endPoint x: 837, endPoint y: 200, distance: 167.0
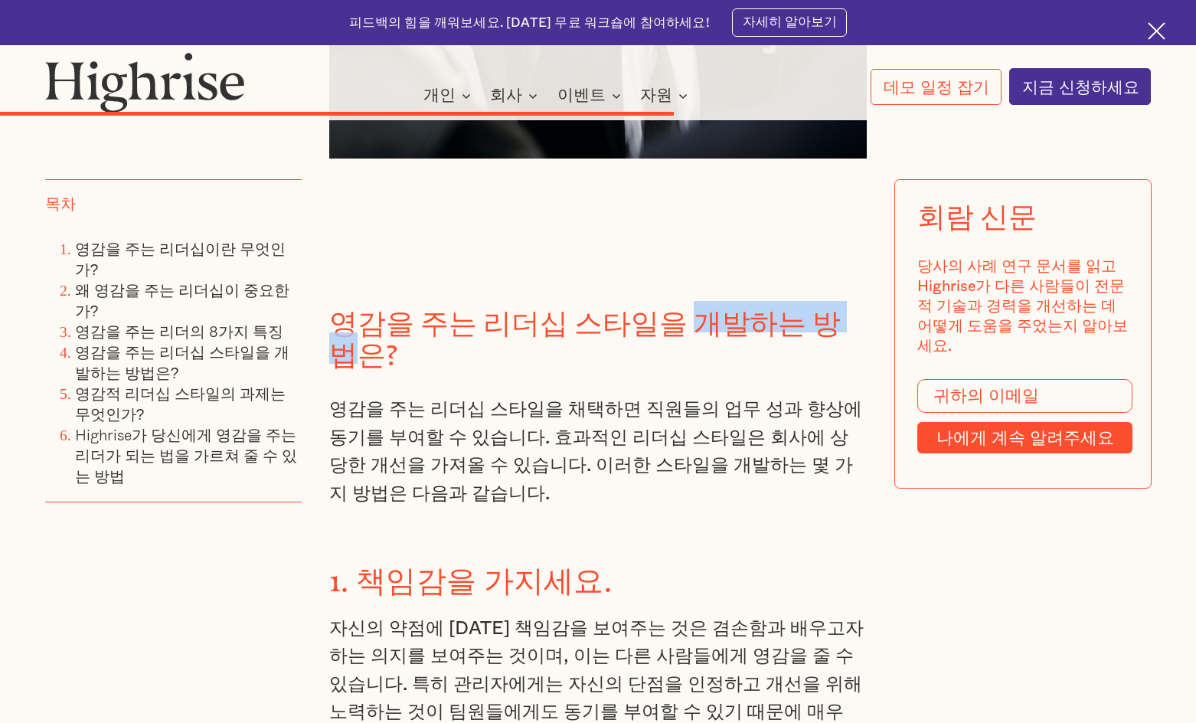
click at [837, 307] on font "영감을 주는 리더십 스타일을 개발하는 방법은?" at bounding box center [584, 332] width 511 height 50
click at [671, 307] on font "영감을 주는 리더십 스타일을 개발하는 방법은?" at bounding box center [584, 332] width 511 height 50
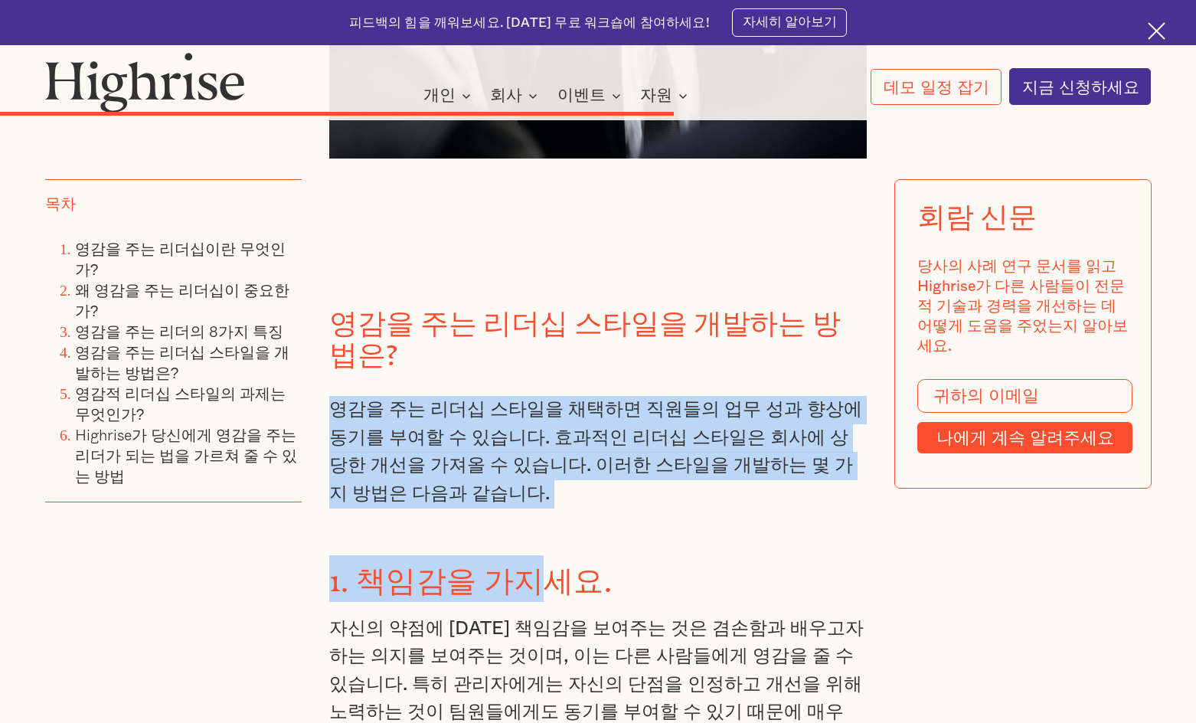
drag, startPoint x: 331, startPoint y: 265, endPoint x: 534, endPoint y: 381, distance: 234.5
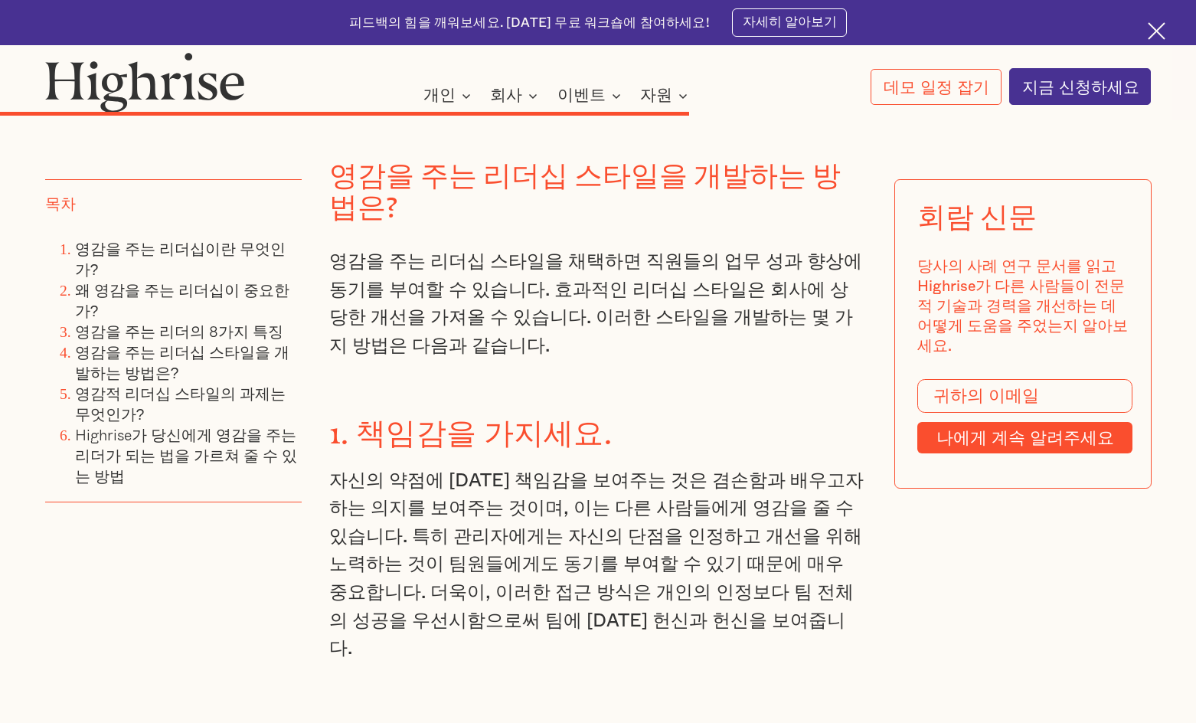
scroll to position [7673, 0]
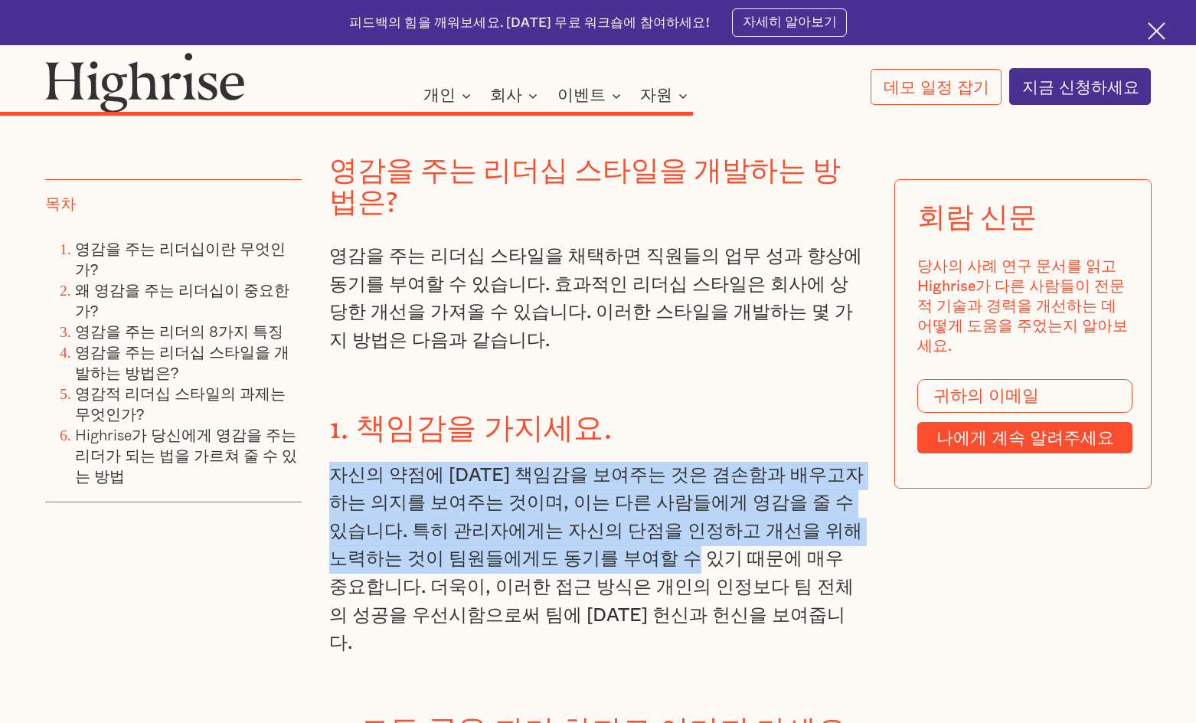
drag, startPoint x: 366, startPoint y: 330, endPoint x: 612, endPoint y: 433, distance: 267.3
click at [614, 465] on font "자신의 약점에 [DATE] 책임감을 보여주는 것은 겸손함과 배우고자 하는 의지를 보여주는 것이며, 이는 다른 사람들에게 영감을 줄 수 있습니다…" at bounding box center [596, 559] width 534 height 188
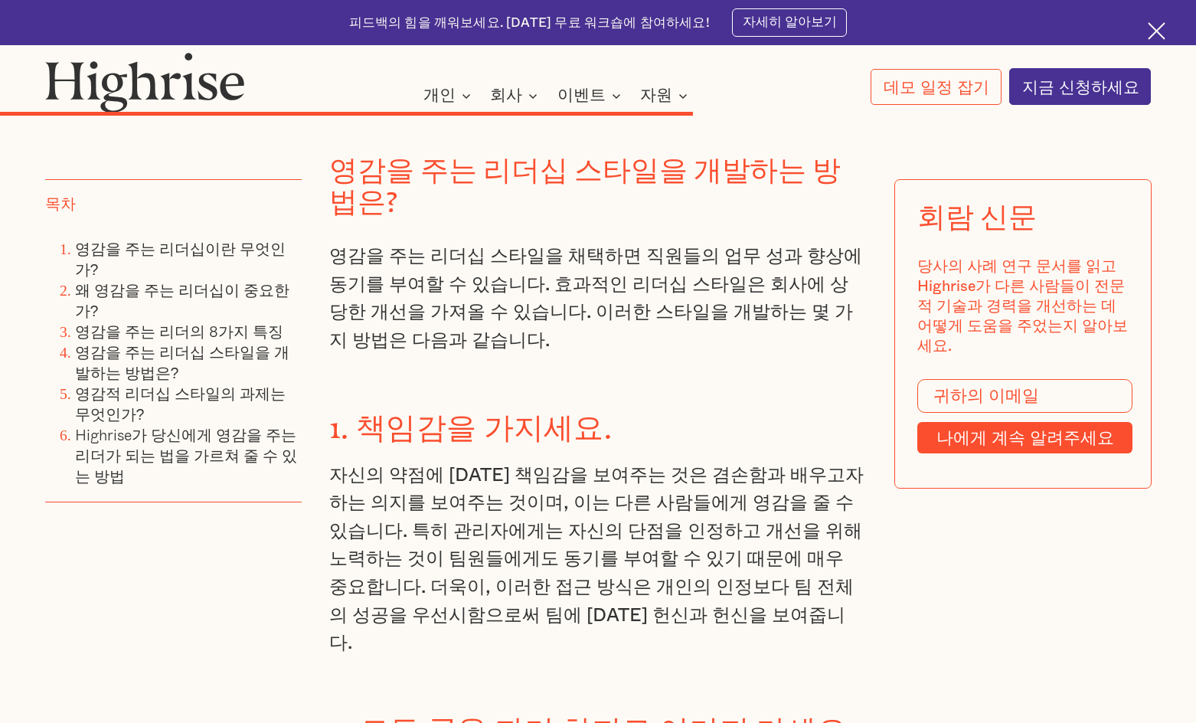
click at [612, 465] on font "자신의 약점에 [DATE] 책임감을 보여주는 것은 겸손함과 배우고자 하는 의지를 보여주는 것이며, 이는 다른 사람들에게 영감을 줄 수 있습니다…" at bounding box center [596, 559] width 534 height 188
click at [746, 465] on font "자신의 약점에 [DATE] 책임감을 보여주는 것은 겸손함과 배우고자 하는 의지를 보여주는 것이며, 이는 다른 사람들에게 영감을 줄 수 있습니다…" at bounding box center [596, 559] width 534 height 188
drag, startPoint x: 783, startPoint y: 547, endPoint x: 860, endPoint y: 560, distance: 78.4
click at [860, 704] on h3 "2. 모든 공을 자기 차지로 여기지 마세요." at bounding box center [597, 727] width 537 height 47
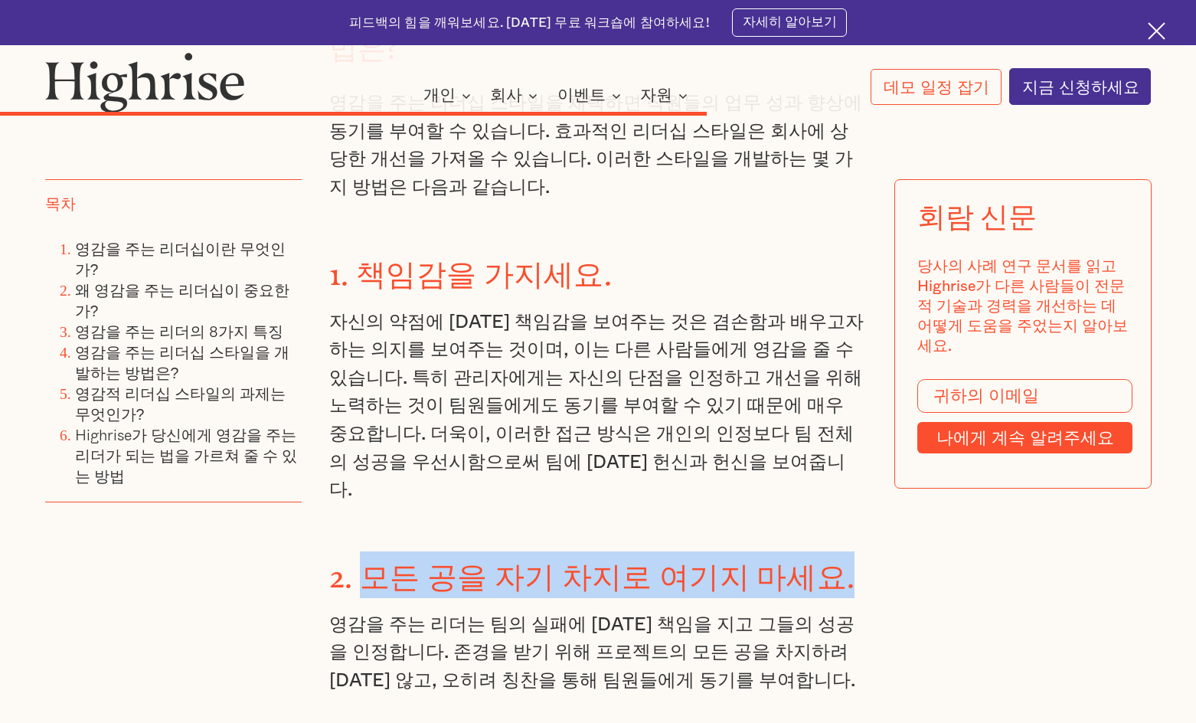
scroll to position [7903, 0]
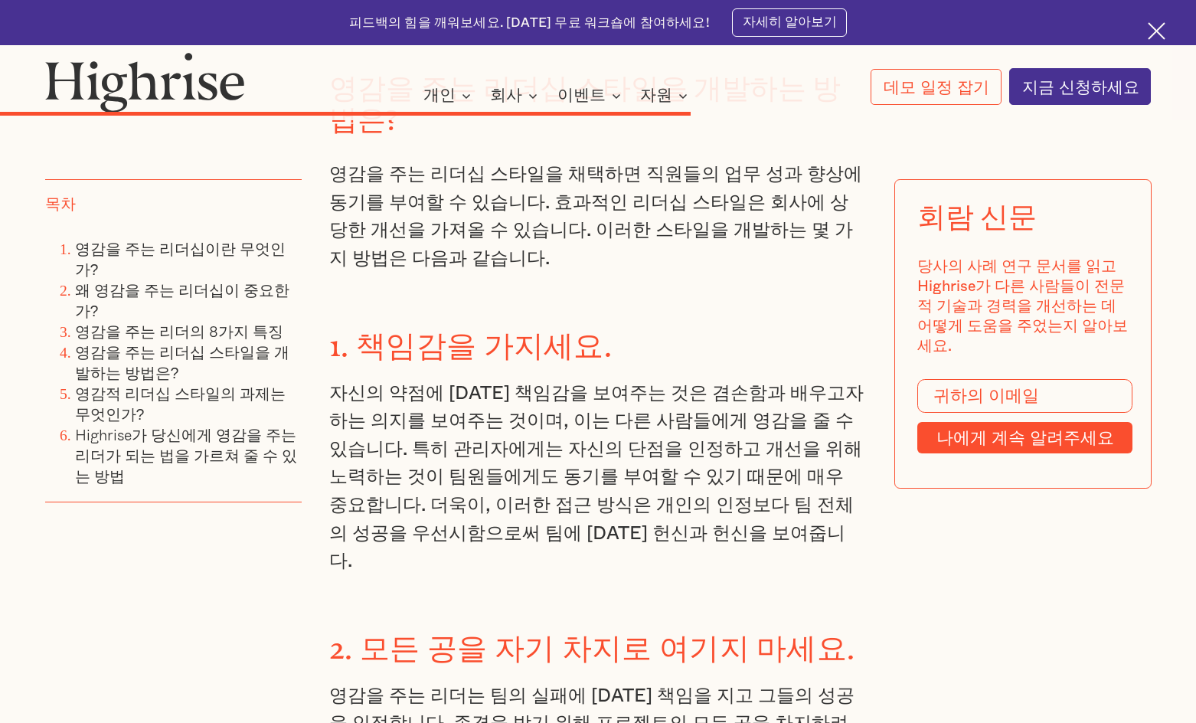
scroll to position [7673, 0]
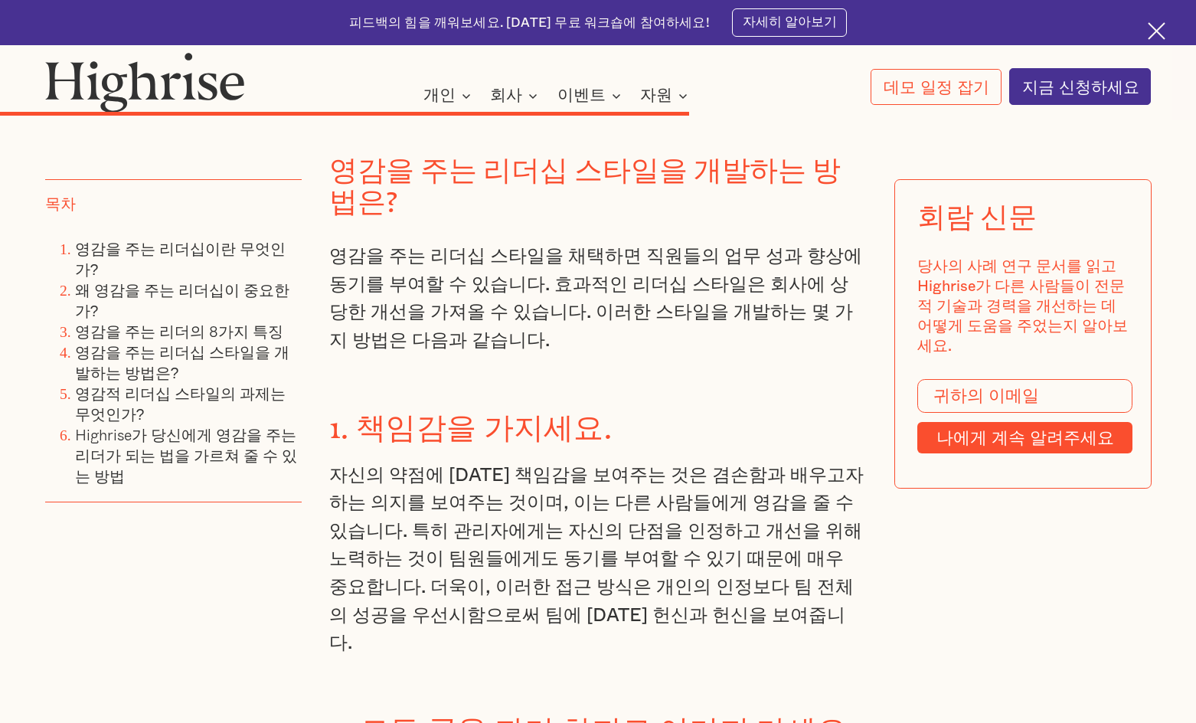
click at [442, 465] on font "자신의 약점에 [DATE] 책임감을 보여주는 것은 겸손함과 배우고자 하는 의지를 보여주는 것이며, 이는 다른 사람들에게 영감을 줄 수 있습니다…" at bounding box center [596, 559] width 534 height 188
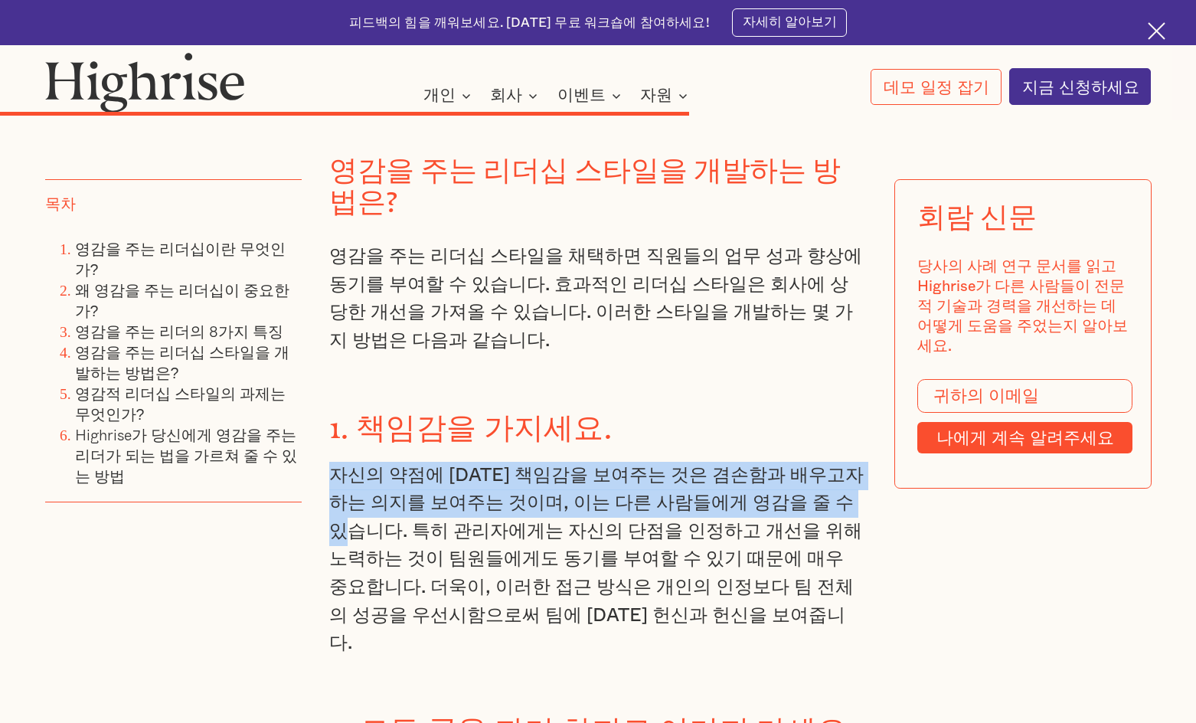
drag, startPoint x: 333, startPoint y: 329, endPoint x: 867, endPoint y: 352, distance: 534.1
click at [867, 462] on p "자신의 약점에 [DATE] 책임감을 보여주는 것은 겸손함과 배우고자 하는 의지를 보여주는 것이며, 이는 다른 사람들에게 영감을 줄 수 있습니다…" at bounding box center [597, 560] width 537 height 196
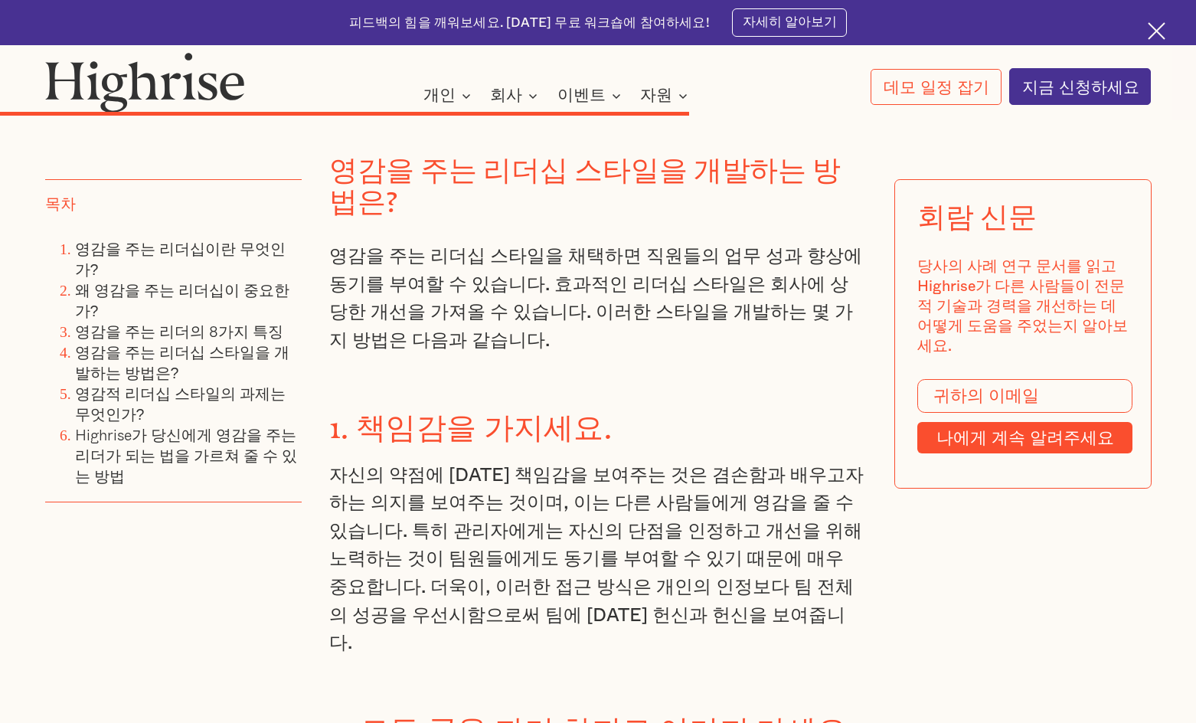
click at [393, 465] on font "자신의 약점에 [DATE] 책임감을 보여주는 것은 겸손함과 배우고자 하는 의지를 보여주는 것이며, 이는 다른 사람들에게 영감을 줄 수 있습니다…" at bounding box center [596, 559] width 534 height 188
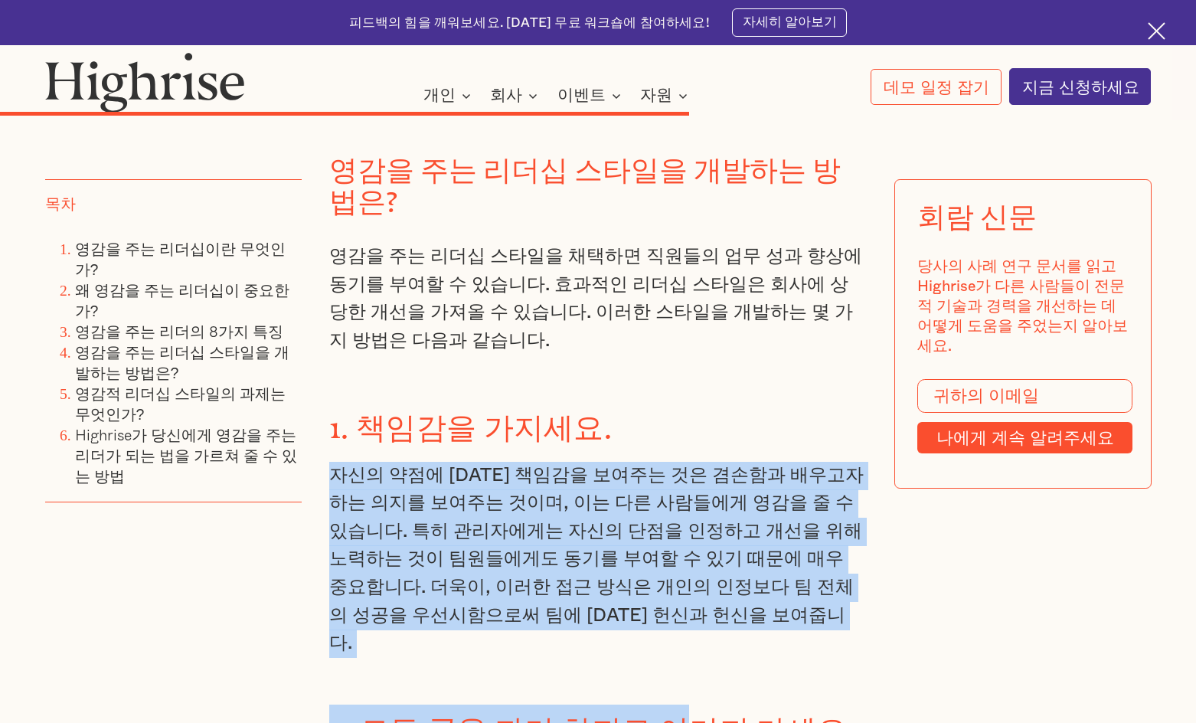
drag, startPoint x: 325, startPoint y: 322, endPoint x: 719, endPoint y: 359, distance: 395.2
click at [717, 465] on font "자신의 약점에 [DATE] 책임감을 보여주는 것은 겸손함과 배우고자 하는 의지를 보여주는 것이며, 이는 다른 사람들에게 영감을 줄 수 있습니다…" at bounding box center [596, 559] width 534 height 188
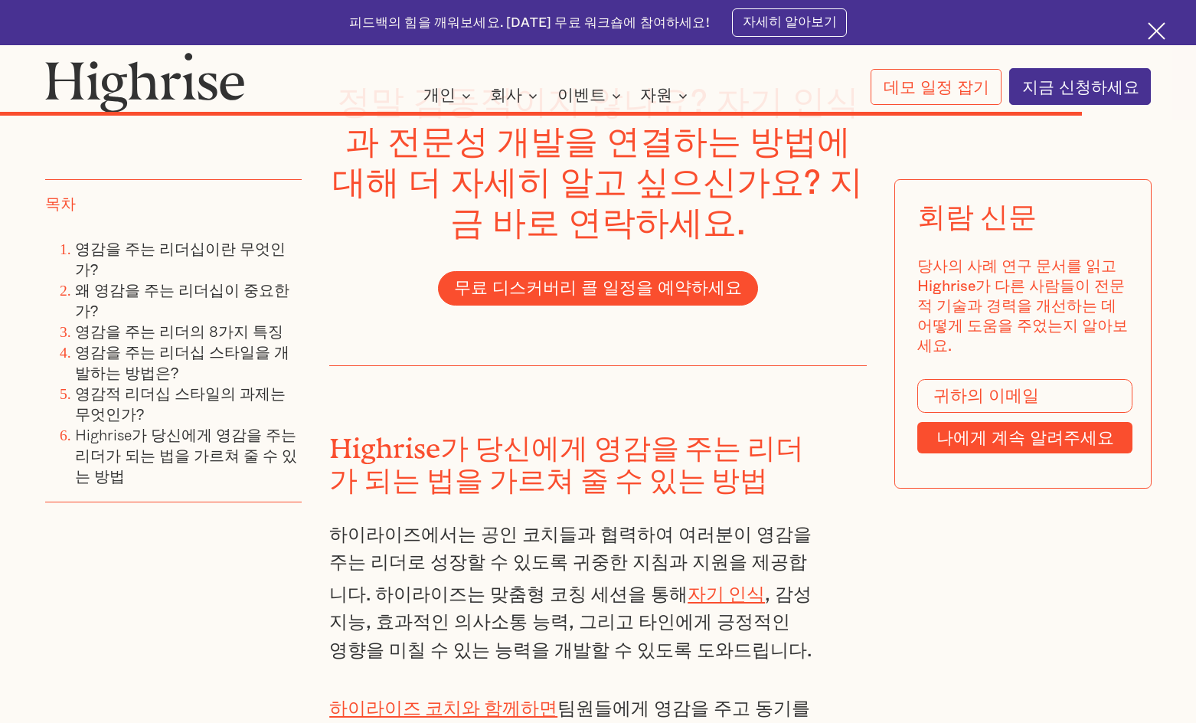
scroll to position [11271, 0]
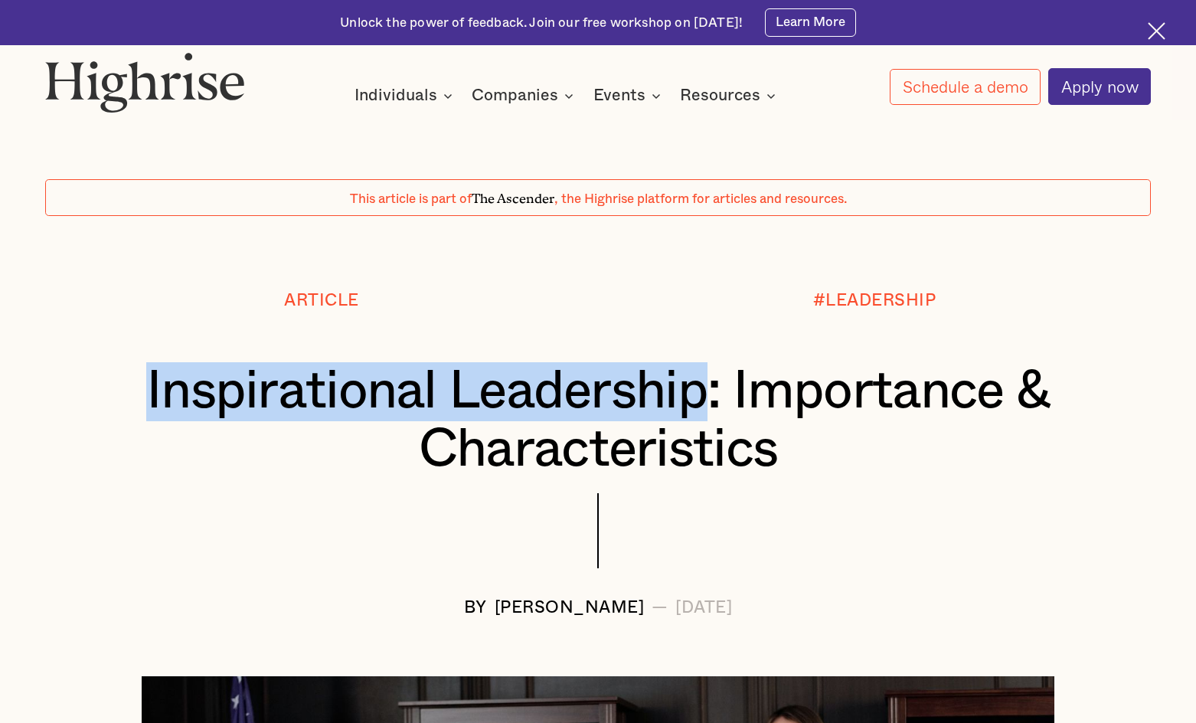
drag, startPoint x: 149, startPoint y: 397, endPoint x: 709, endPoint y: 384, distance: 559.8
click at [709, 384] on h1 "Inspirational Leadership: Importance & Characteristics" at bounding box center [598, 420] width 1014 height 117
copy h1 "Inspirational Leadership"
